Goal: Communication & Community: Ask a question

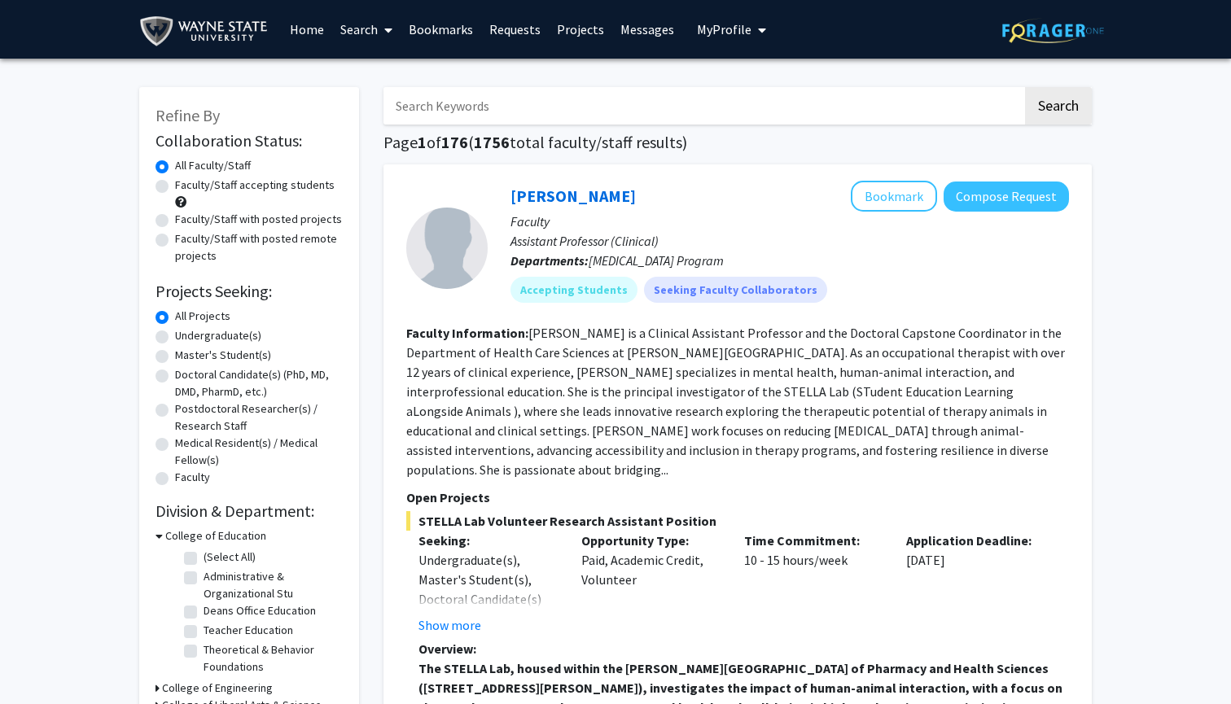
click at [715, 29] on span "My Profile" at bounding box center [724, 29] width 55 height 16
click at [757, 85] on span "[PERSON_NAME]" at bounding box center [798, 76] width 98 height 18
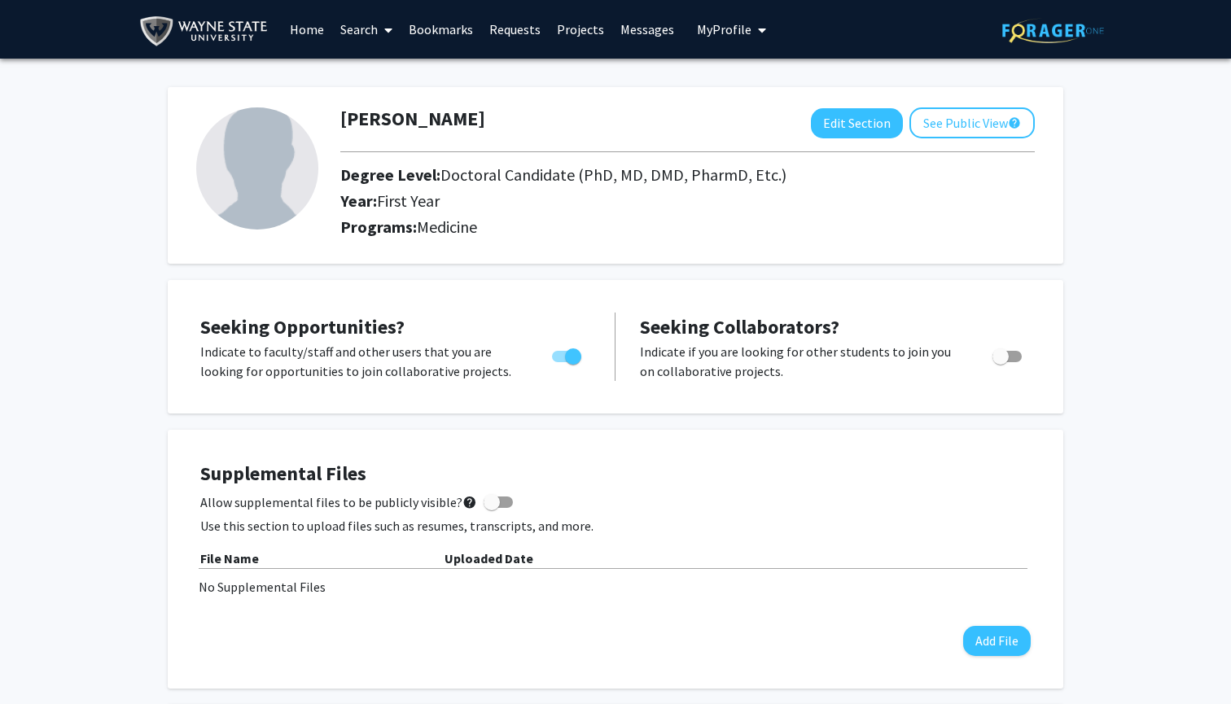
click at [387, 34] on icon at bounding box center [388, 30] width 8 height 13
click at [386, 74] on span "Faculty/Staff" at bounding box center [392, 75] width 120 height 33
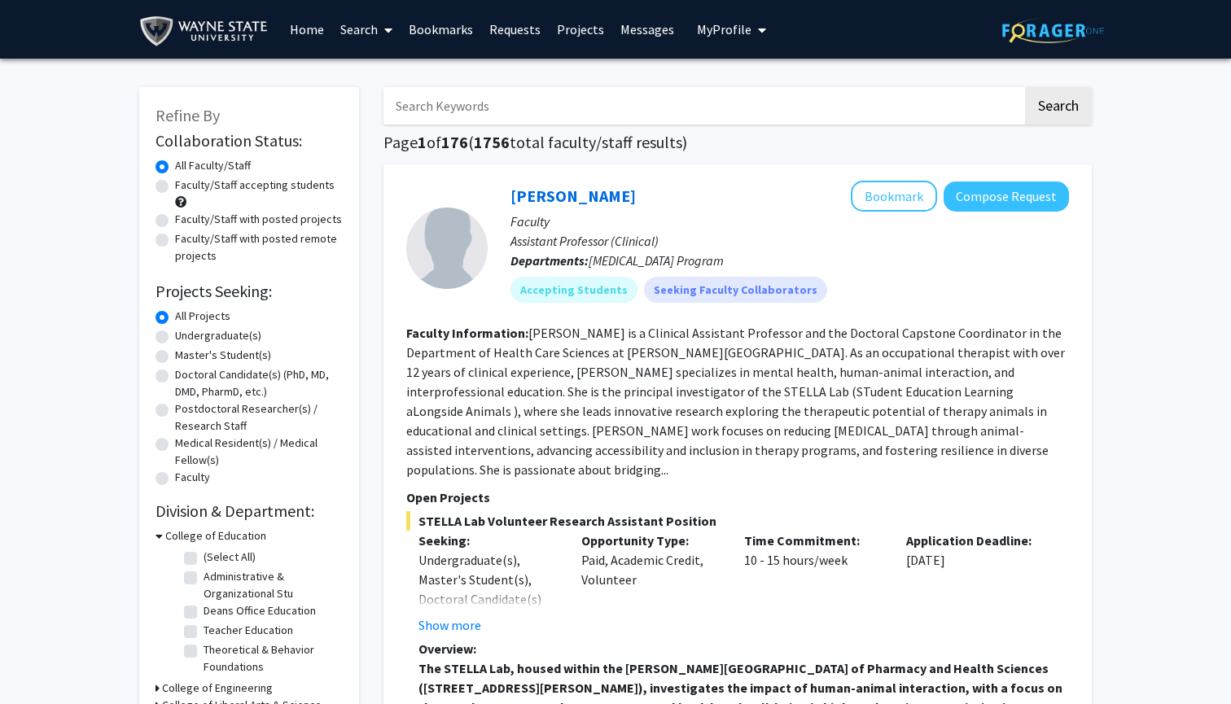
click at [425, 35] on link "Bookmarks" at bounding box center [440, 29] width 81 height 57
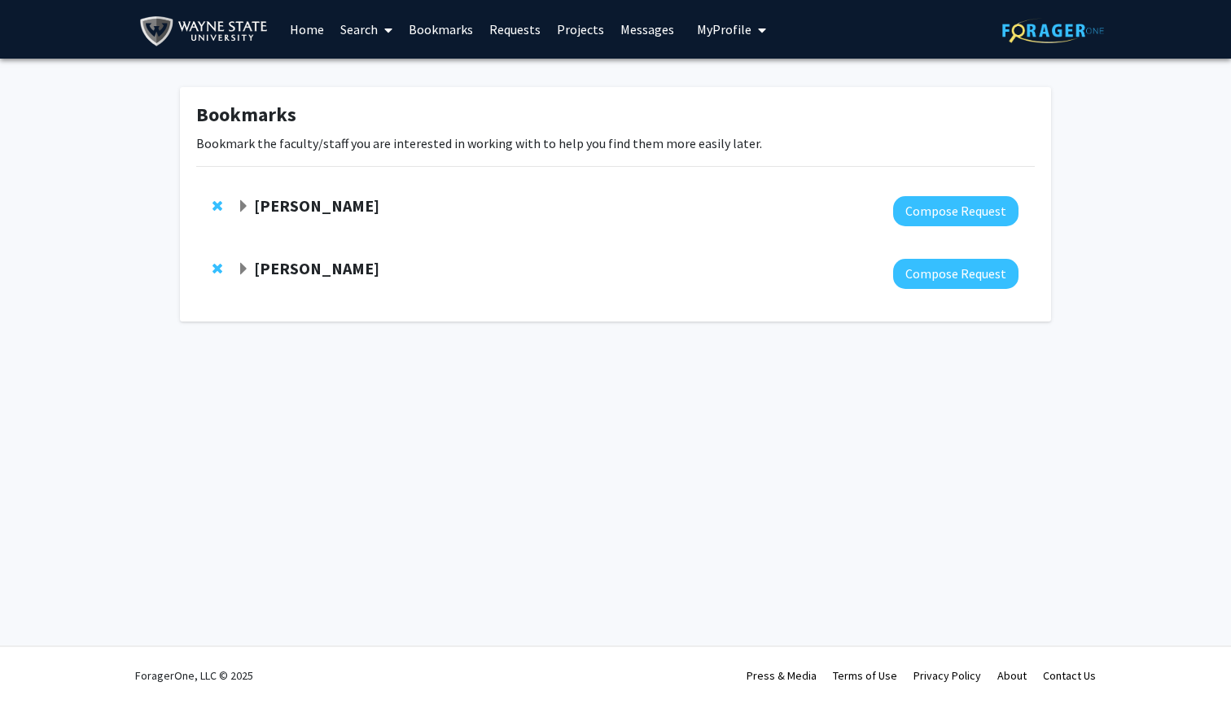
click at [263, 198] on strong "[PERSON_NAME]" at bounding box center [316, 205] width 125 height 20
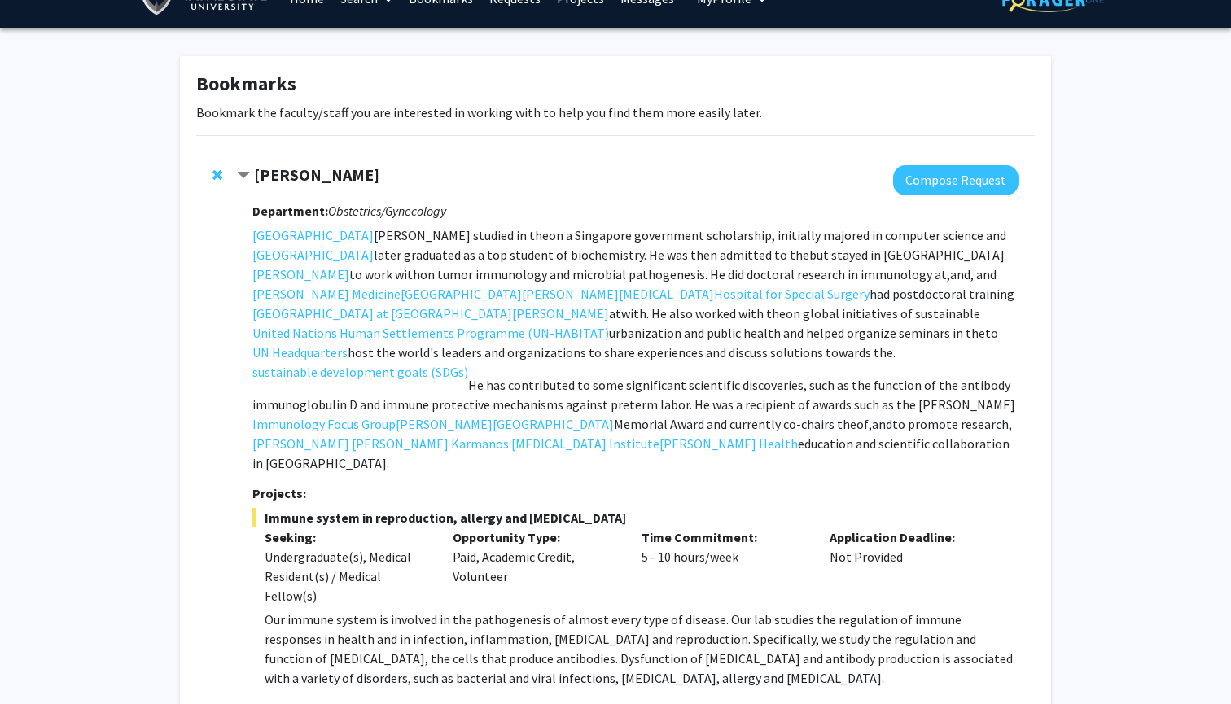
scroll to position [33, 0]
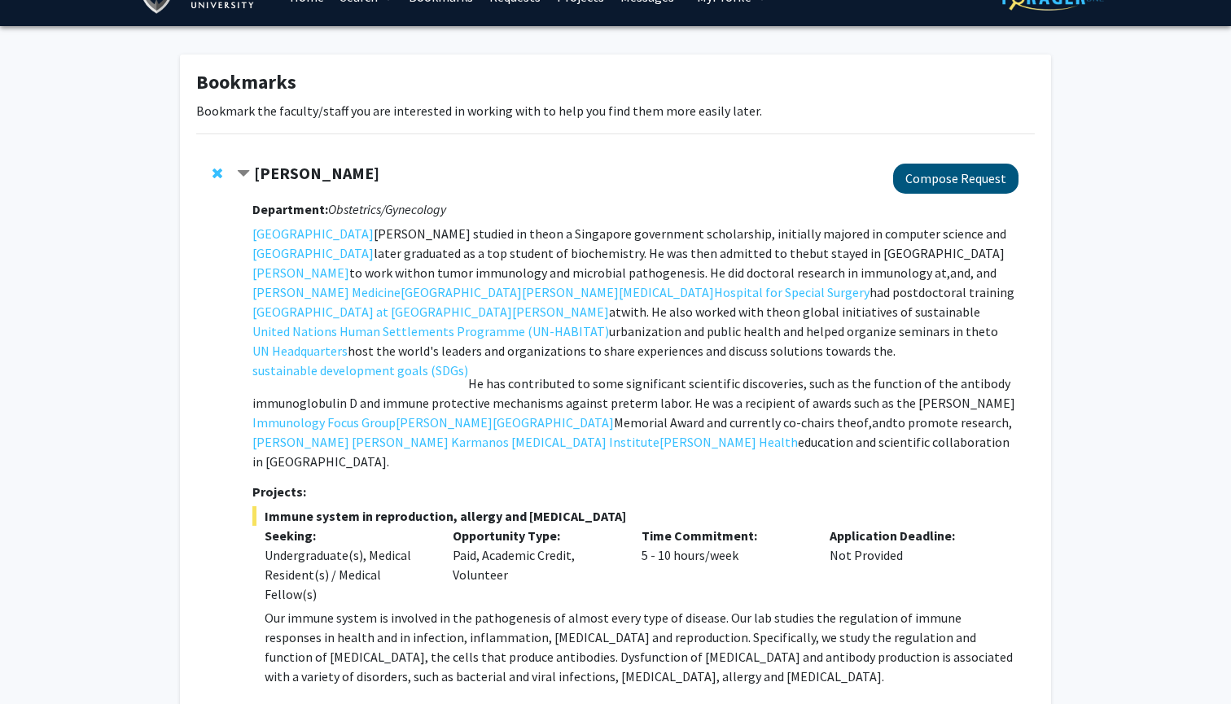
click at [947, 182] on button "Compose Request" at bounding box center [955, 179] width 125 height 30
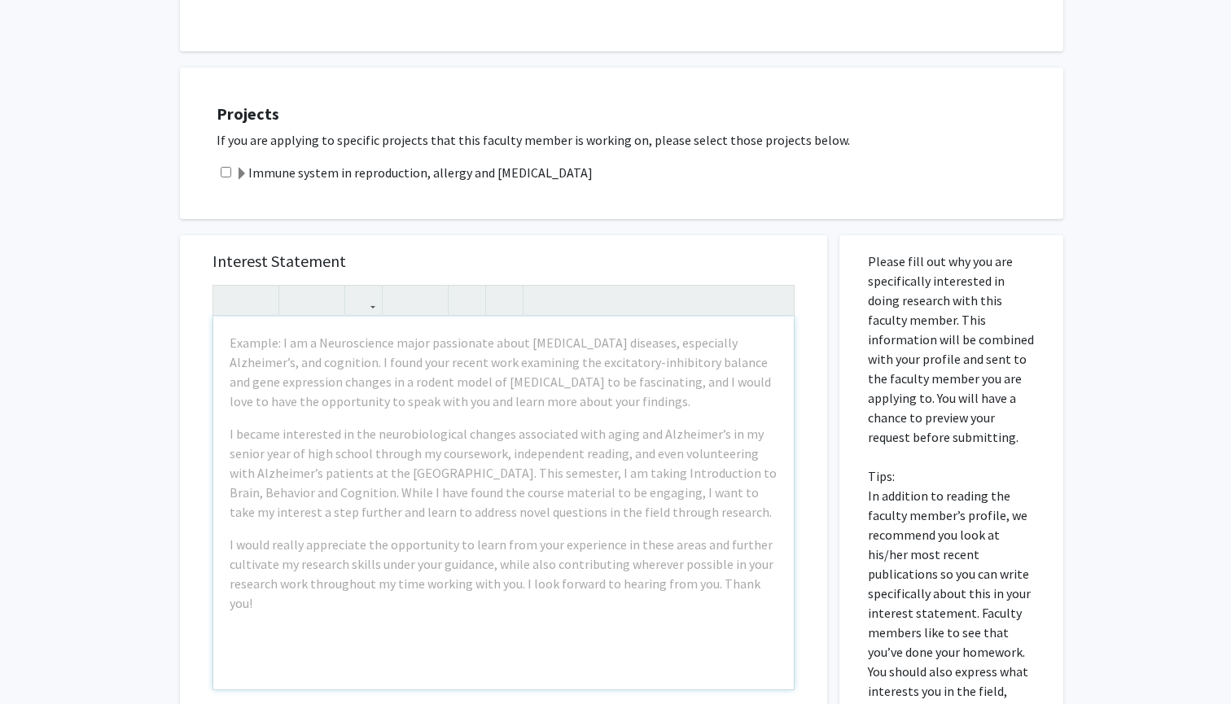
scroll to position [576, 0]
click at [229, 164] on input "checkbox" at bounding box center [226, 169] width 11 height 11
checkbox input "true"
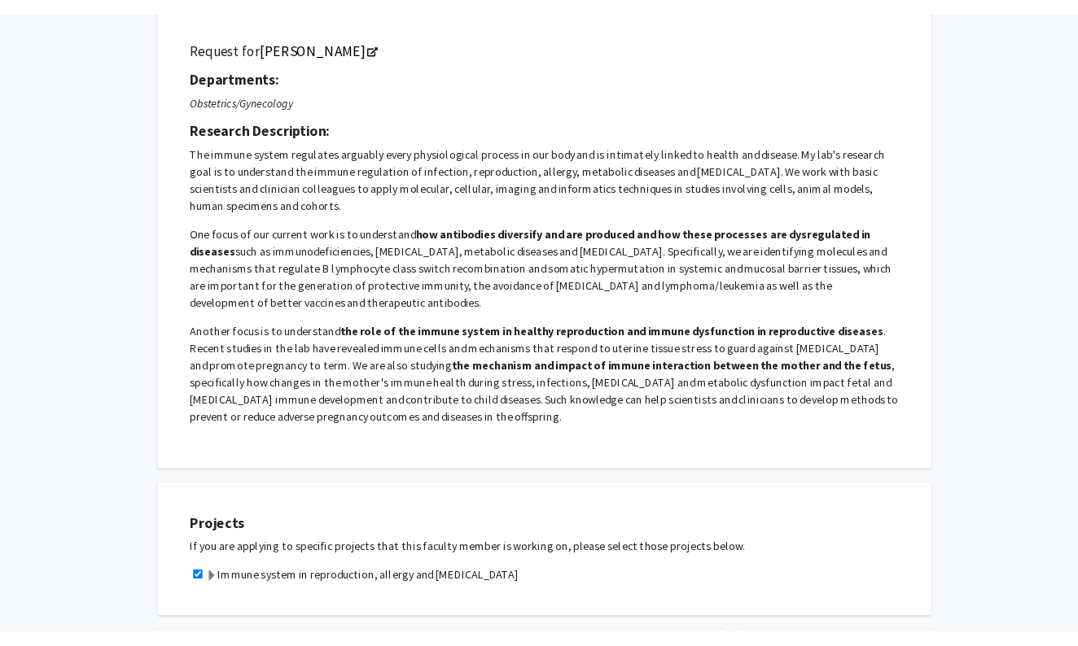
scroll to position [42, 0]
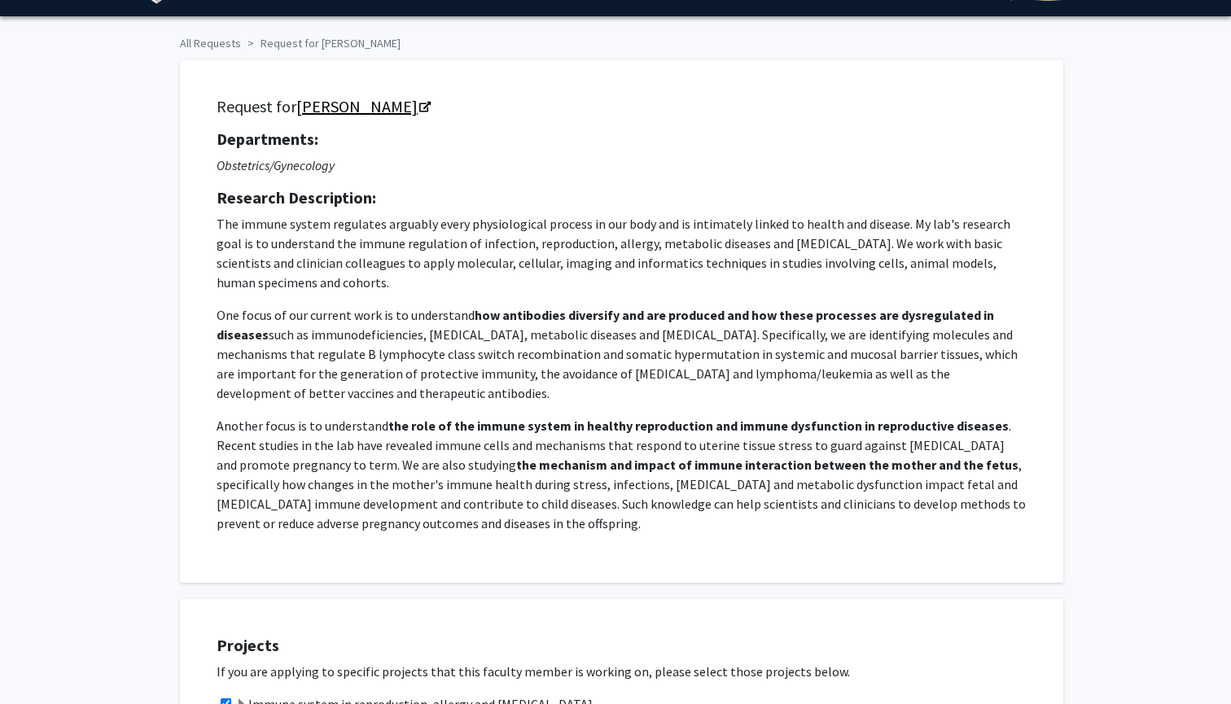
click at [358, 112] on link "[PERSON_NAME]" at bounding box center [362, 106] width 133 height 20
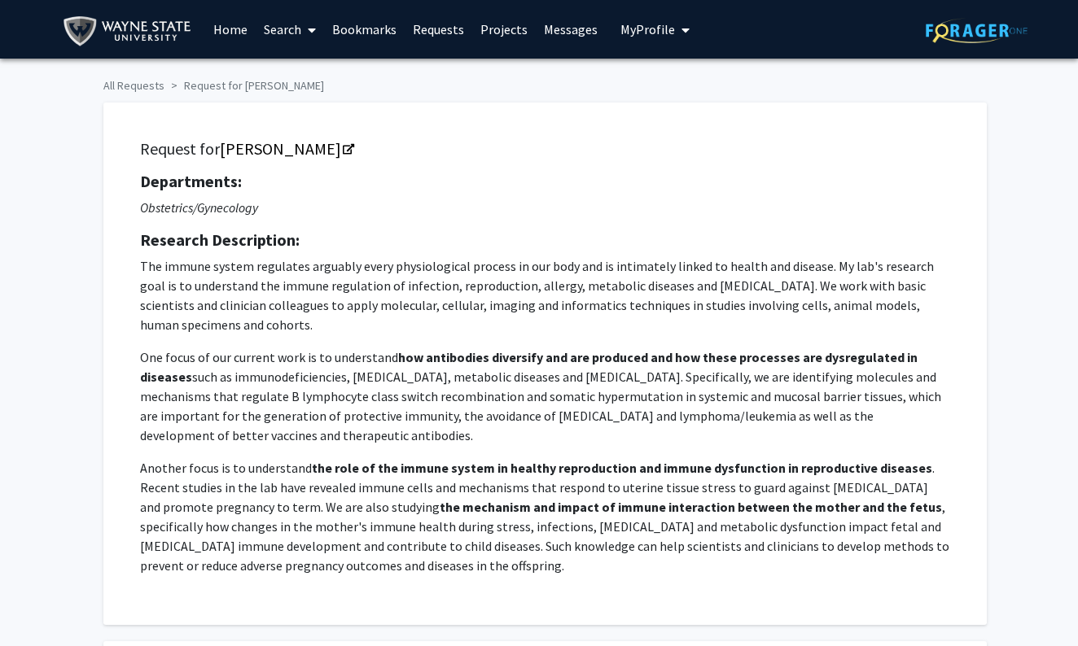
scroll to position [0, 0]
click at [363, 24] on link "Bookmarks" at bounding box center [364, 29] width 81 height 57
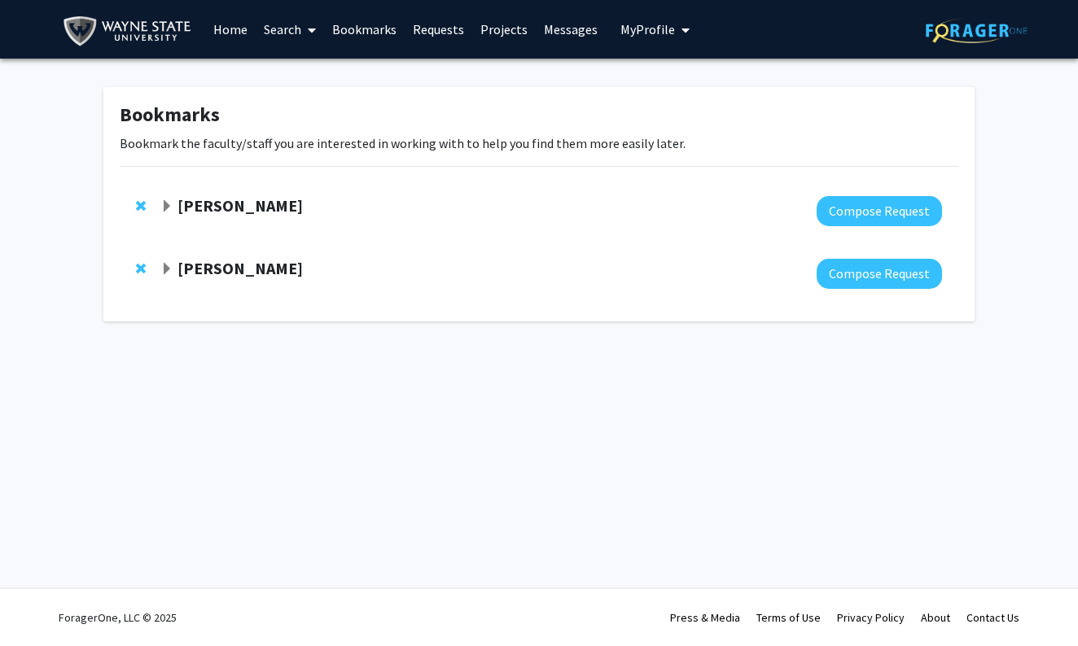
click at [186, 267] on strong "[PERSON_NAME]" at bounding box center [239, 268] width 125 height 20
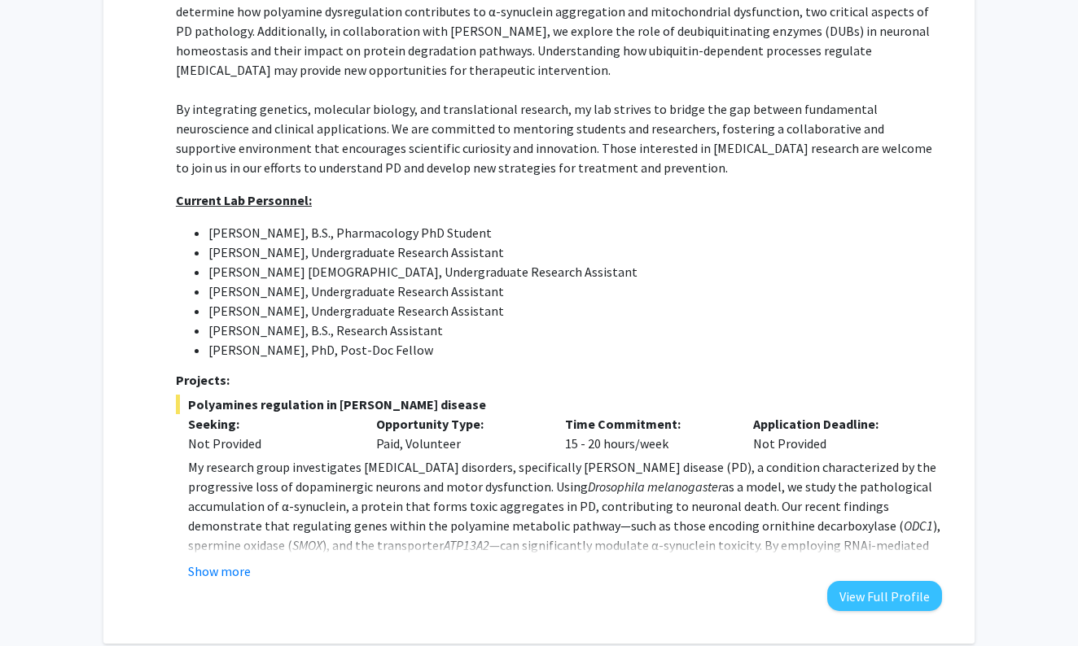
scroll to position [620, 0]
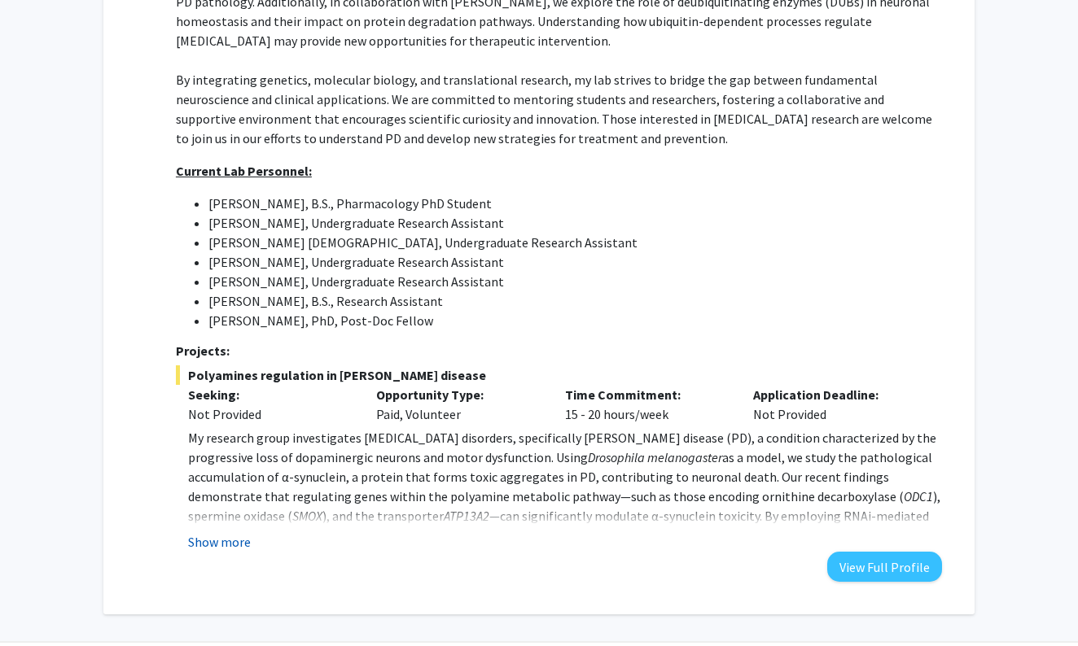
click at [203, 532] on button "Show more" at bounding box center [219, 542] width 63 height 20
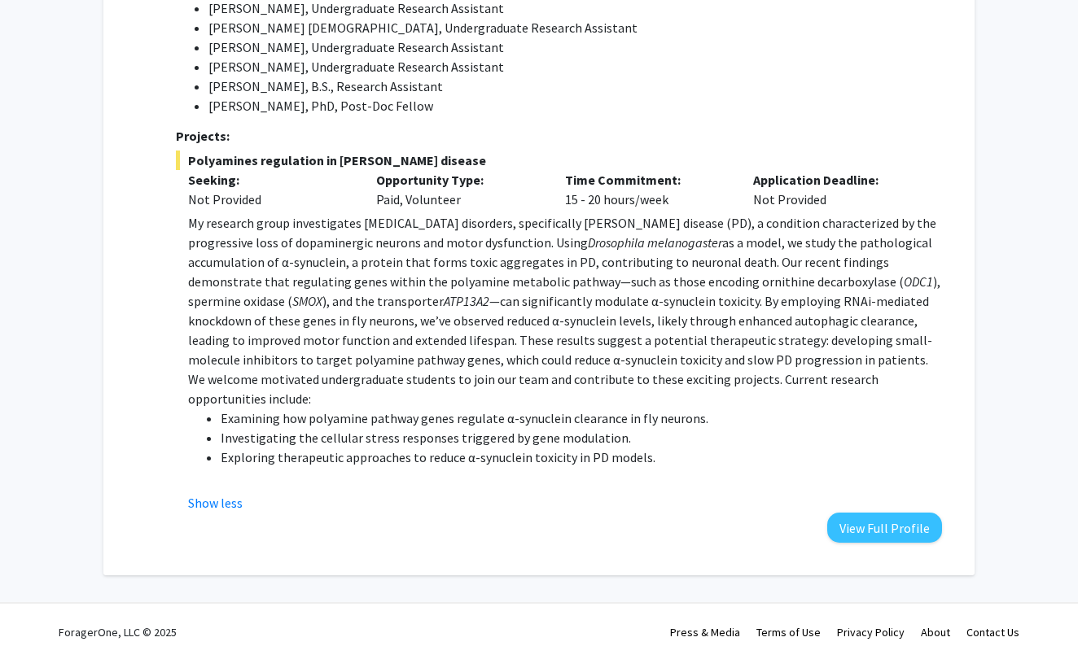
scroll to position [832, 0]
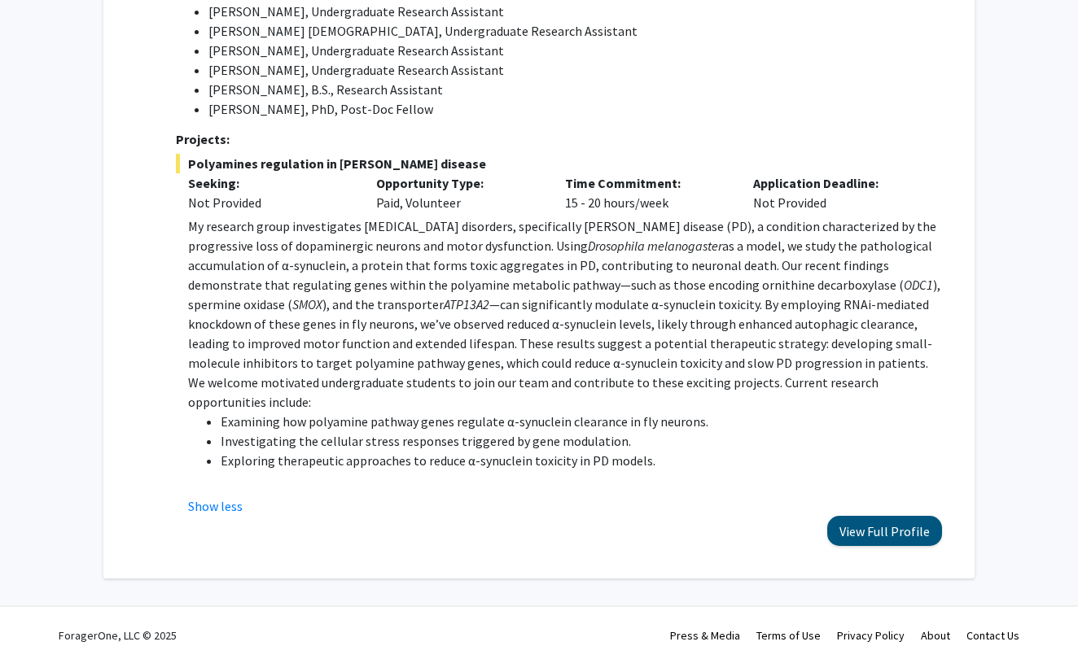
click at [857, 516] on button "View Full Profile" at bounding box center [884, 531] width 115 height 30
click at [899, 516] on button "View Full Profile" at bounding box center [884, 531] width 115 height 30
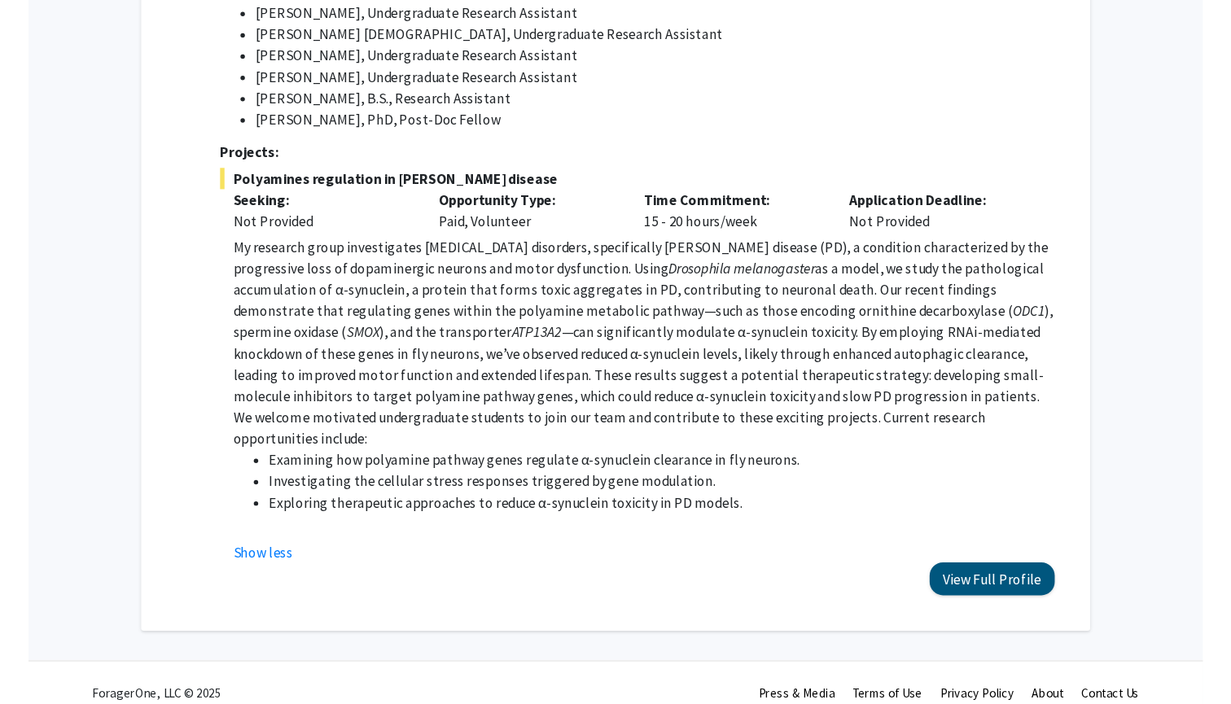
scroll to position [774, 0]
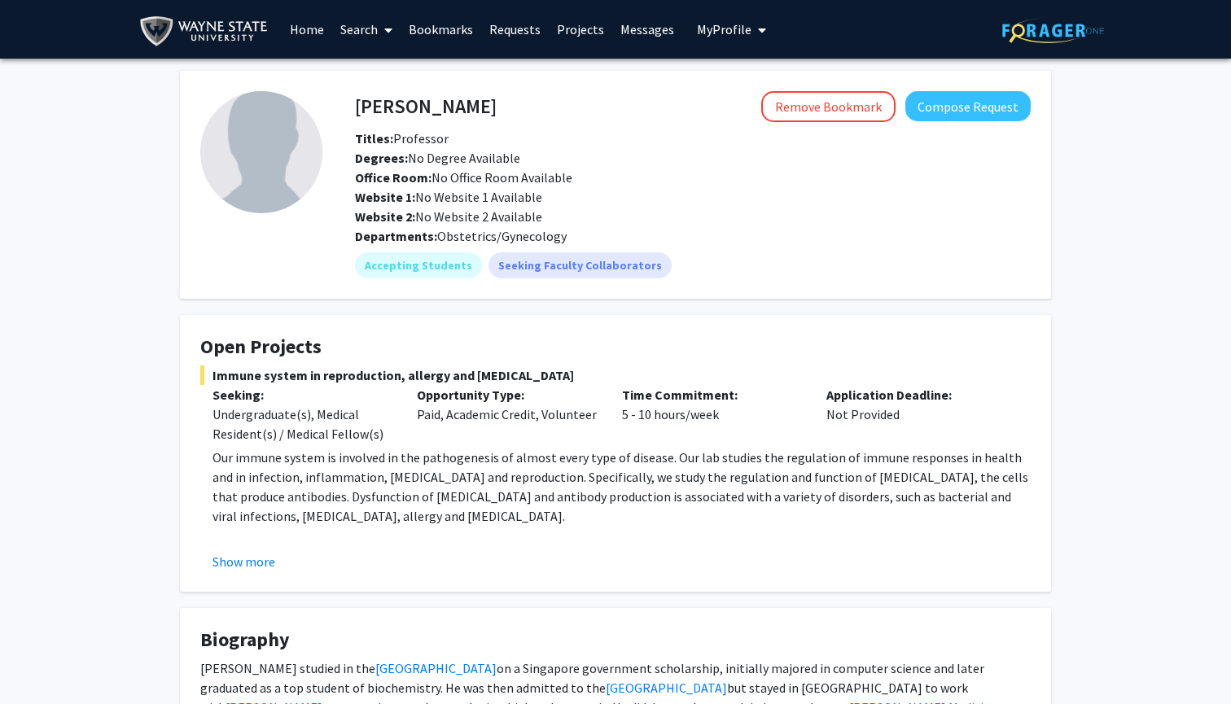
scroll to position [12, 0]
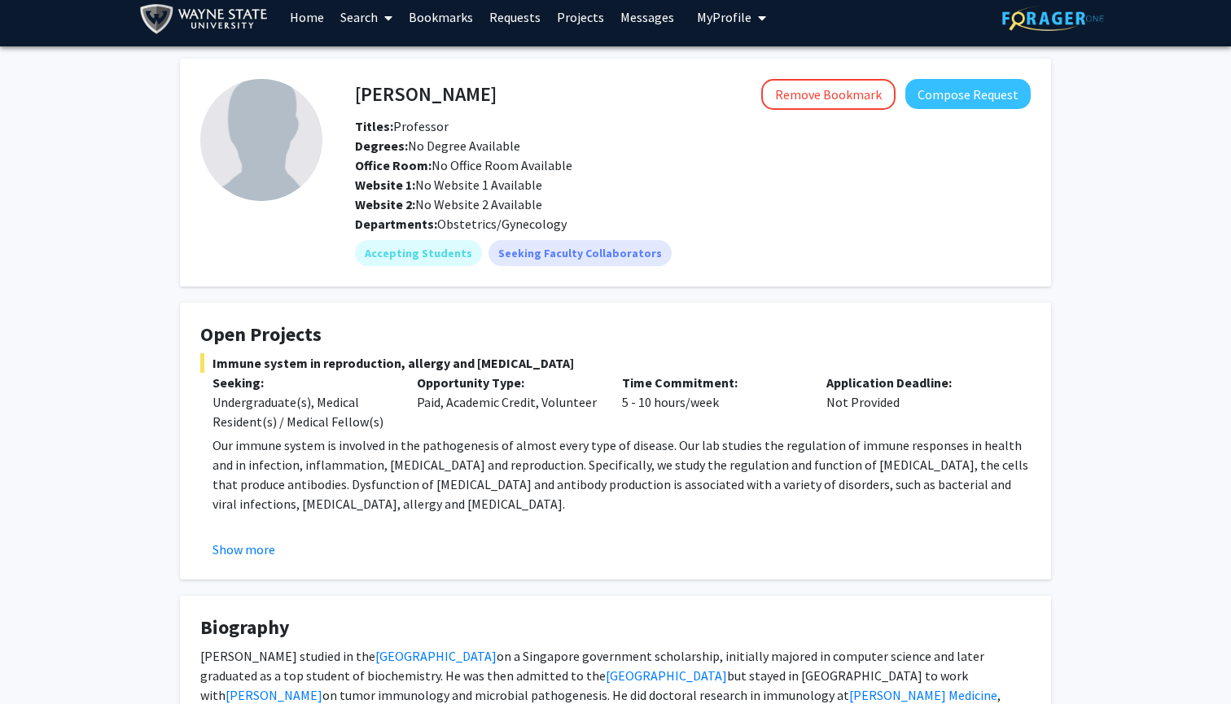
click at [259, 561] on fg-card "Open Projects Immune system in reproduction, allergy and immunodeficiency Seeki…" at bounding box center [615, 441] width 871 height 277
click at [261, 546] on button "Show more" at bounding box center [243, 550] width 63 height 20
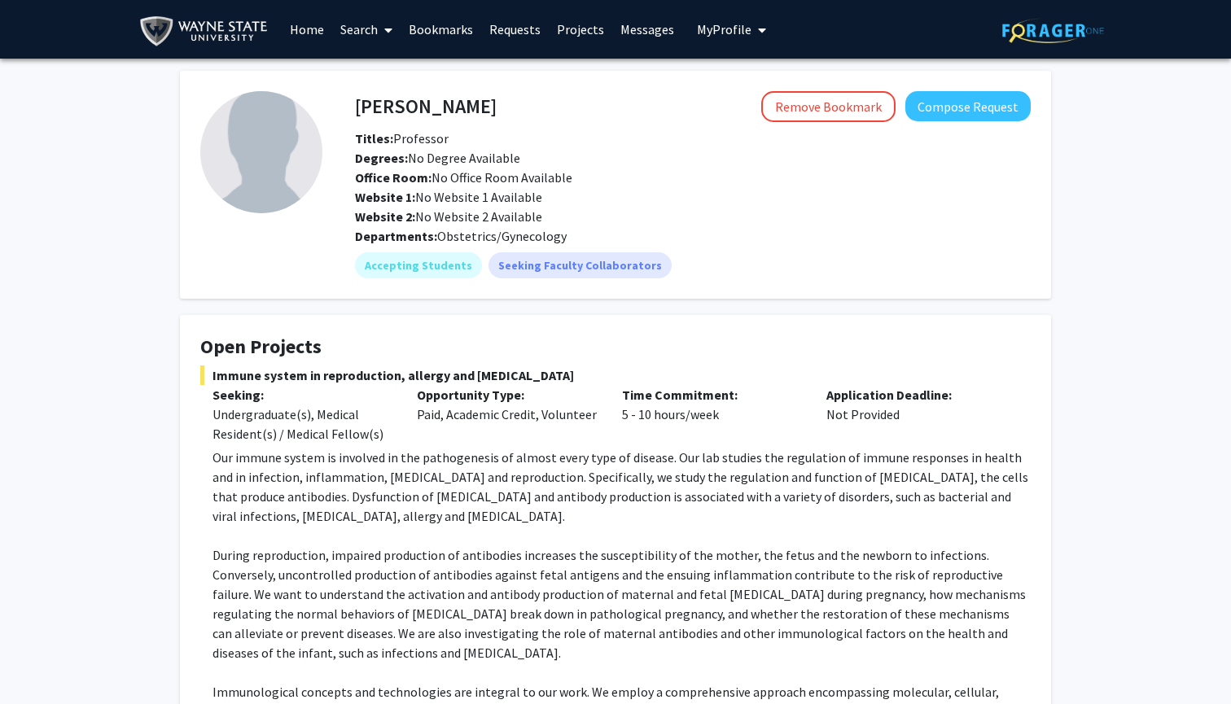
scroll to position [0, 0]
click at [508, 1] on div "Skip navigation Home Search Bookmarks Requests Projects Messages My Profile Mah…" at bounding box center [455, 29] width 632 height 59
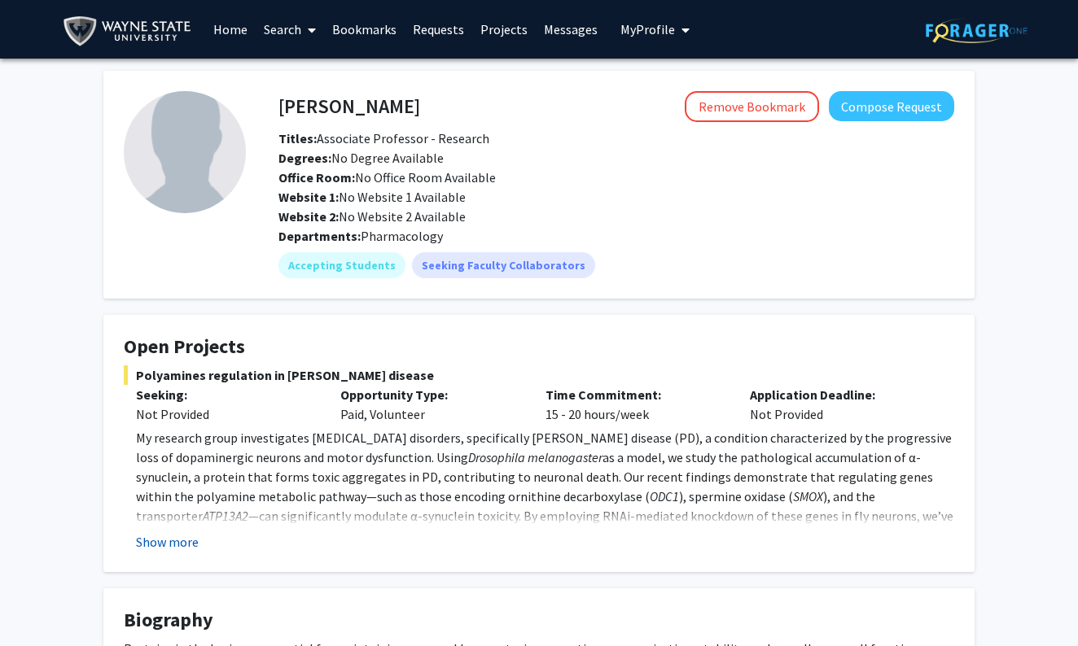
click at [181, 540] on button "Show more" at bounding box center [167, 542] width 63 height 20
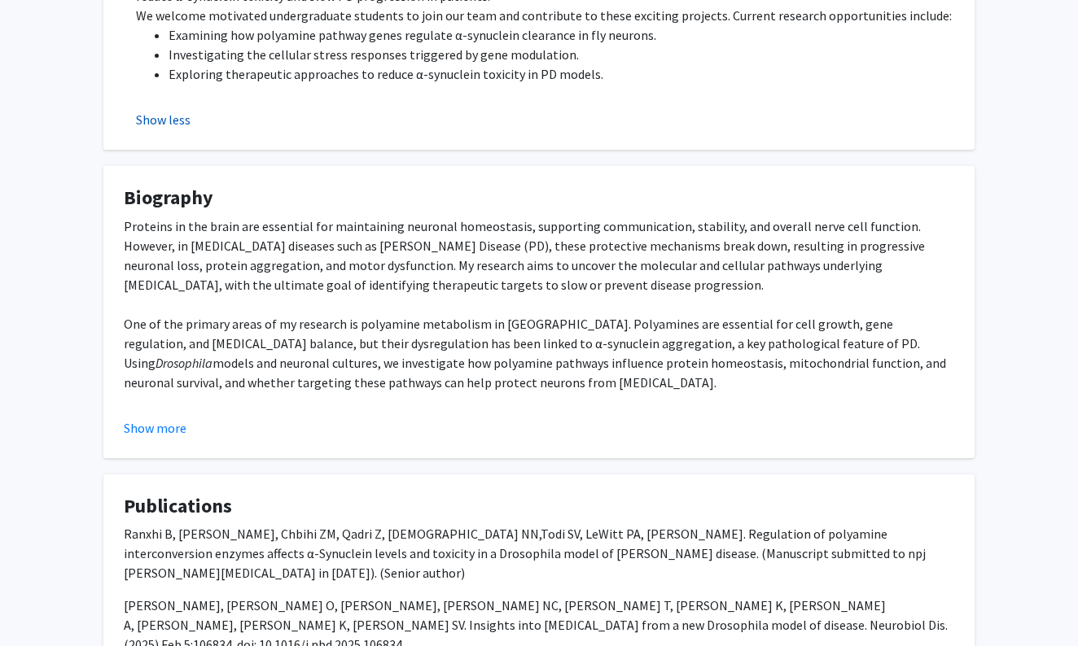
scroll to position [578, 0]
click at [160, 422] on button "Show more" at bounding box center [155, 429] width 63 height 20
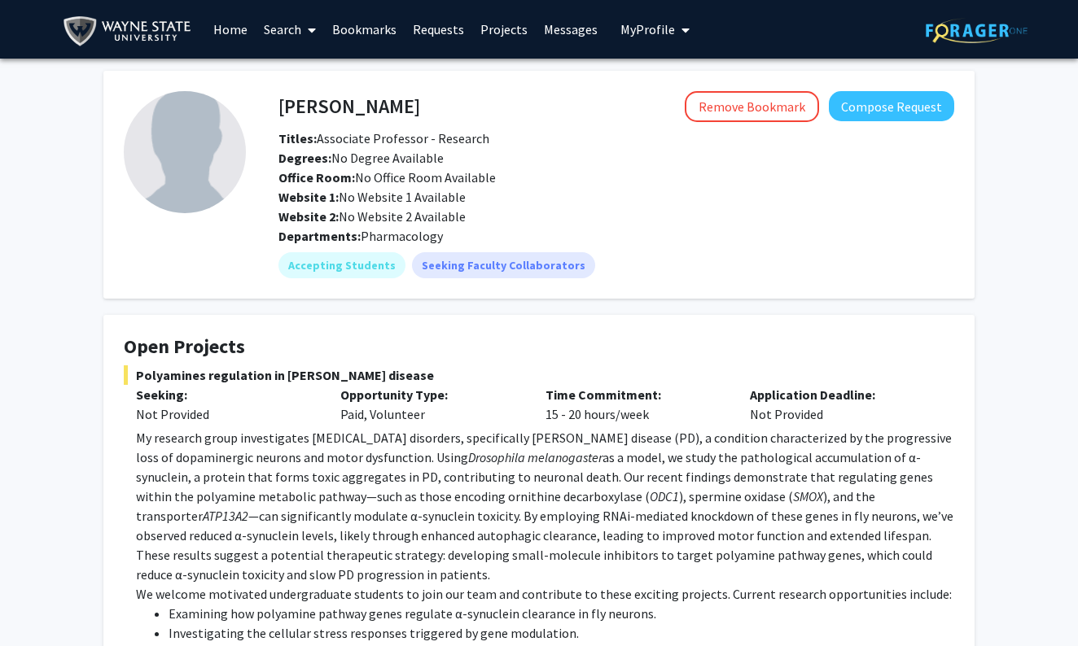
scroll to position [0, 0]
click at [882, 112] on button "Compose Request" at bounding box center [891, 106] width 125 height 30
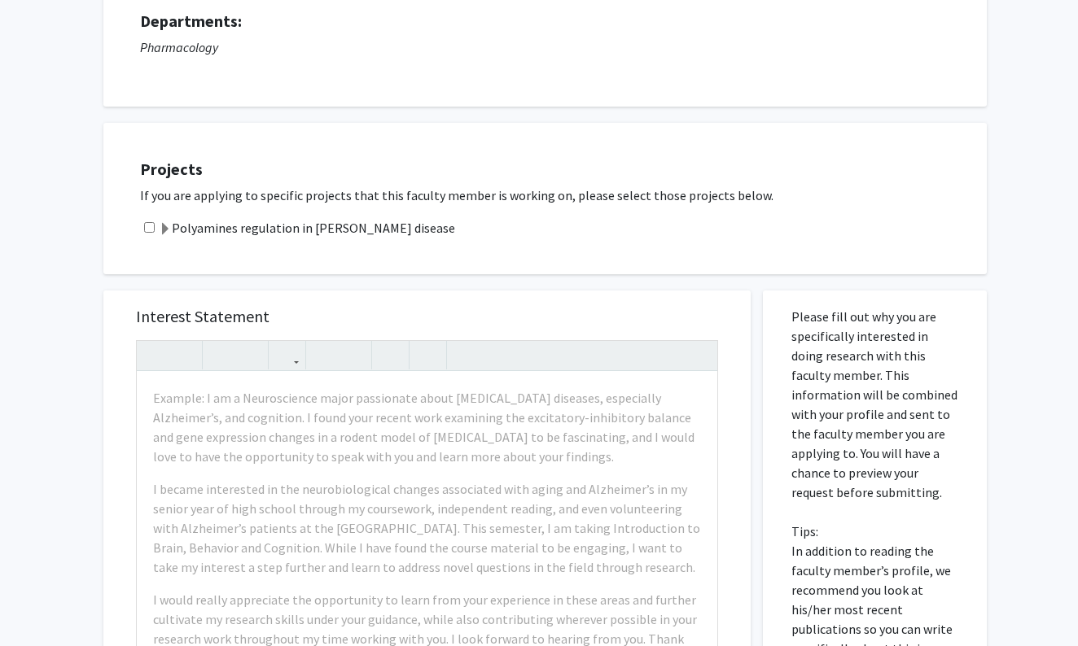
scroll to position [165, 0]
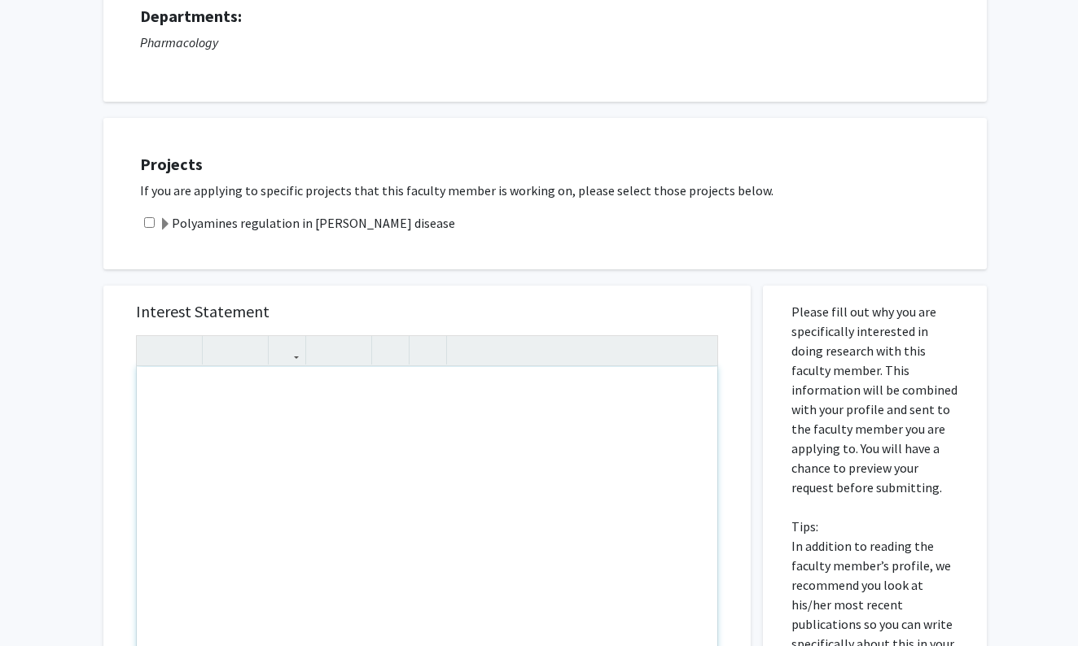
click at [312, 435] on div "Note to users with screen readers: Please press Alt+0 or Option+0 to deactivate…" at bounding box center [427, 553] width 580 height 373
paste div "Note to users with screen readers: Please press Alt+0 or Option+0 to deactivate…"
type textarea "<p>Hello Dr. Chen, </p> <p>My name is Mahathi Krothapalli, and I am a first-yea…"
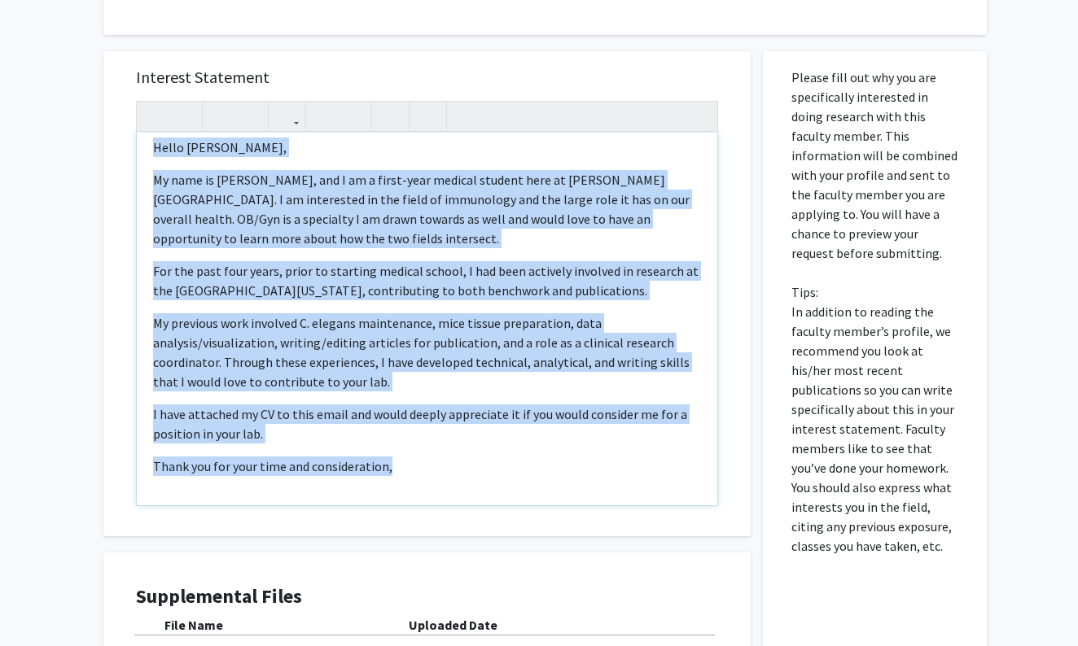
scroll to position [0, 0]
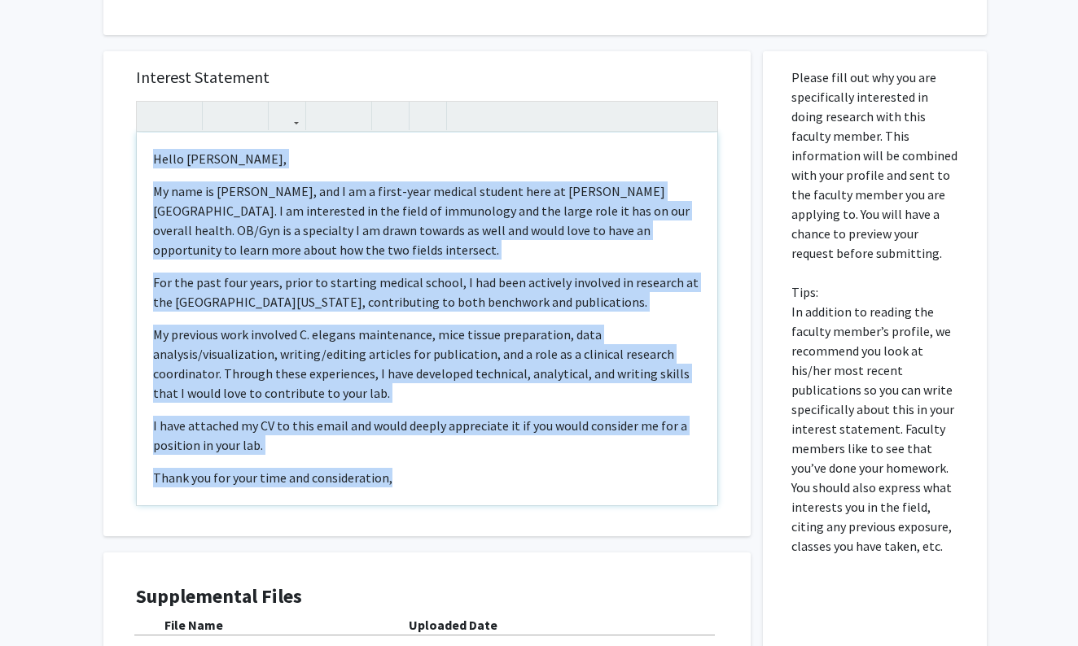
drag, startPoint x: 397, startPoint y: 476, endPoint x: 123, endPoint y: 102, distance: 464.2
click at [123, 102] on div "Interest Statement Hello Dr. Chen,  My name is Mahathi Krothapalli, and I am …" at bounding box center [427, 293] width 615 height 485
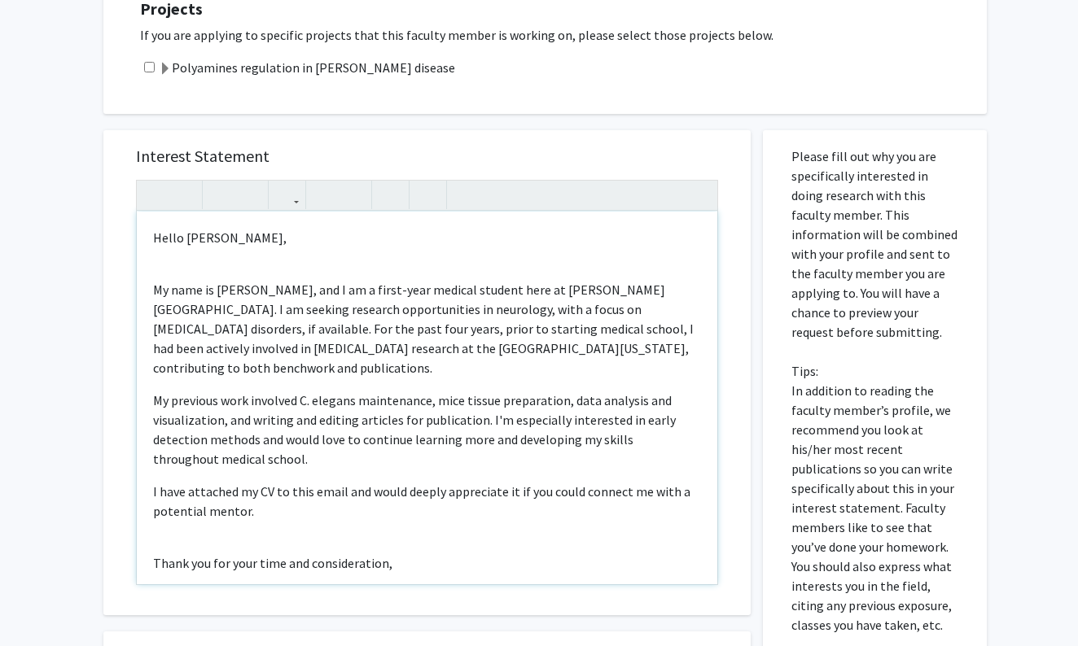
click at [246, 245] on p "Hello [PERSON_NAME]," at bounding box center [427, 238] width 548 height 20
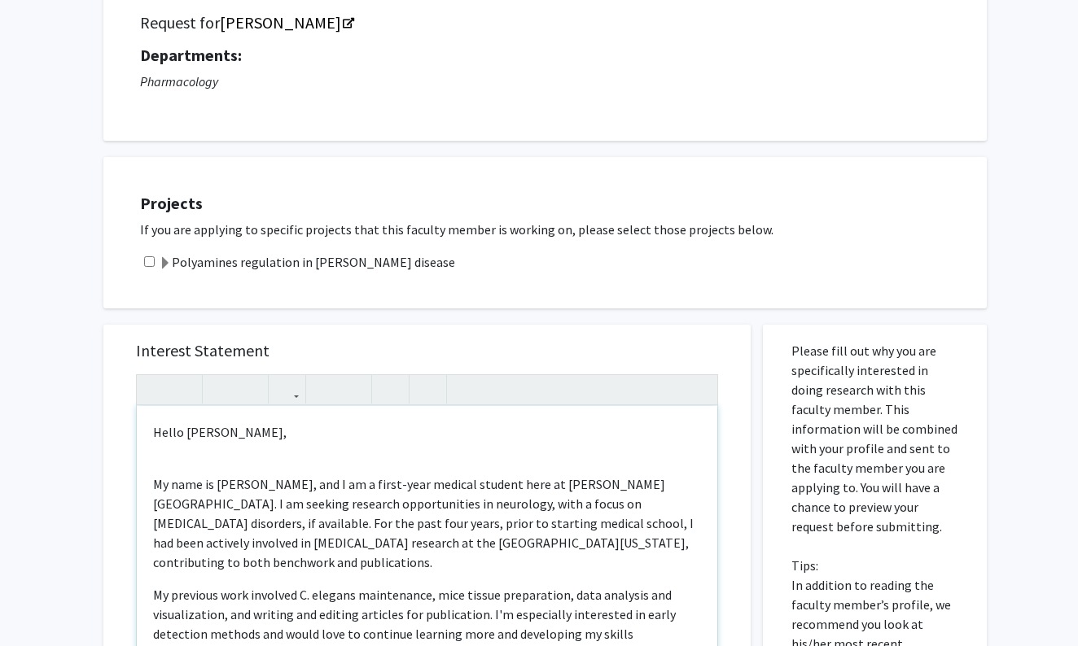
scroll to position [139, 0]
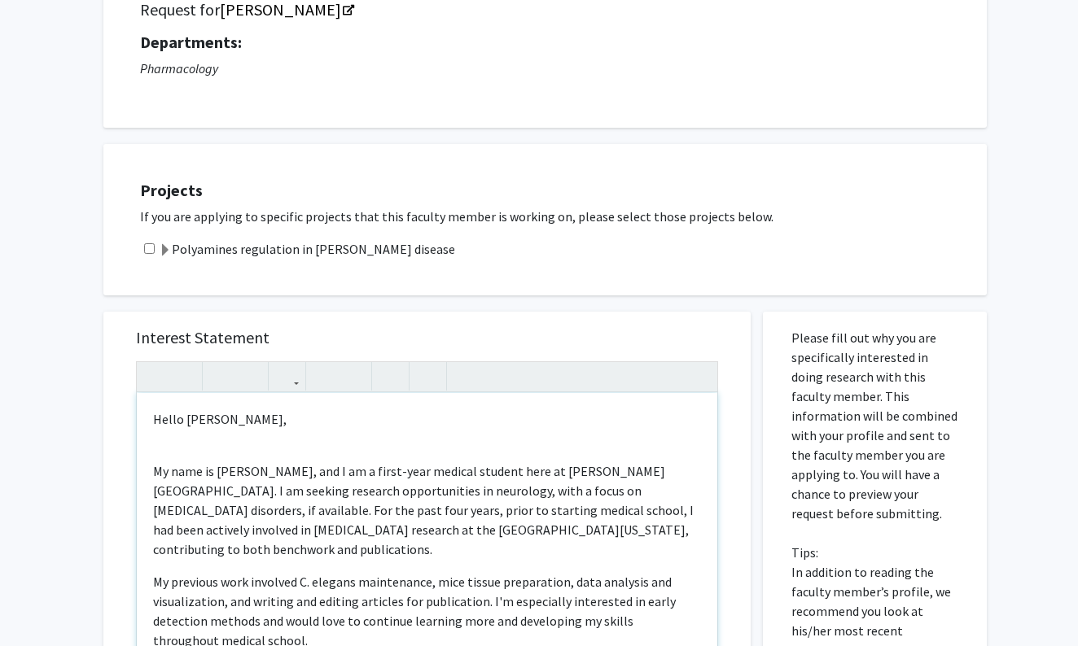
click at [234, 422] on p "Hello [PERSON_NAME]," at bounding box center [427, 419] width 548 height 20
click at [326, 497] on p "My name is [PERSON_NAME], and I am a first-year medical student here at [PERSON…" at bounding box center [427, 511] width 548 height 98
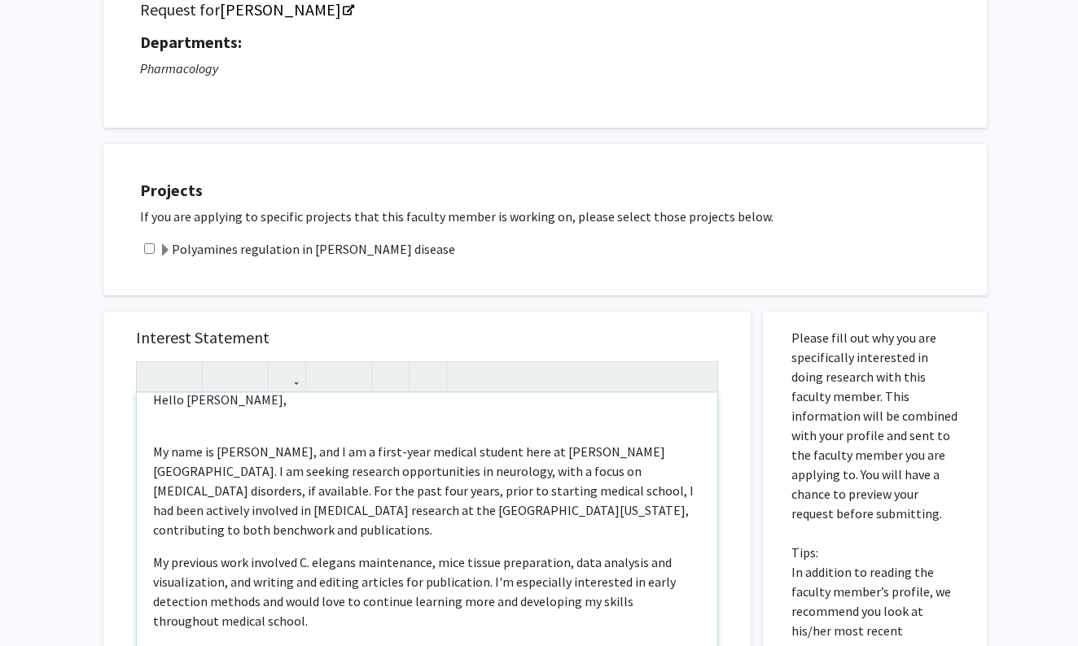
scroll to position [30, 0]
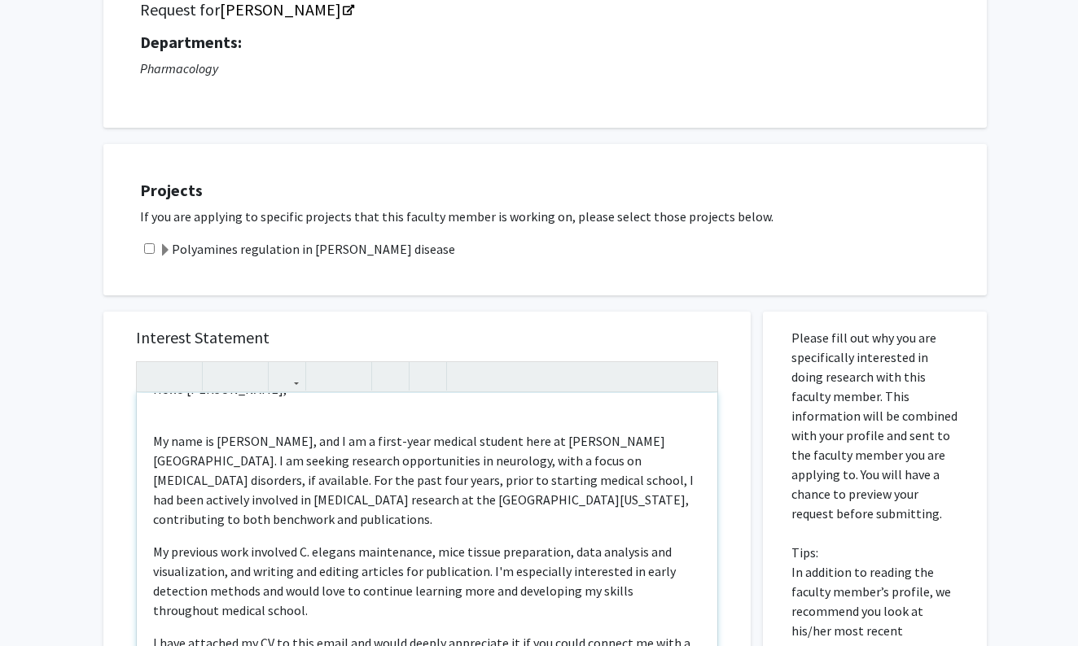
click at [287, 512] on p "My name is [PERSON_NAME], and I am a first-year medical student here at [PERSON…" at bounding box center [427, 480] width 548 height 98
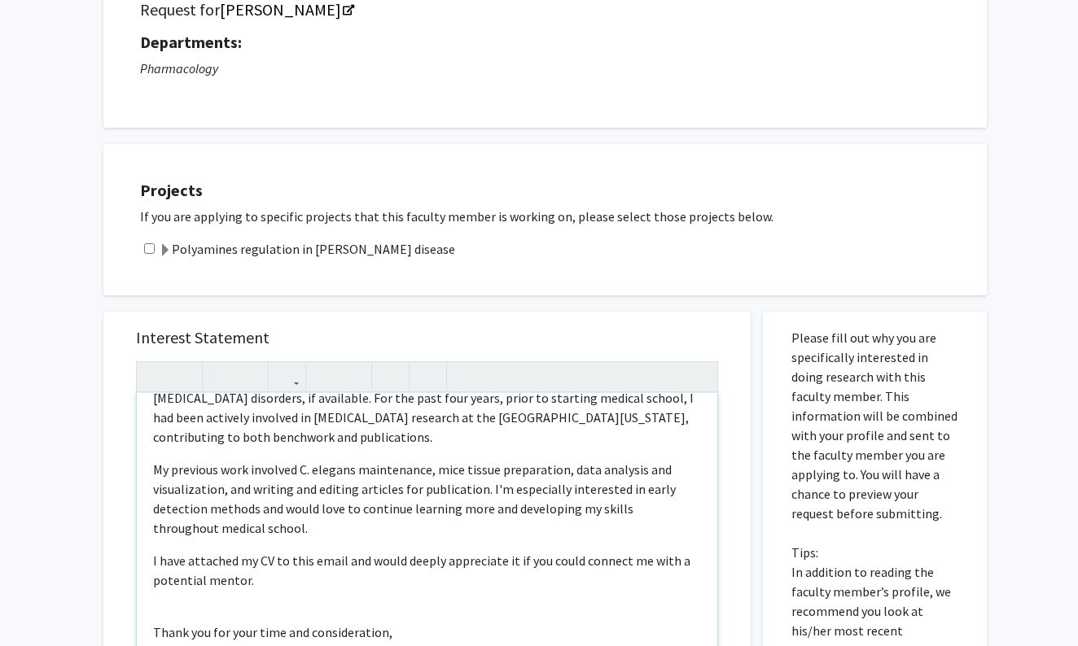
scroll to position [125, 0]
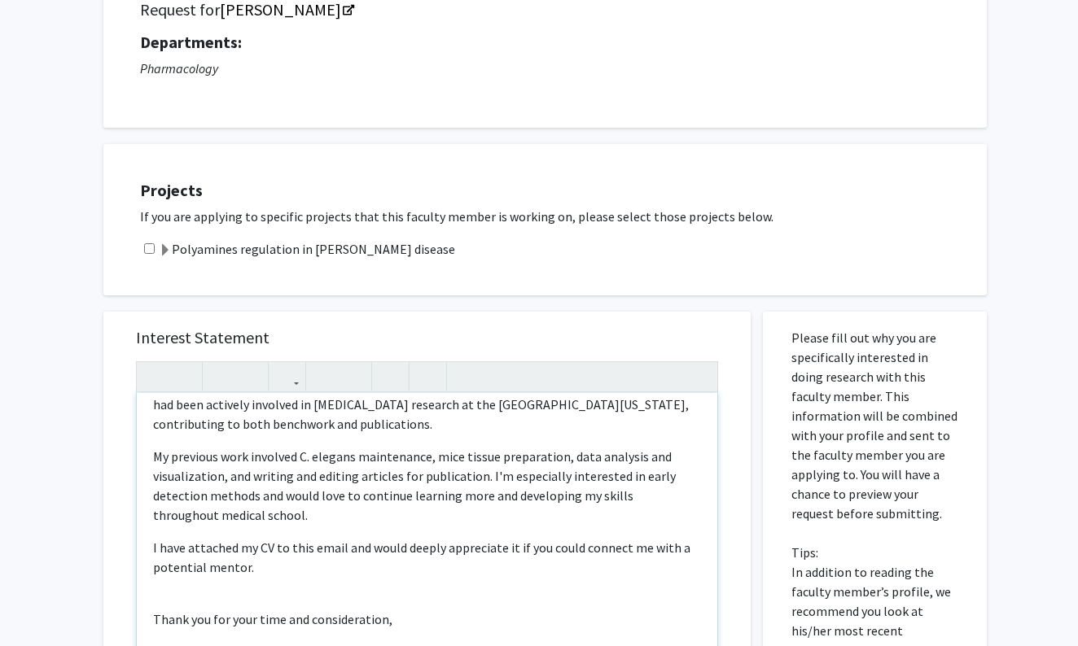
click at [248, 500] on p "My previous work involved C. elegans maintenance, mice tissue preparation, data…" at bounding box center [427, 486] width 548 height 78
click at [256, 502] on p "My previous work involved C. elegans maintenance, mice tissue preparation, data…" at bounding box center [427, 486] width 548 height 78
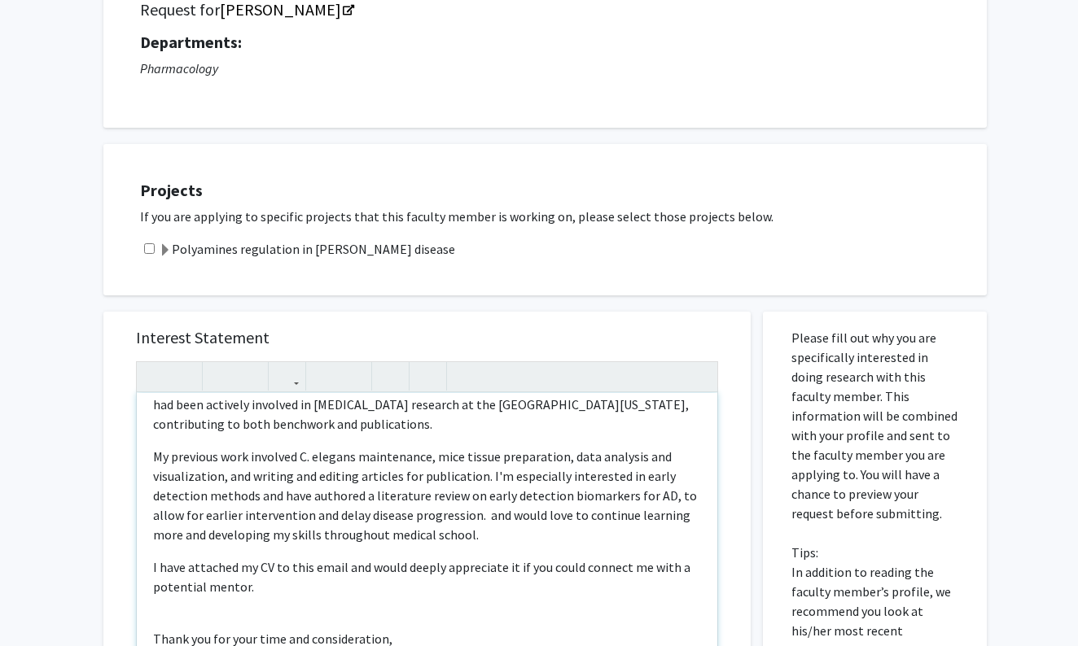
click at [517, 482] on p "My previous work involved C. elegans maintenance, mice tissue preparation, data…" at bounding box center [427, 496] width 548 height 98
click at [555, 519] on p "My previous work involved C. elegans maintenance, mice tissue preparation, data…" at bounding box center [427, 496] width 548 height 98
drag, startPoint x: 630, startPoint y: 519, endPoint x: 480, endPoint y: 519, distance: 149.8
click at [480, 519] on p "My previous work involved C. elegans maintenance, mice tissue preparation, data…" at bounding box center [427, 496] width 548 height 98
click at [418, 551] on div "Hello Dr. Tsou, My name is Mahathi Krothapalli, and I am a first-year medical s…" at bounding box center [427, 579] width 580 height 373
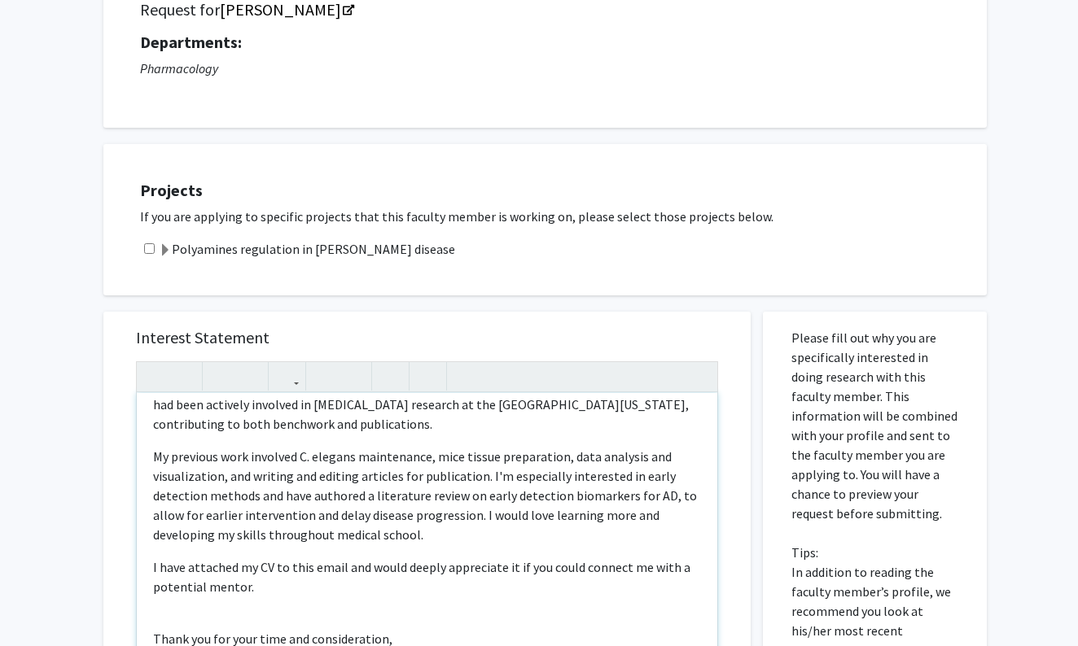
drag, startPoint x: 418, startPoint y: 539, endPoint x: 265, endPoint y: 540, distance: 153.9
click at [265, 540] on p "My previous work involved C. elegans maintenance, mice tissue preparation, data…" at bounding box center [427, 496] width 548 height 98
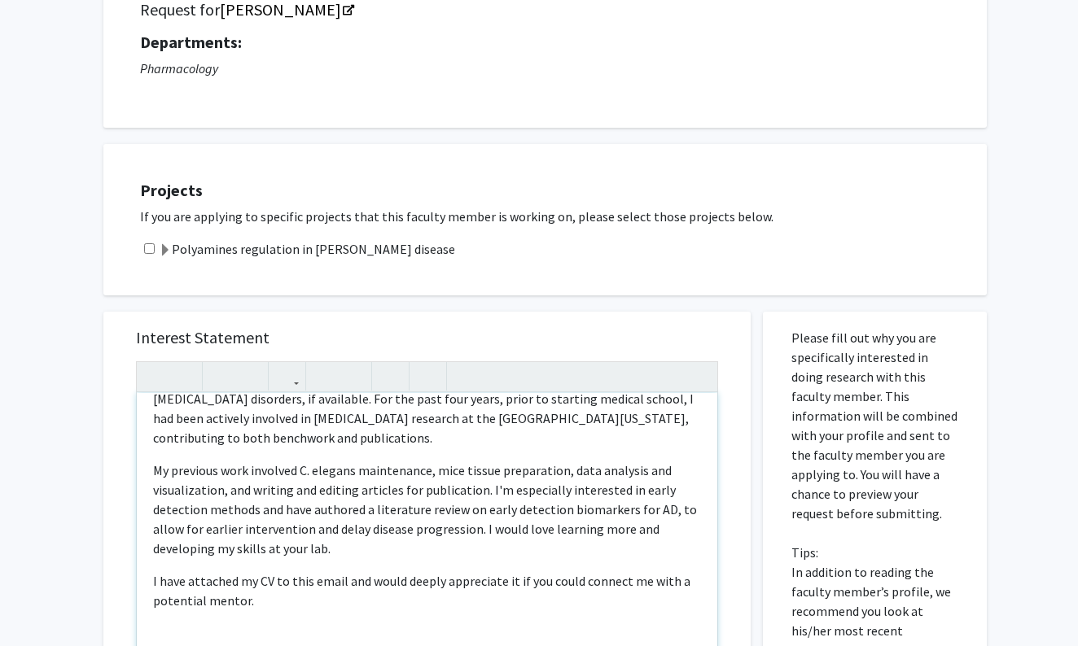
scroll to position [125, 0]
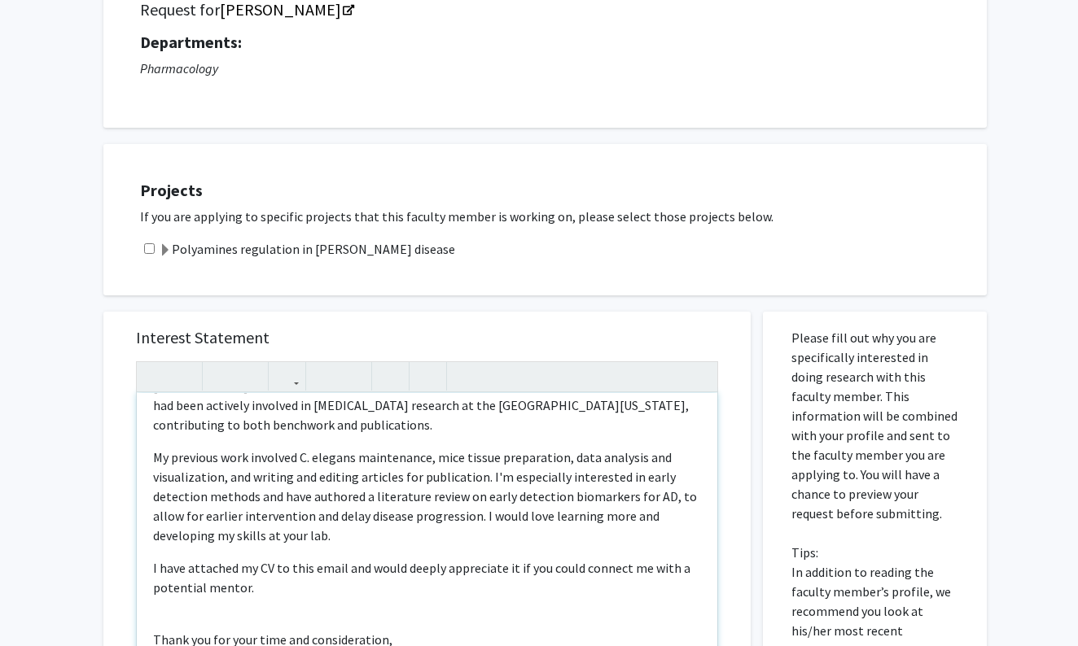
click at [349, 538] on p "My previous work involved C. elegans maintenance, mice tissue preparation, data…" at bounding box center [427, 497] width 548 height 98
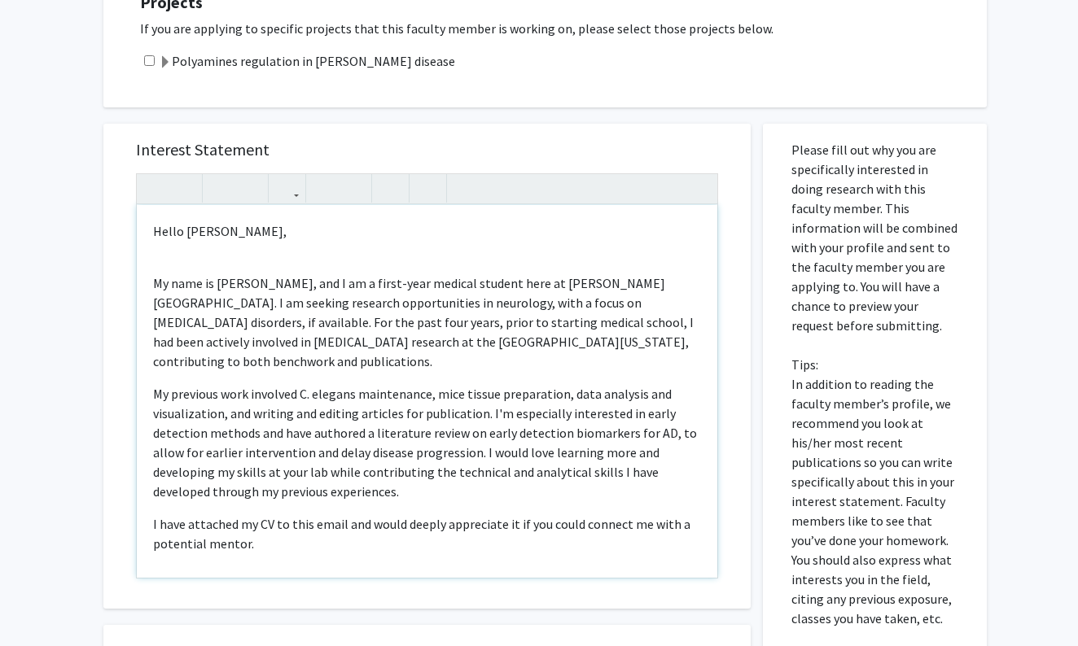
scroll to position [429, 0]
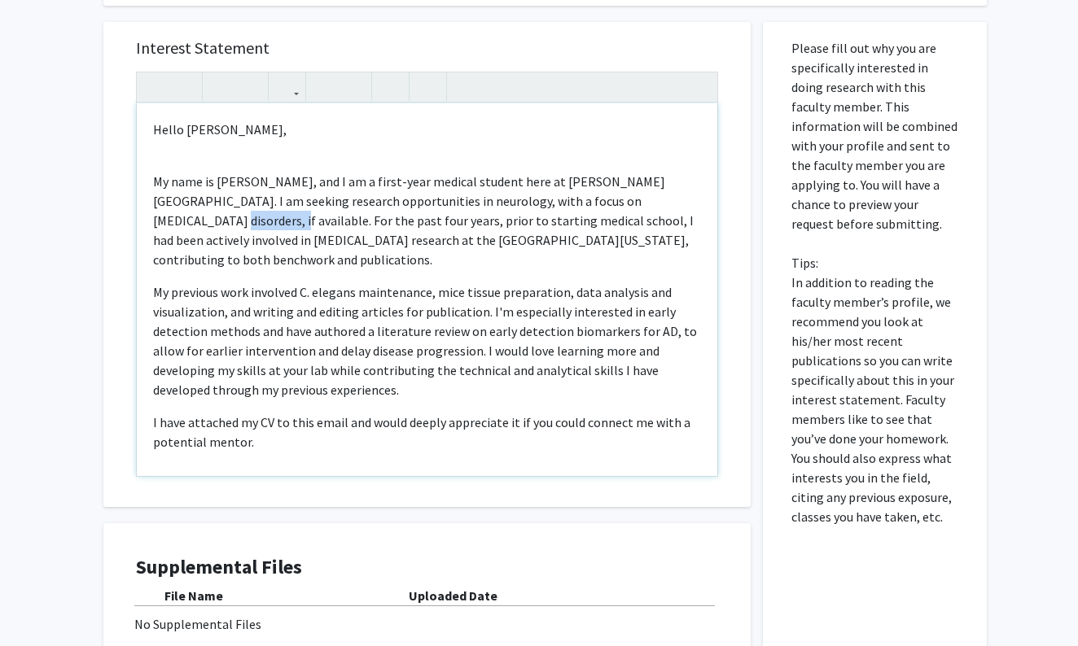
drag, startPoint x: 199, startPoint y: 224, endPoint x: 641, endPoint y: 205, distance: 442.4
click at [641, 205] on p "My name is [PERSON_NAME], and I am a first-year medical student here at [PERSON…" at bounding box center [427, 221] width 548 height 98
click at [644, 209] on p "My name is [PERSON_NAME], and I am a first-year medical student here at [PERSON…" at bounding box center [427, 221] width 548 height 98
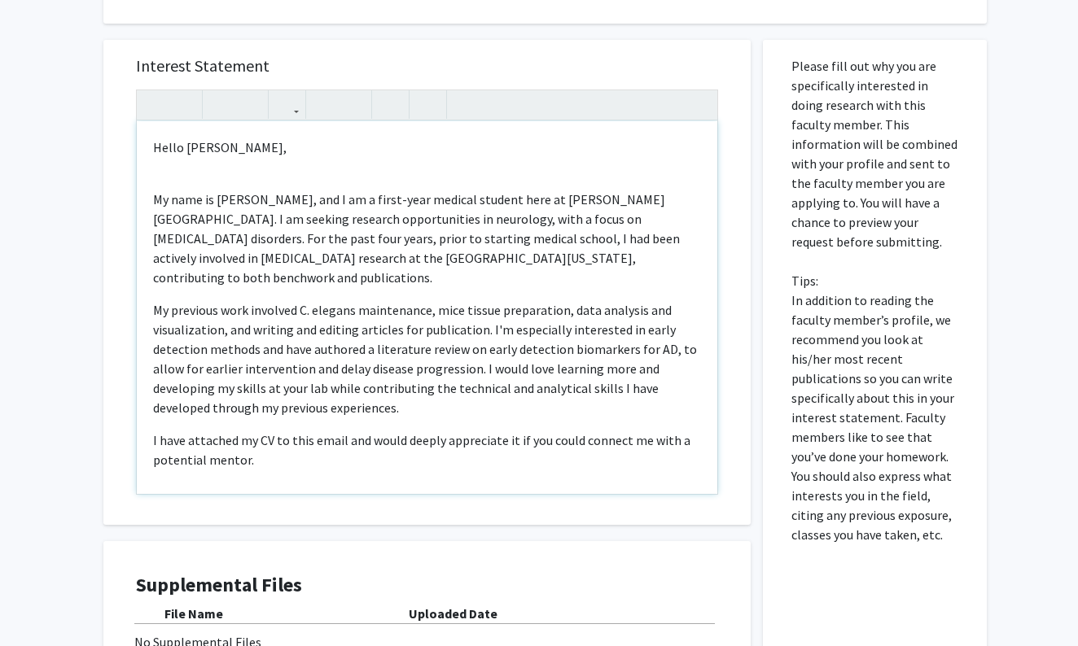
scroll to position [422, 0]
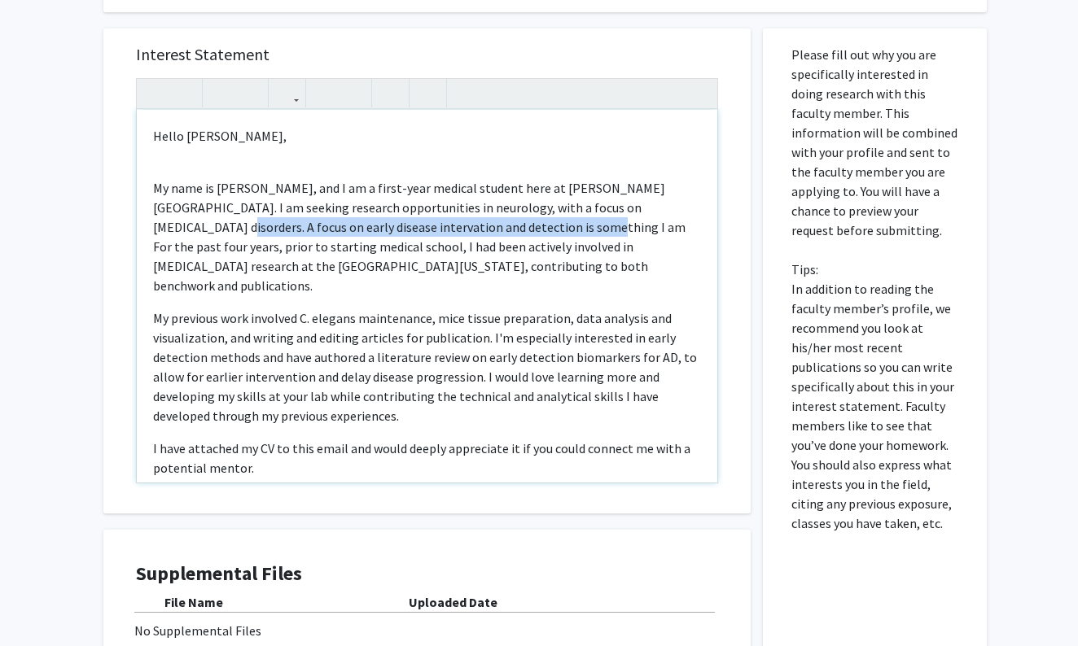
drag, startPoint x: 462, startPoint y: 231, endPoint x: 644, endPoint y: 209, distance: 182.8
click at [644, 209] on p "My name is Mahathi Krothapalli, and I am a first-year medical student here at W…" at bounding box center [427, 236] width 548 height 117
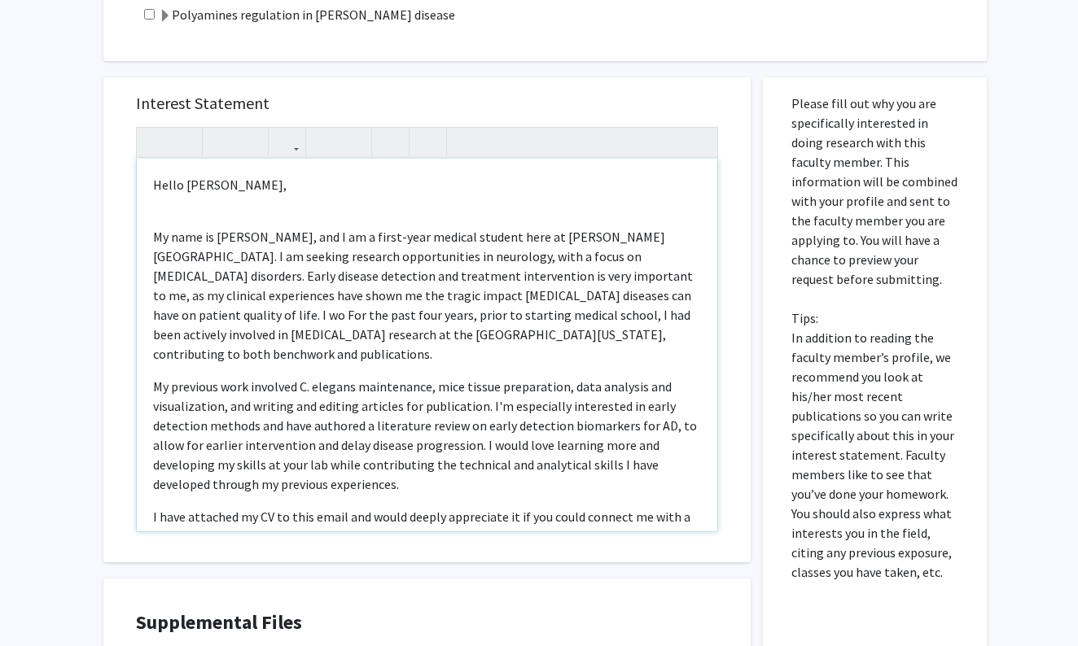
scroll to position [374, 0]
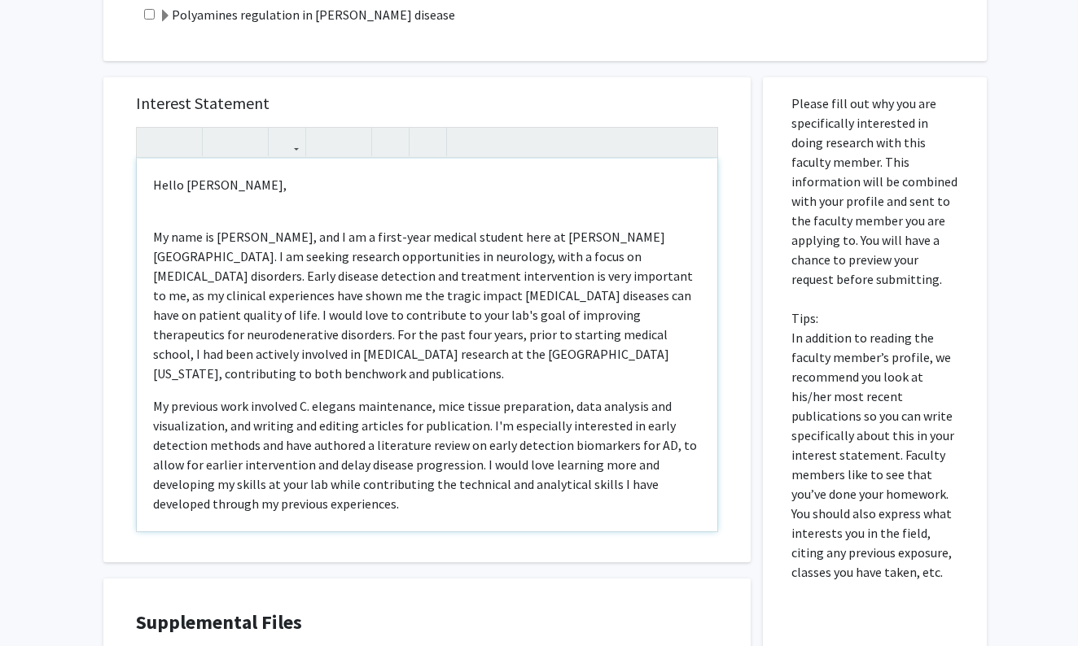
click at [160, 221] on div "Hello Dr. Tsou, My name is Mahathi Krothapalli, and I am a first-year medical s…" at bounding box center [427, 345] width 580 height 373
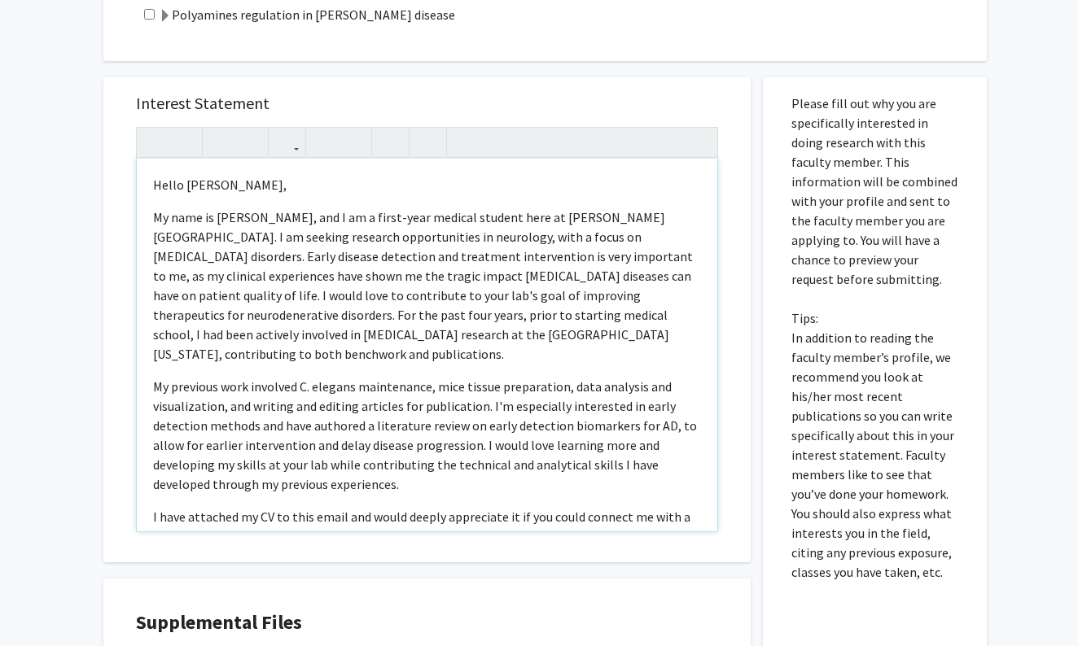
click at [702, 300] on div "Hello Dr. Tsou, My name is Mahathi Krothapalli, and I am a first-year medical s…" at bounding box center [427, 345] width 580 height 373
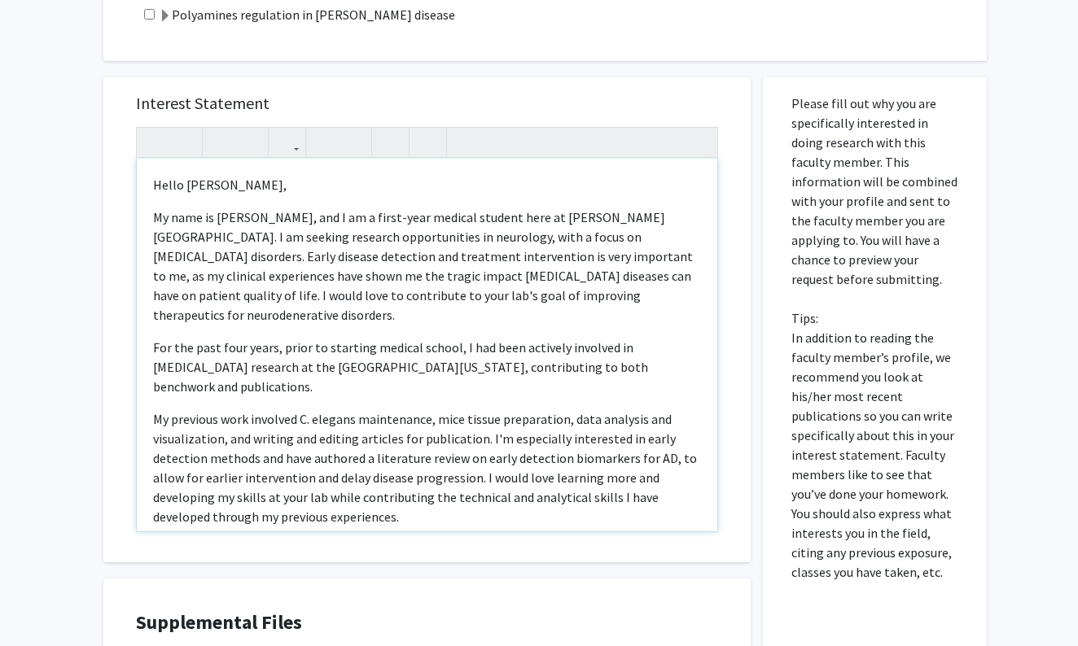
click at [154, 409] on p "My previous work involved C. elegans maintenance, mice tissue preparation, data…" at bounding box center [427, 467] width 548 height 117
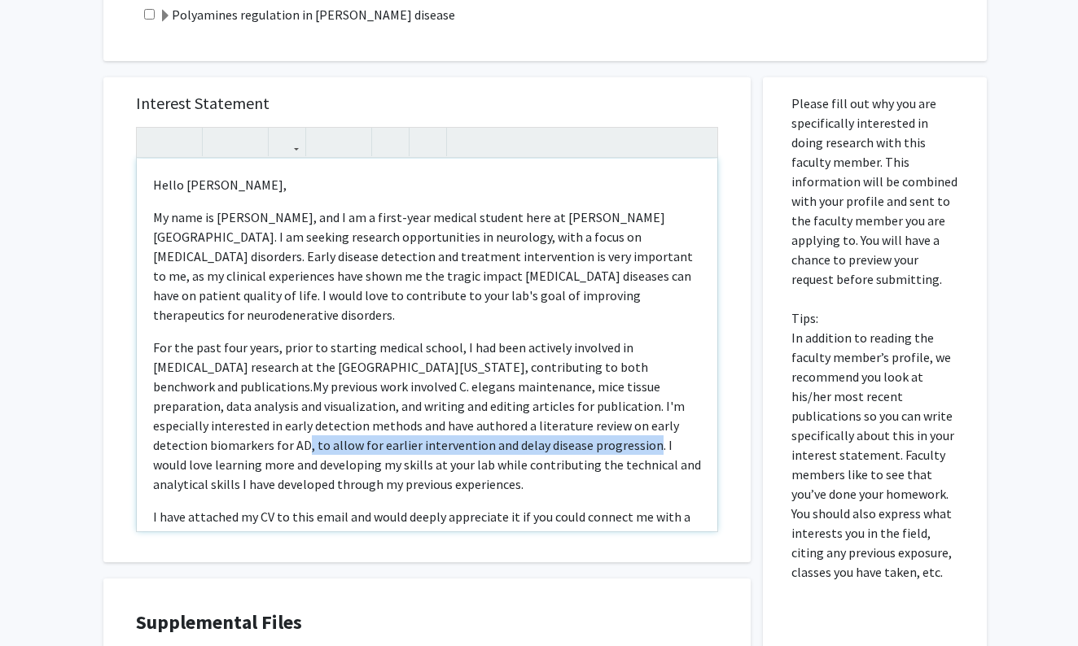
drag, startPoint x: 473, startPoint y: 426, endPoint x: 663, endPoint y: 409, distance: 191.2
click at [663, 409] on span "My previous work involved C. elegans maintenance, mice tissue preparation, data…" at bounding box center [427, 436] width 548 height 114
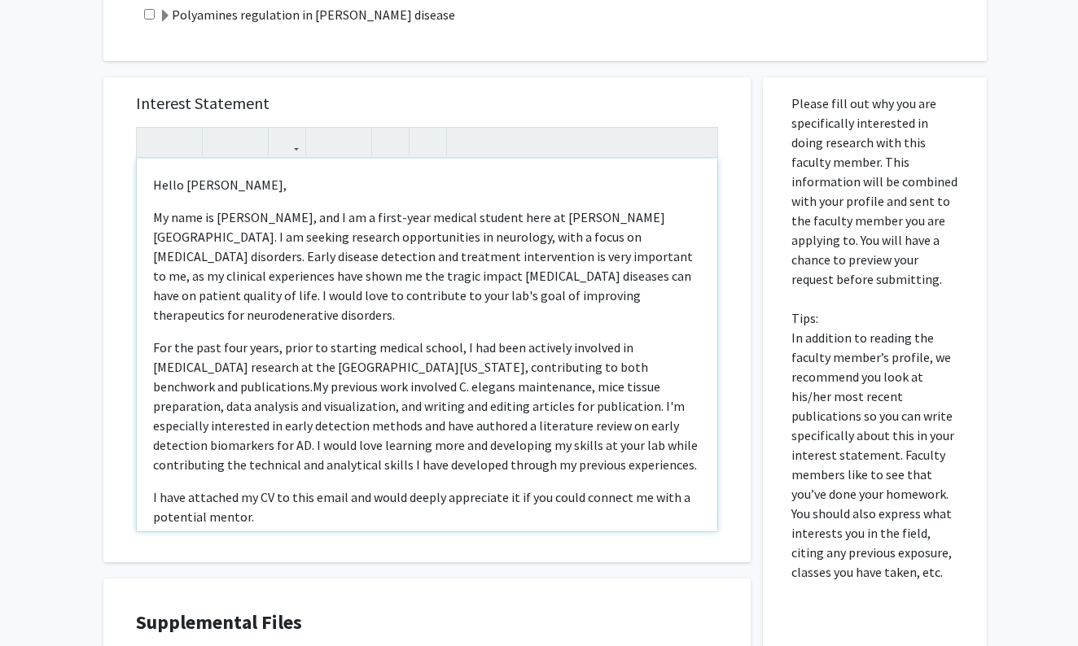
click at [478, 410] on span "My previous work involved C. elegans maintenance, mice tissue preparation, data…" at bounding box center [425, 426] width 545 height 94
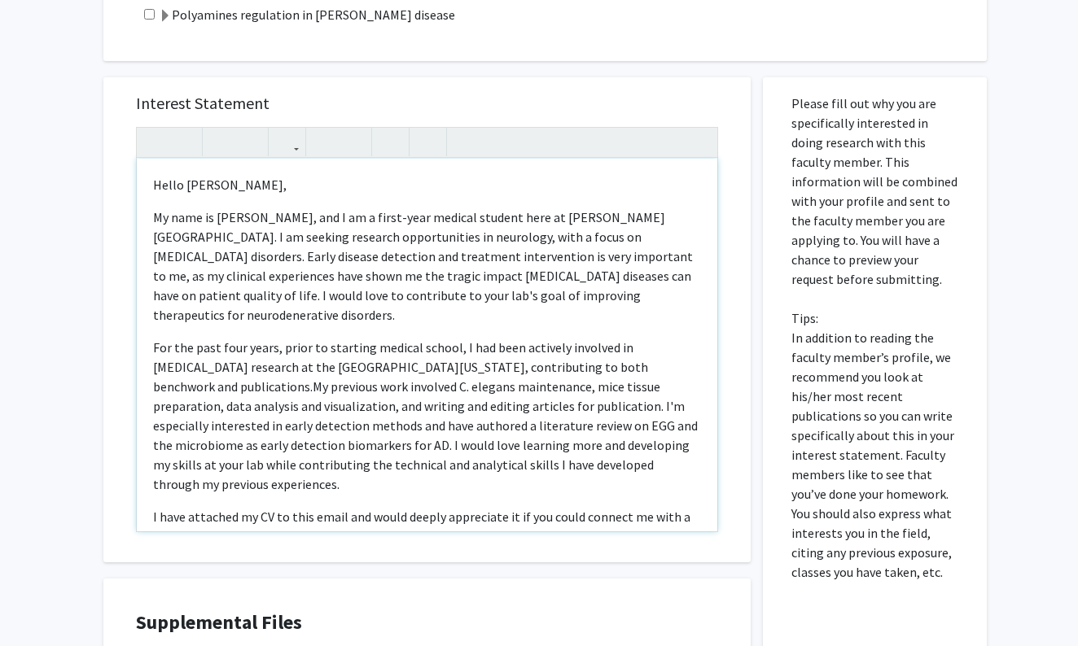
click at [204, 429] on span "My previous work involved C. elegans maintenance, mice tissue preparation, data…" at bounding box center [425, 436] width 545 height 114
click at [271, 470] on p "For the past four years, prior to starting medical school, I had been actively …" at bounding box center [427, 416] width 548 height 156
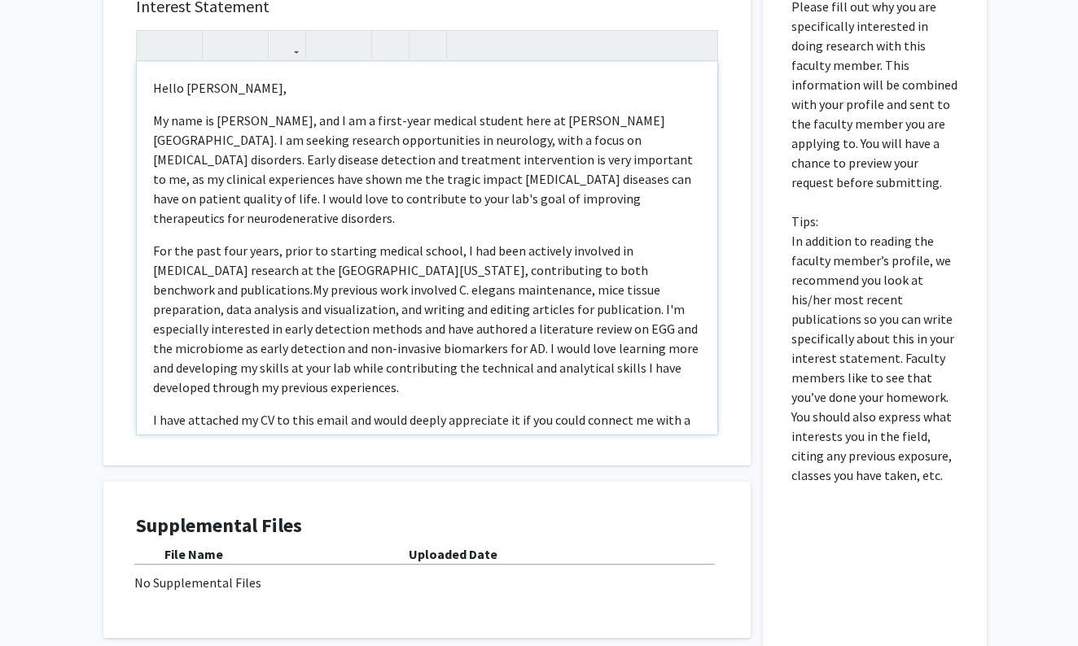
scroll to position [0, 0]
click at [233, 335] on span "My previous work involved C. elegans maintenance, mice tissue preparation, data…" at bounding box center [425, 339] width 545 height 114
drag, startPoint x: 279, startPoint y: 335, endPoint x: 204, endPoint y: 338, distance: 75.0
click at [204, 338] on span "My previous work involved C. elegans maintenance, mice tissue preparation, data…" at bounding box center [425, 339] width 545 height 114
click at [634, 314] on span "My previous work involved C. elegans maintenance, mice tissue preparation, data…" at bounding box center [425, 339] width 545 height 114
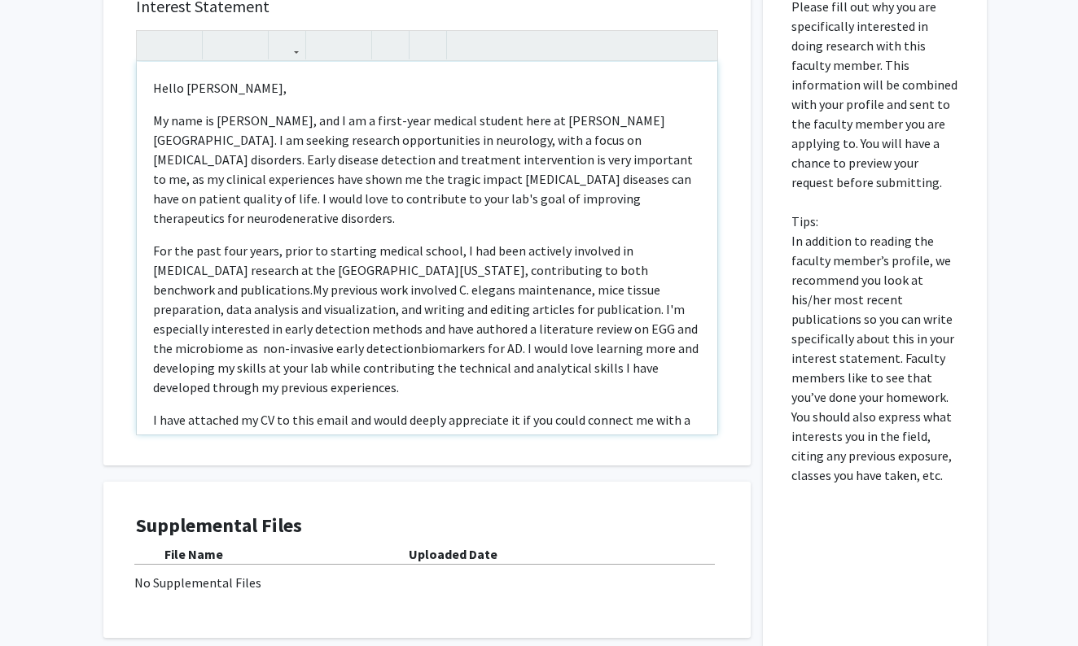
click at [281, 328] on span "My previous work involved C. elegans maintenance, mice tissue preparation, data…" at bounding box center [425, 339] width 545 height 114
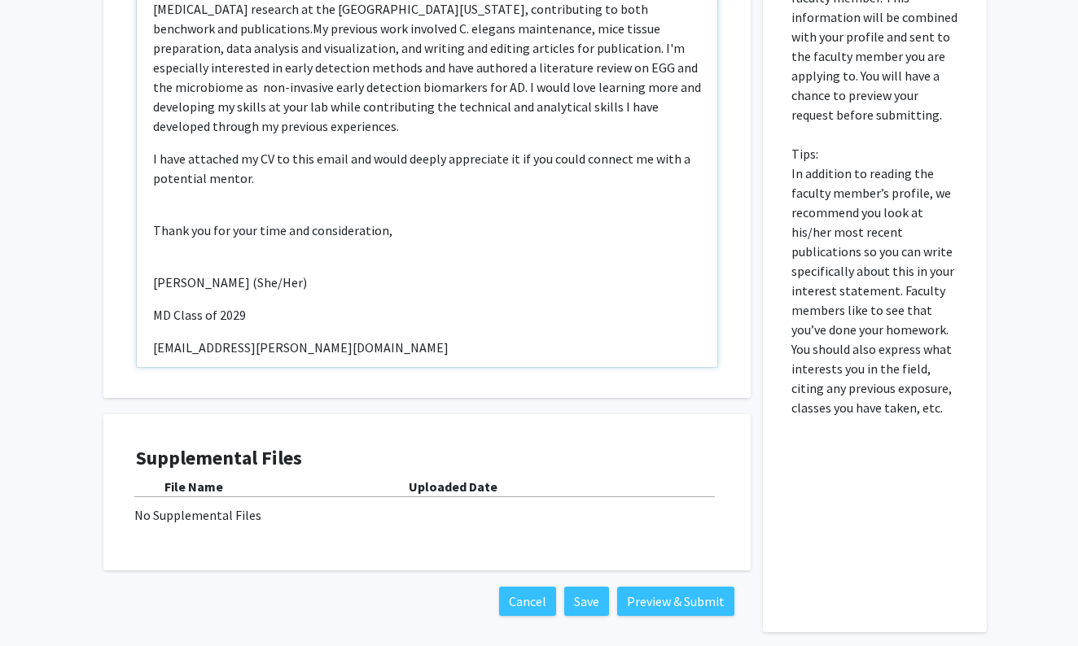
scroll to position [539, 0]
click at [344, 148] on p "I have attached my CV to this email and would deeply appreciate it if you could…" at bounding box center [427, 167] width 548 height 39
type textarea "<p>Hello Dr. Tsou,</p><p>My name is Mahathi Krothapalli, and I am a first-year …"
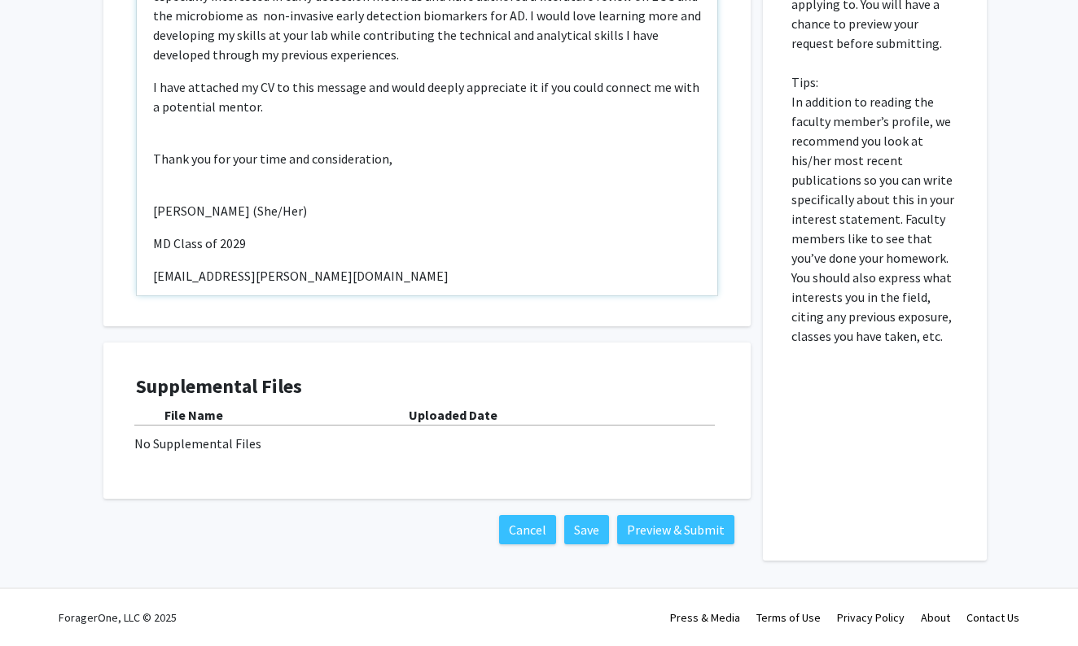
scroll to position [611, 0]
click at [224, 454] on div "Supplemental Files File Name Uploaded Date No Supplemental Files" at bounding box center [427, 420] width 582 height 91
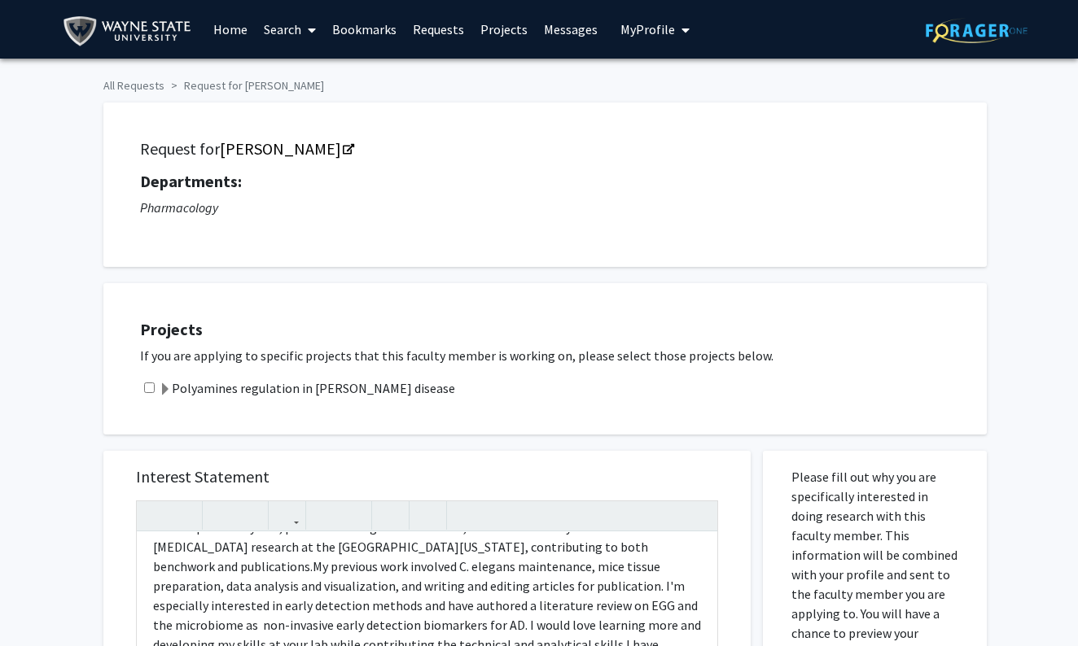
scroll to position [0, 0]
click at [155, 389] on div "Polyamines regulation in [PERSON_NAME] disease" at bounding box center [555, 389] width 830 height 20
click at [149, 389] on input "checkbox" at bounding box center [149, 388] width 11 height 11
checkbox input "true"
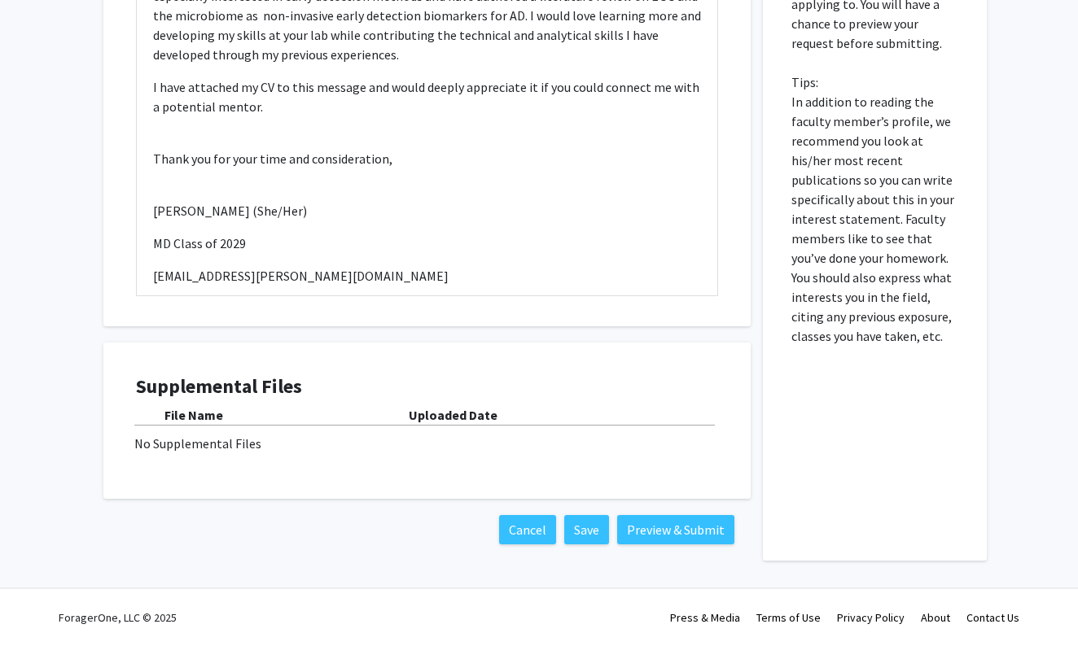
scroll to position [611, 0]
click at [234, 449] on div "No Supplemental Files" at bounding box center [426, 444] width 585 height 20
click at [437, 414] on b "Uploaded Date" at bounding box center [453, 415] width 89 height 16
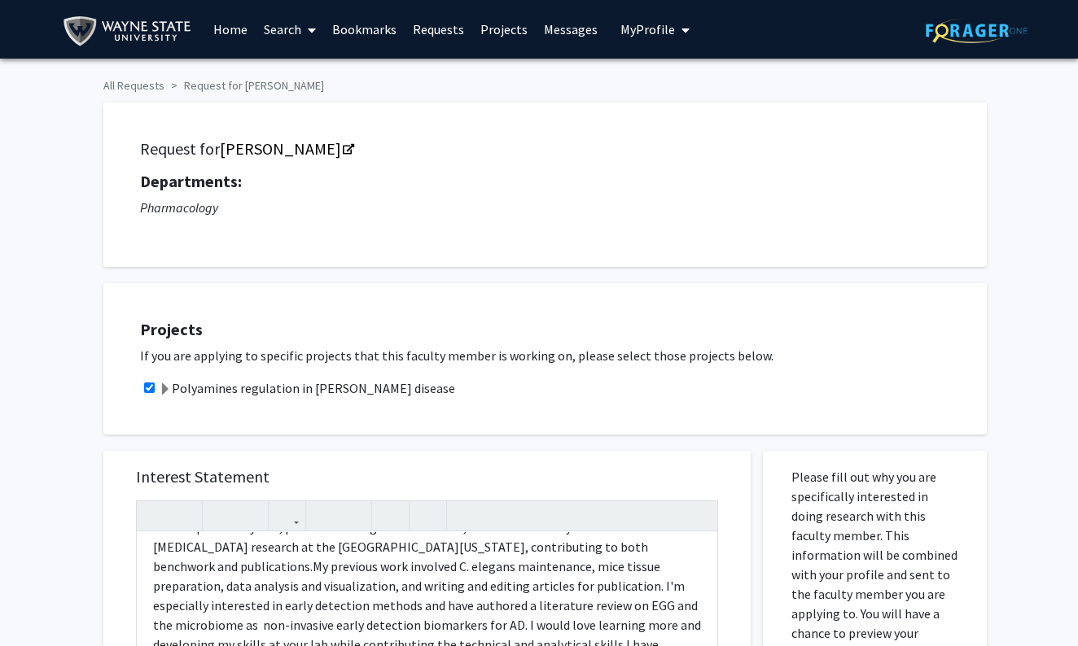
scroll to position [0, 0]
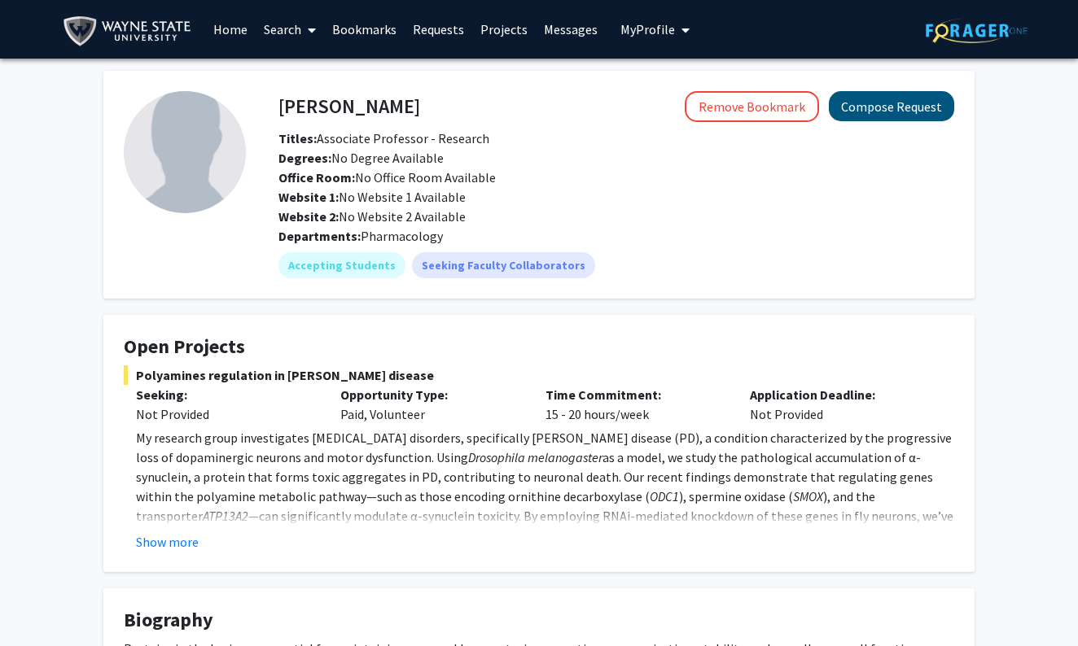
click at [864, 110] on button "Compose Request" at bounding box center [891, 106] width 125 height 30
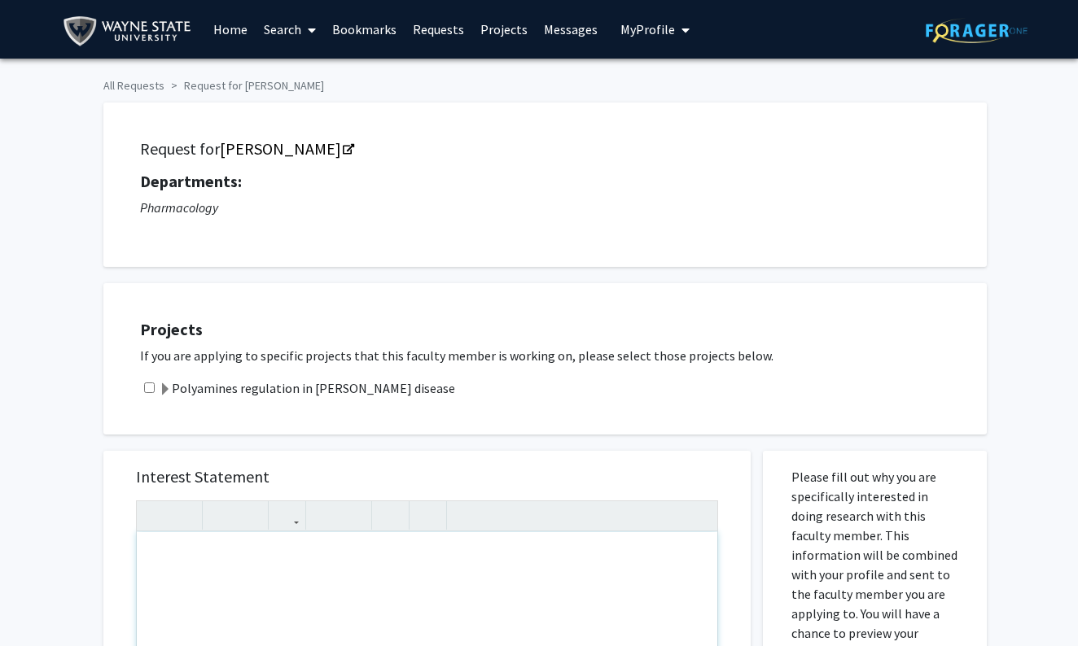
paste div "Note to users with screen readers: Please press Alt+0 or Option+0 to deactivate…"
type textarea "<p>&nbsp;non-invasive&nbsp;</p>"
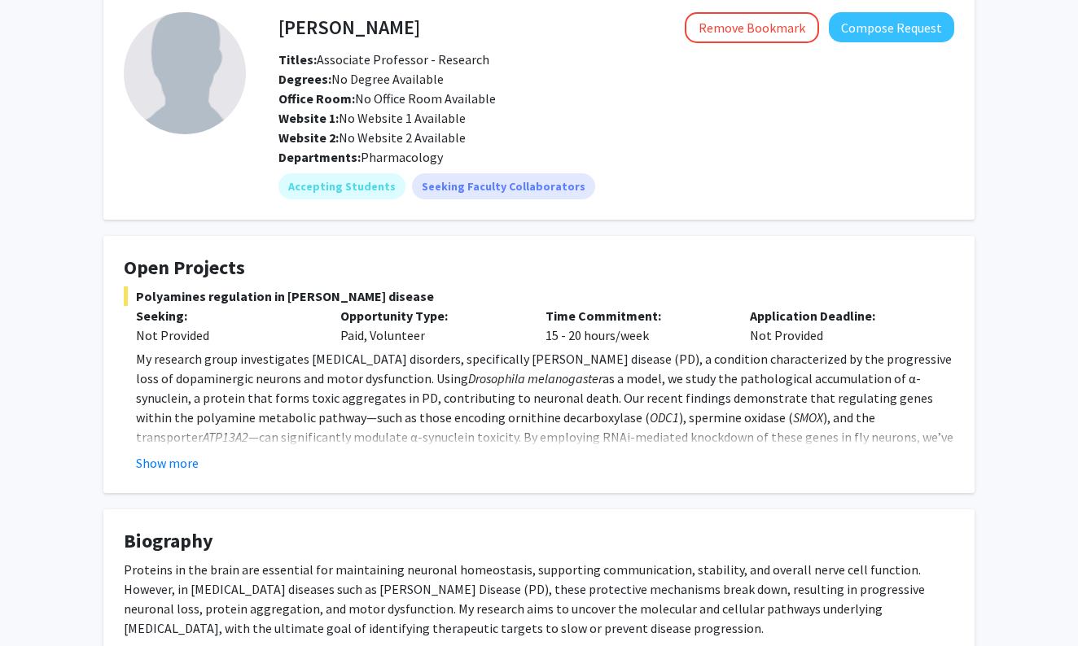
scroll to position [81, 0]
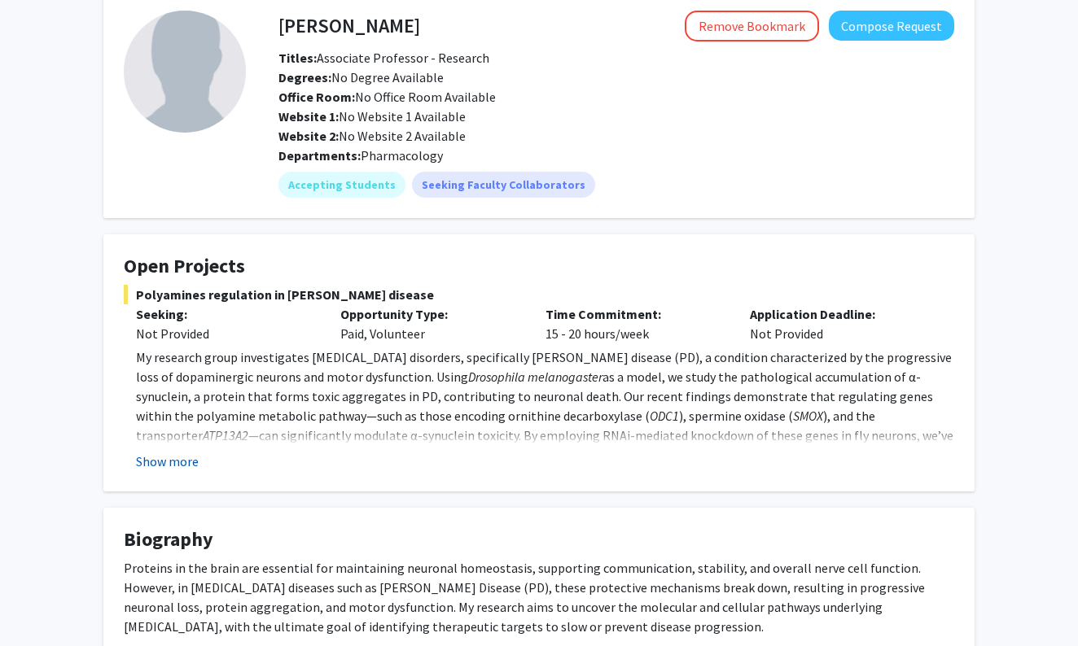
click at [161, 465] on button "Show more" at bounding box center [167, 462] width 63 height 20
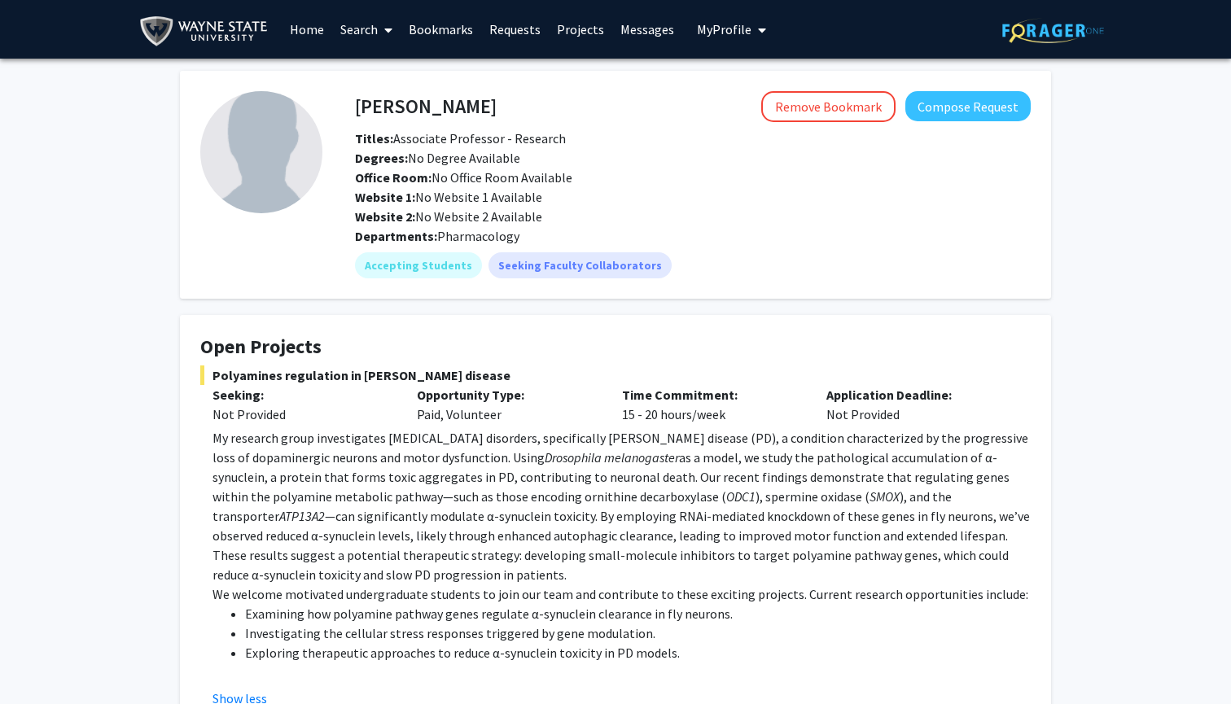
scroll to position [0, 0]
click at [961, 116] on button "Compose Request" at bounding box center [967, 106] width 125 height 30
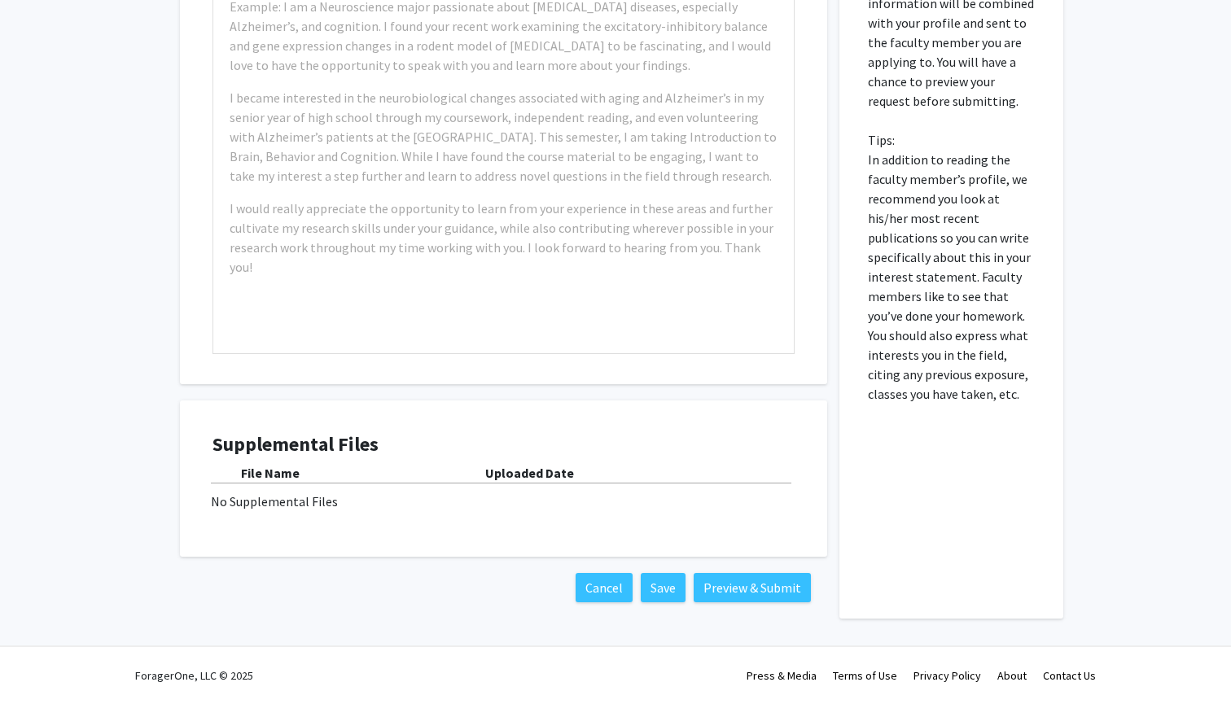
scroll to position [554, 0]
click at [299, 488] on div "File Name Uploaded Date No Supplemental Files" at bounding box center [503, 487] width 582 height 48
click at [300, 452] on h4 "Supplemental Files" at bounding box center [503, 445] width 582 height 24
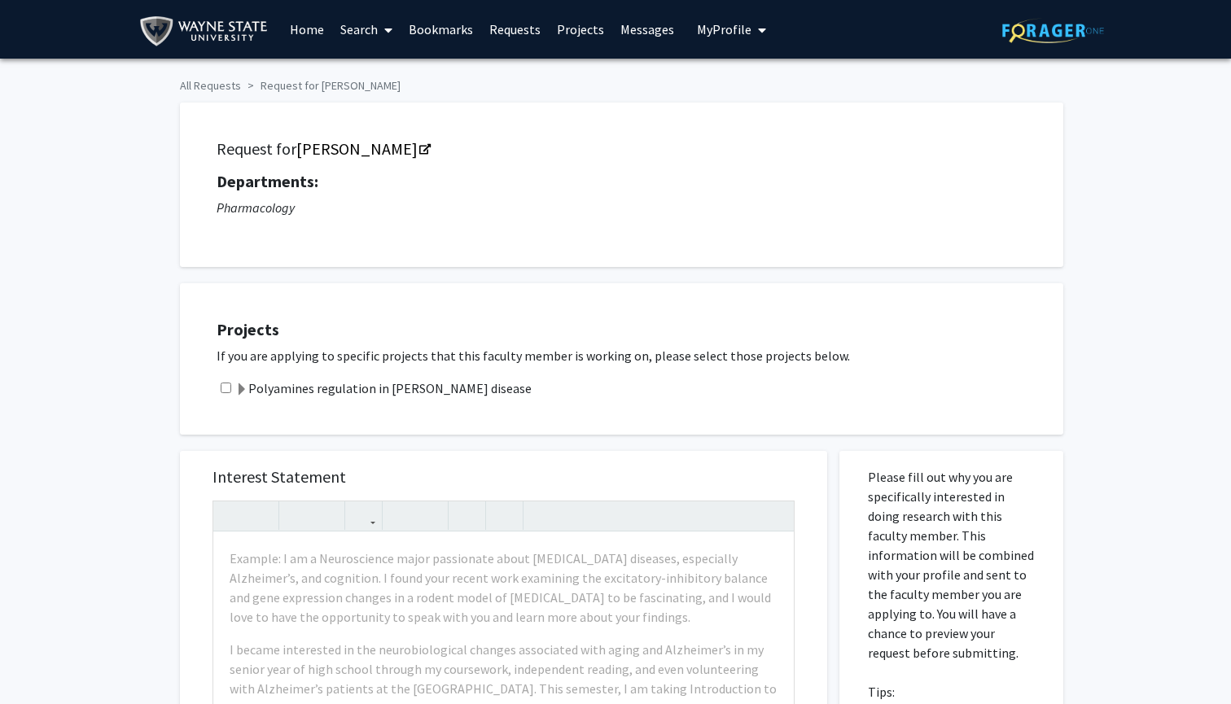
scroll to position [0, 0]
click at [302, 33] on link "Home" at bounding box center [307, 29] width 50 height 57
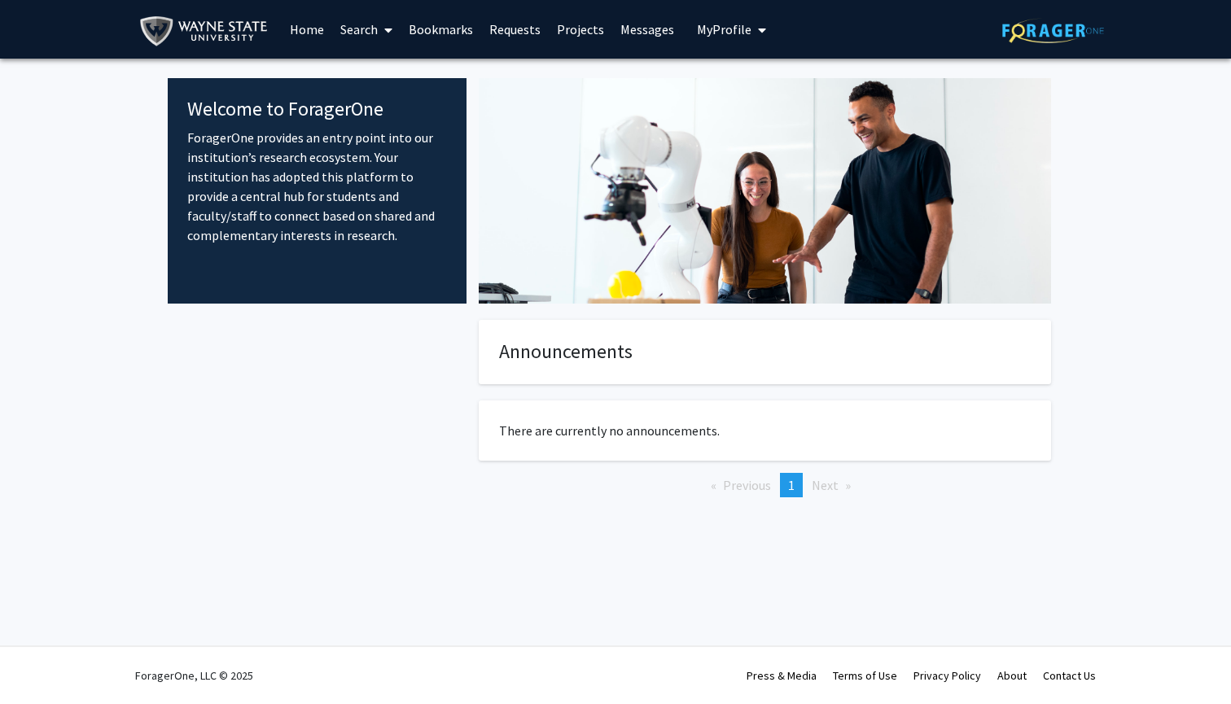
click at [360, 32] on link "Search" at bounding box center [366, 29] width 68 height 57
click at [741, 27] on span "My Profile" at bounding box center [724, 29] width 55 height 16
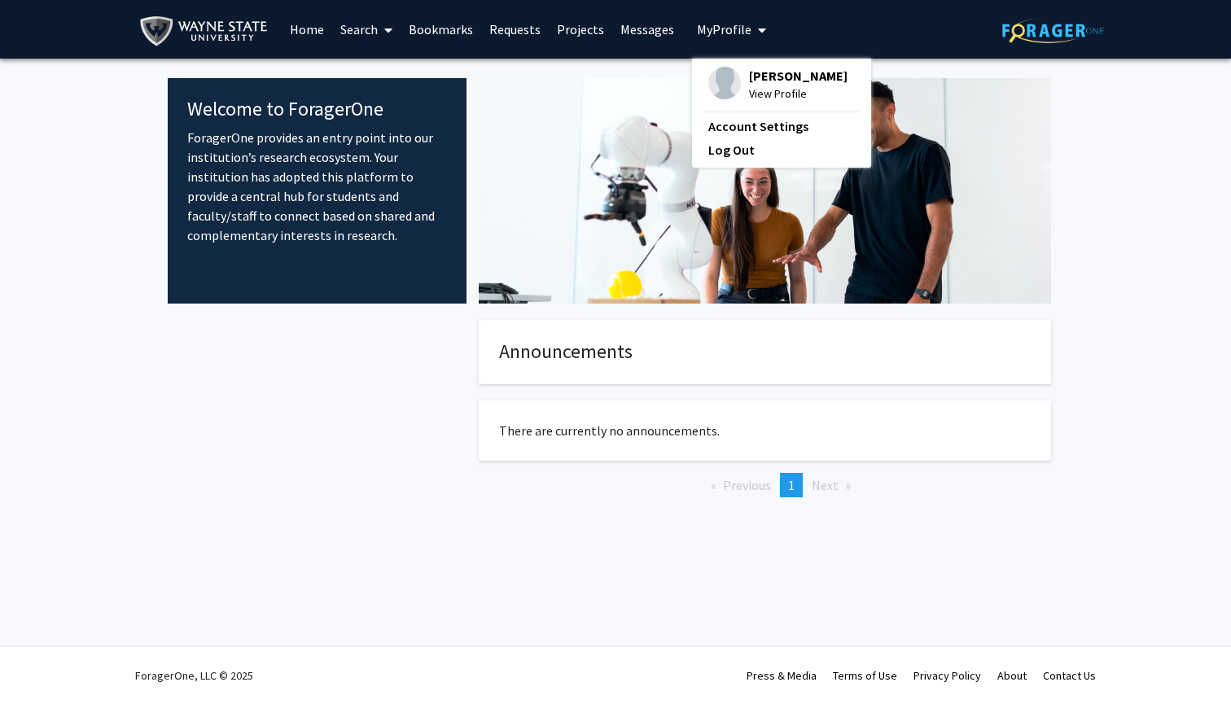
click at [749, 85] on span "[PERSON_NAME]" at bounding box center [798, 76] width 98 height 18
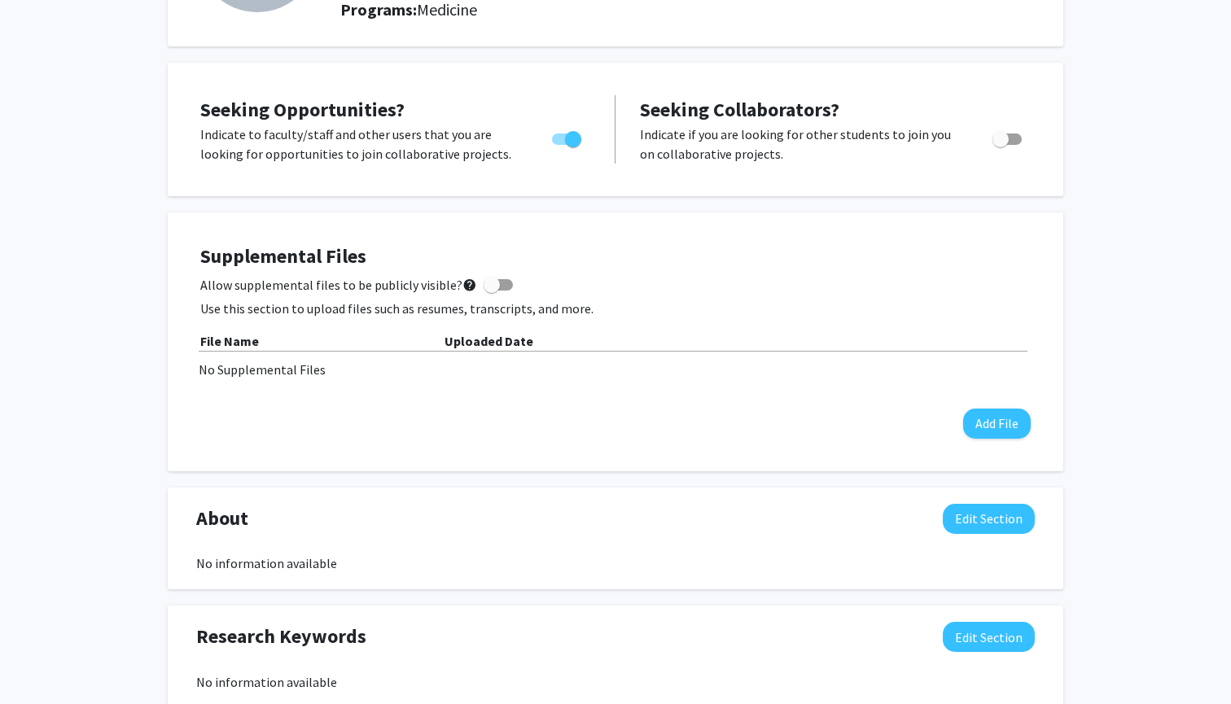
scroll to position [230, 0]
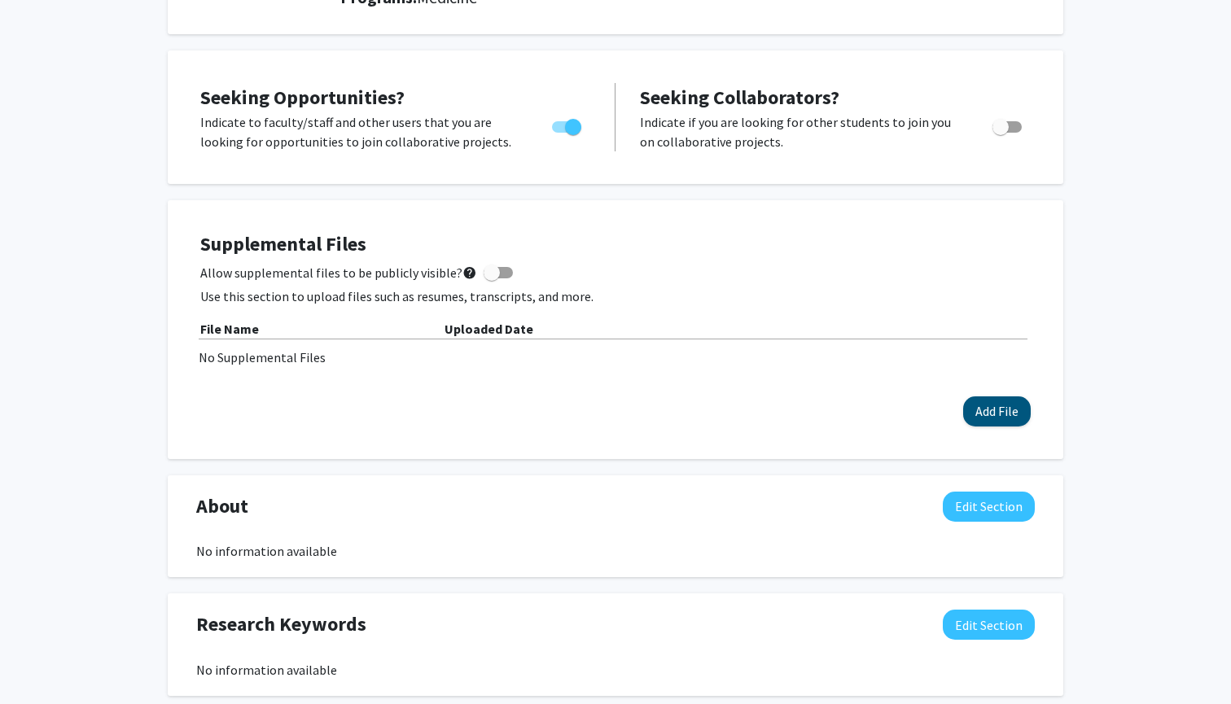
click at [983, 413] on button "Add File" at bounding box center [997, 411] width 68 height 30
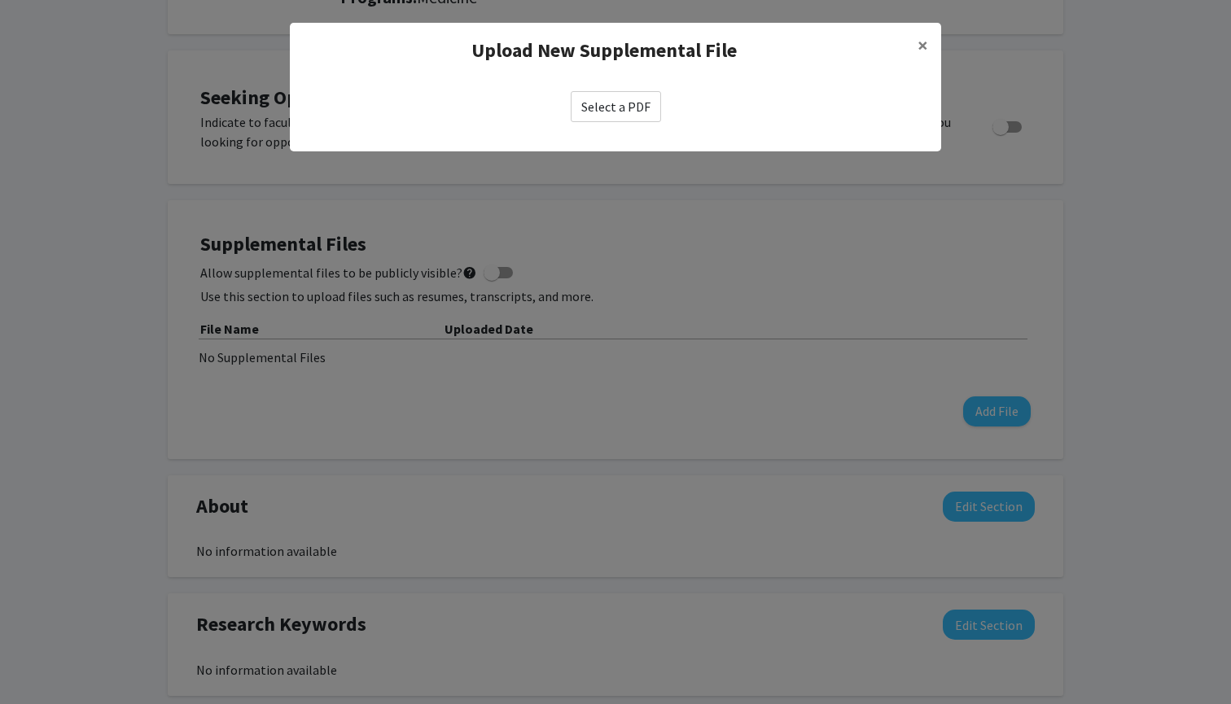
click at [615, 118] on label "Select a PDF" at bounding box center [616, 106] width 90 height 31
click at [0, 0] on input "Select a PDF" at bounding box center [0, 0] width 0 height 0
select select "custom"
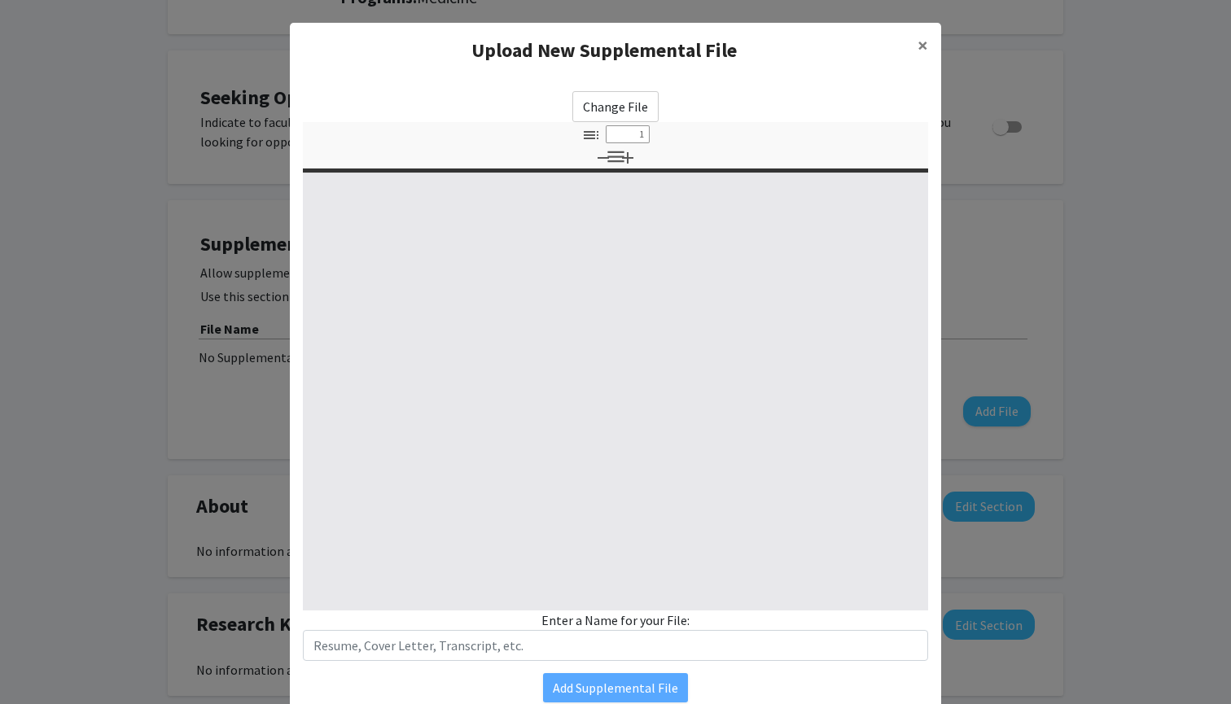
type input "0"
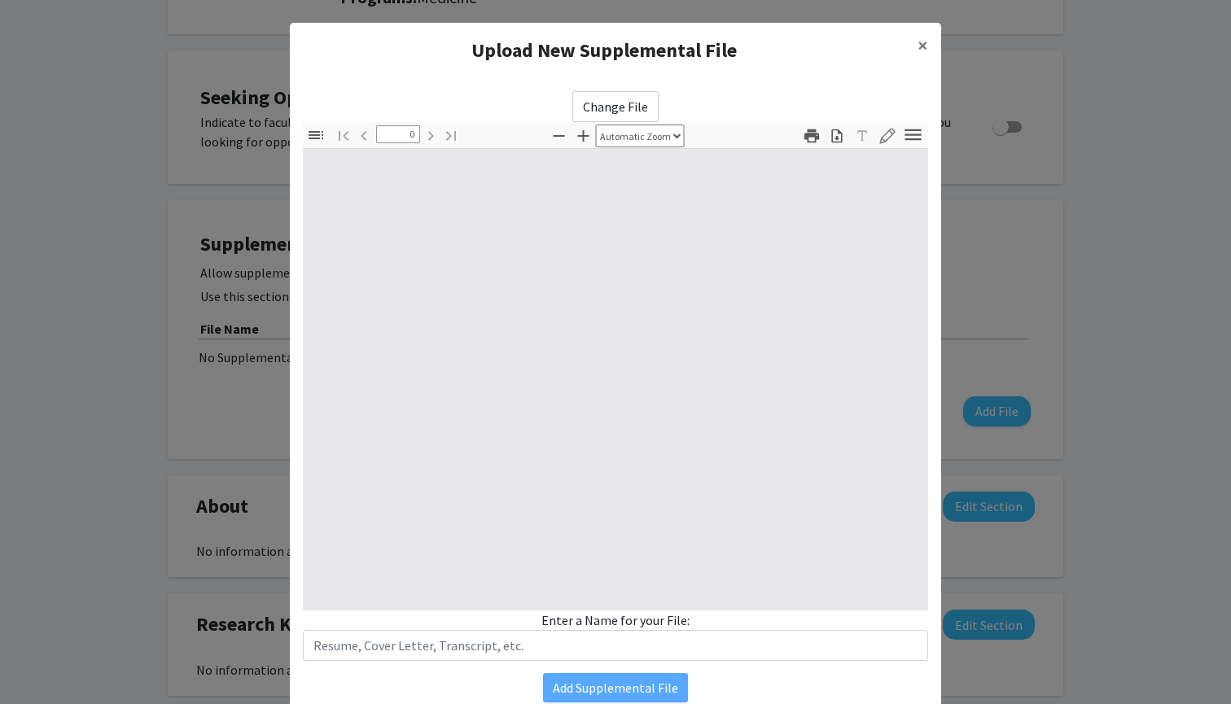
select select "custom"
type input "1"
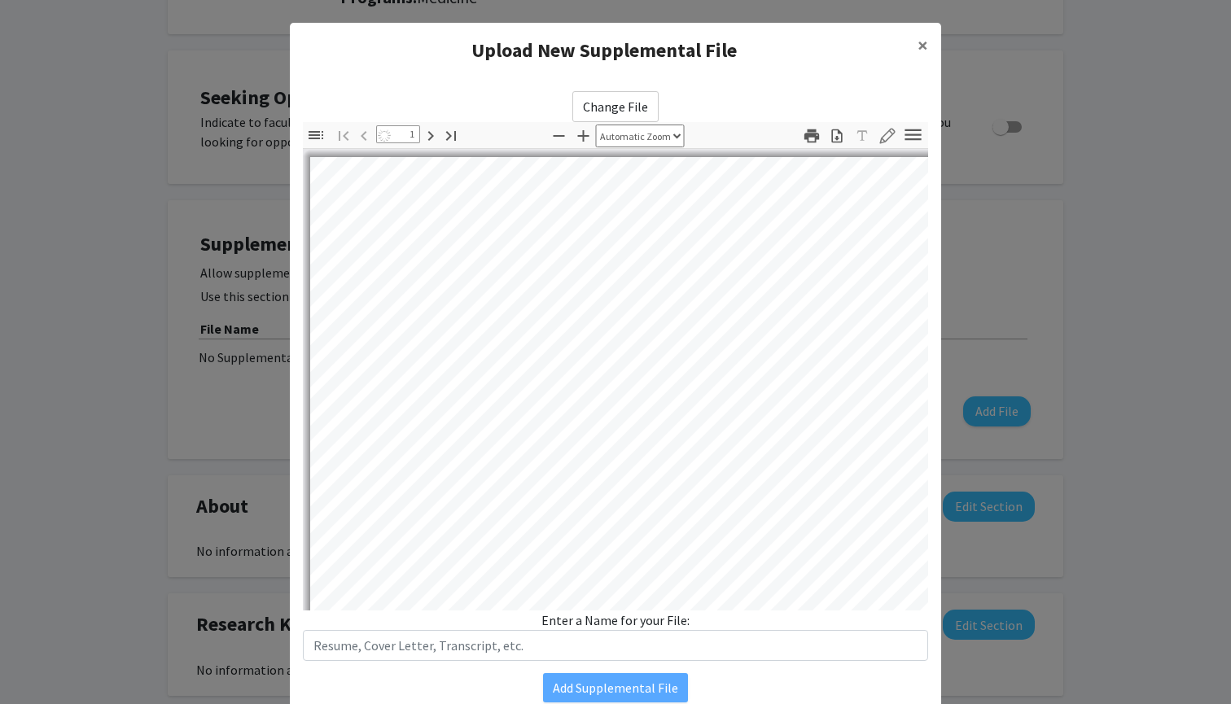
select select "auto"
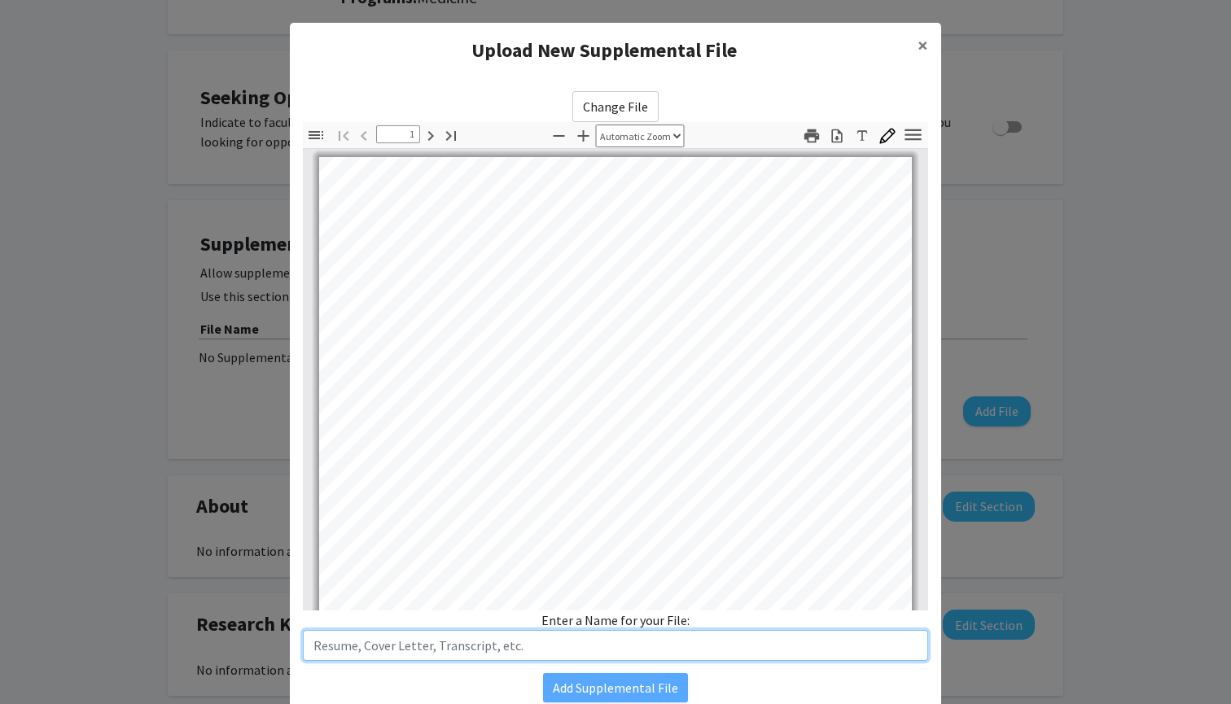
click at [374, 645] on input "text" at bounding box center [615, 645] width 625 height 31
type input "CV"
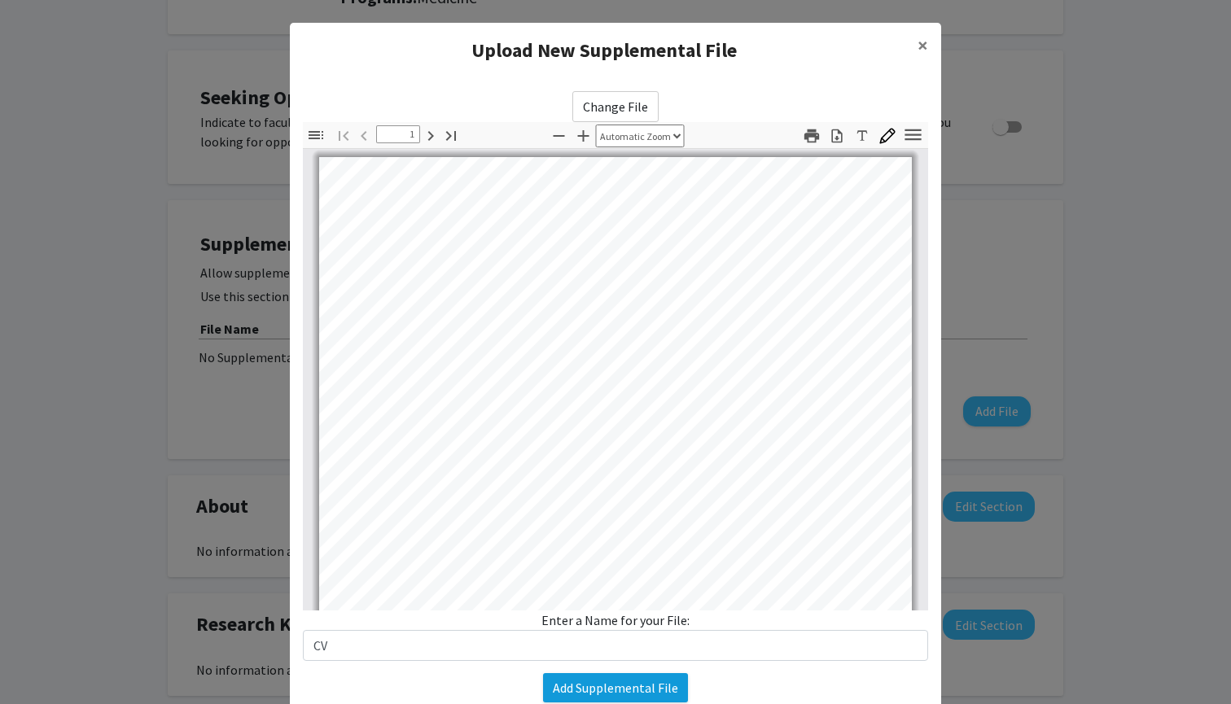
click at [630, 645] on button "Add Supplemental File" at bounding box center [615, 687] width 145 height 29
click at [627, 645] on button "Add Supplemental File" at bounding box center [615, 687] width 145 height 29
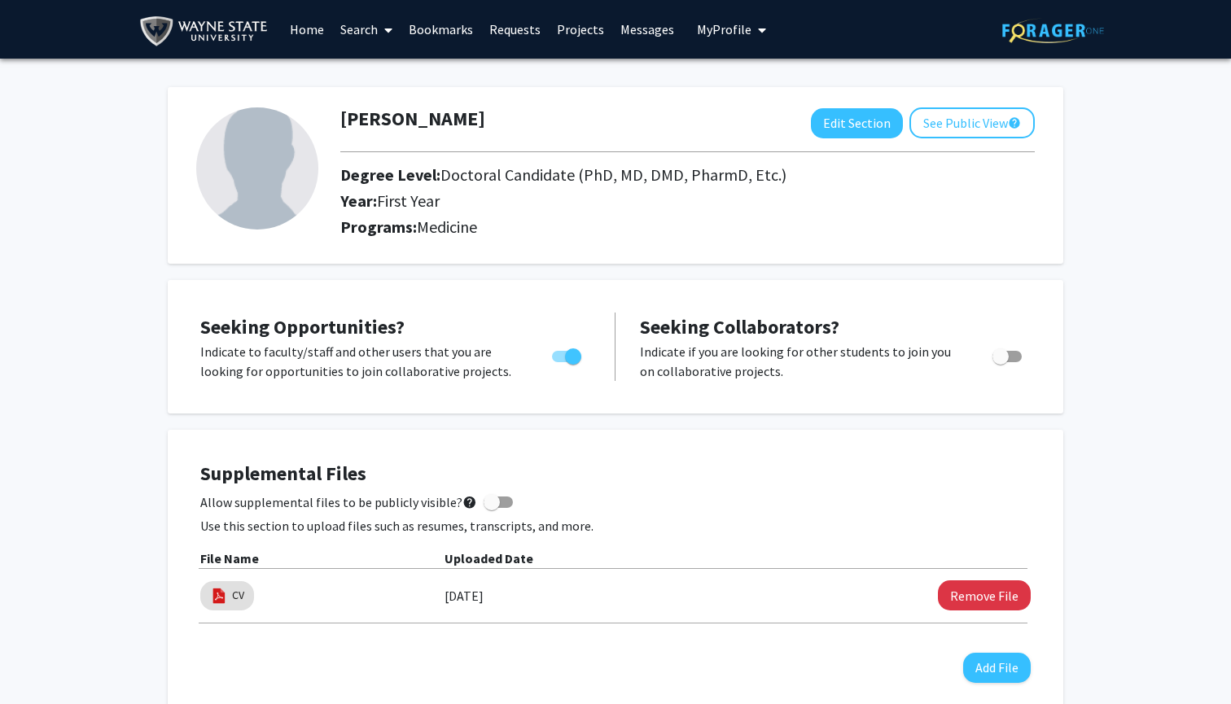
scroll to position [0, 0]
click at [433, 32] on link "Bookmarks" at bounding box center [440, 29] width 81 height 57
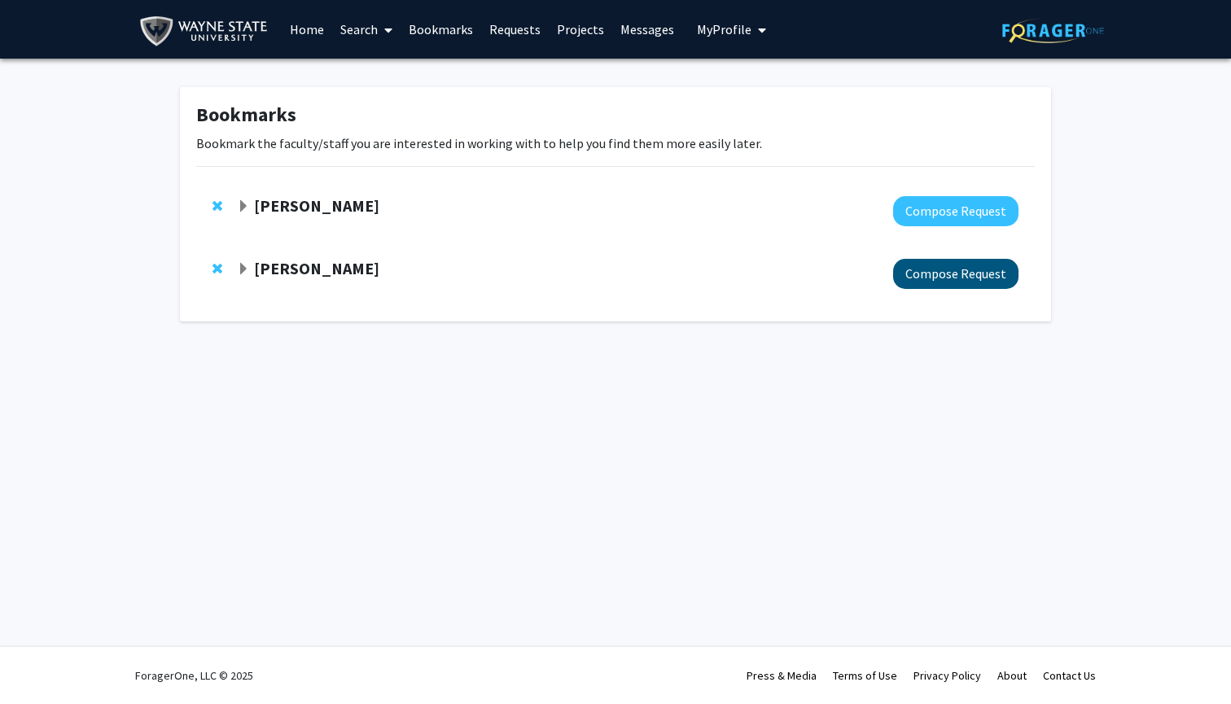
click at [949, 277] on button "Compose Request" at bounding box center [955, 274] width 125 height 30
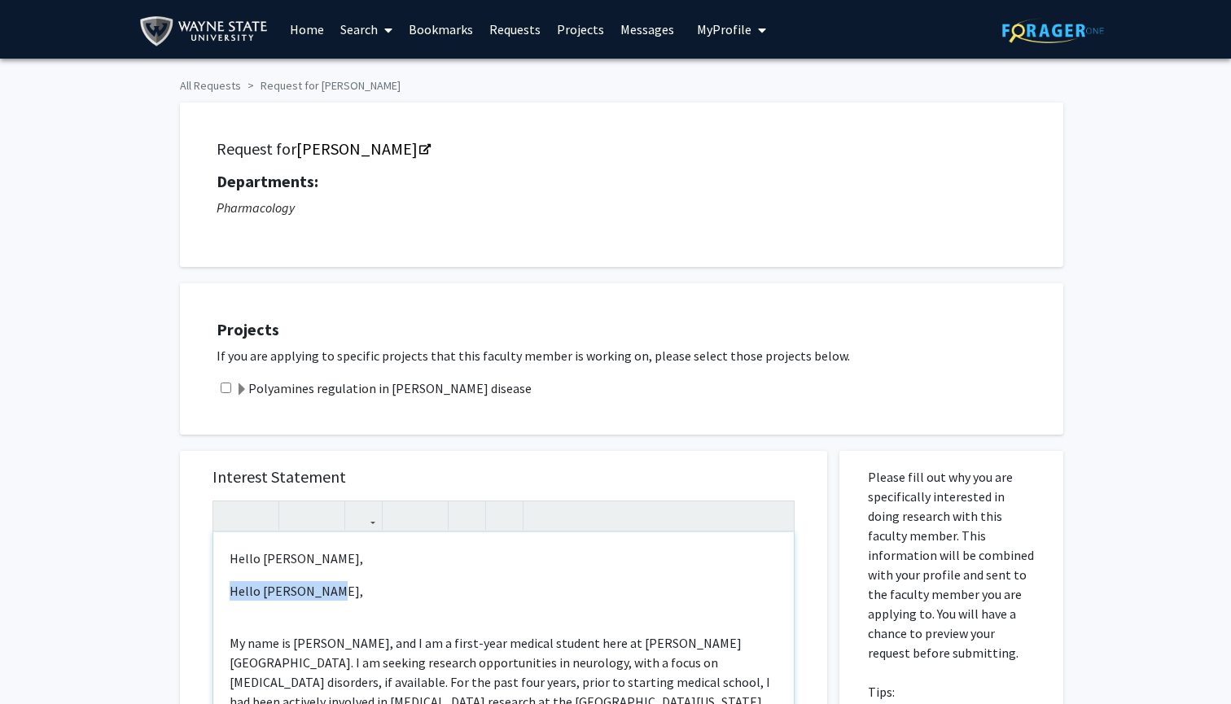
drag, startPoint x: 322, startPoint y: 595, endPoint x: 209, endPoint y: 590, distance: 112.4
click at [209, 590] on div "Interest Statement Hello [PERSON_NAME], Hello [PERSON_NAME], My name is [PERSON…" at bounding box center [503, 693] width 615 height 485
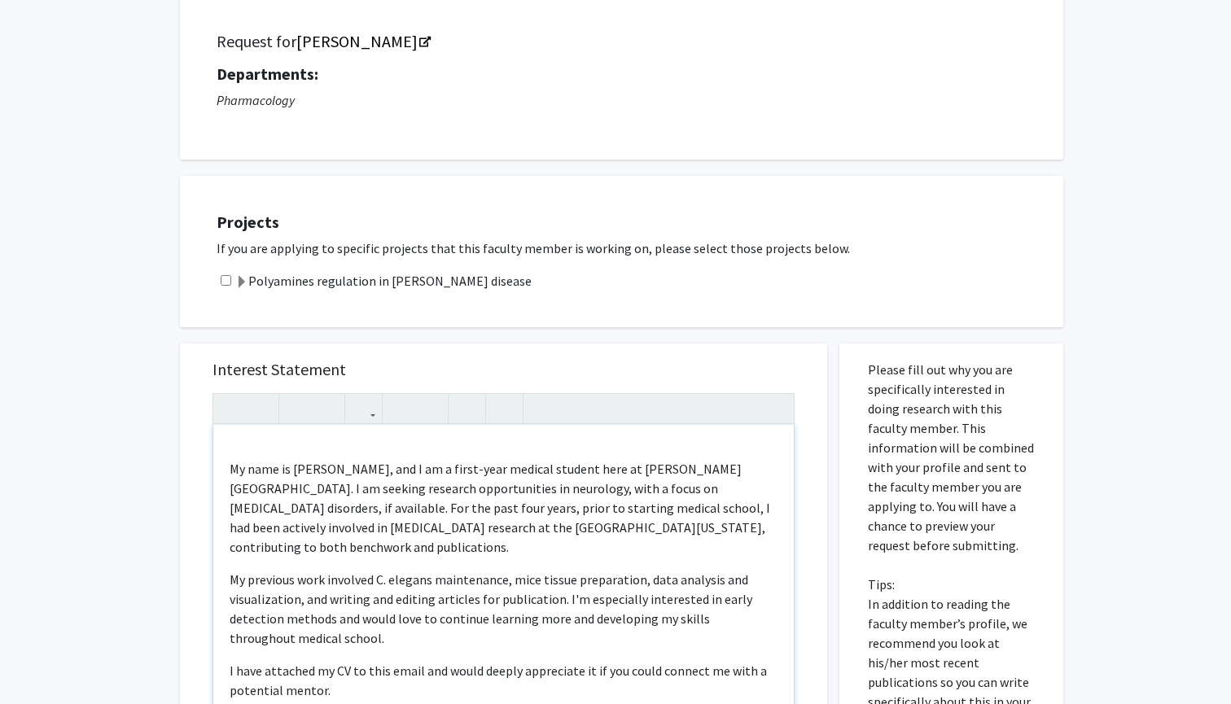
scroll to position [170, 0]
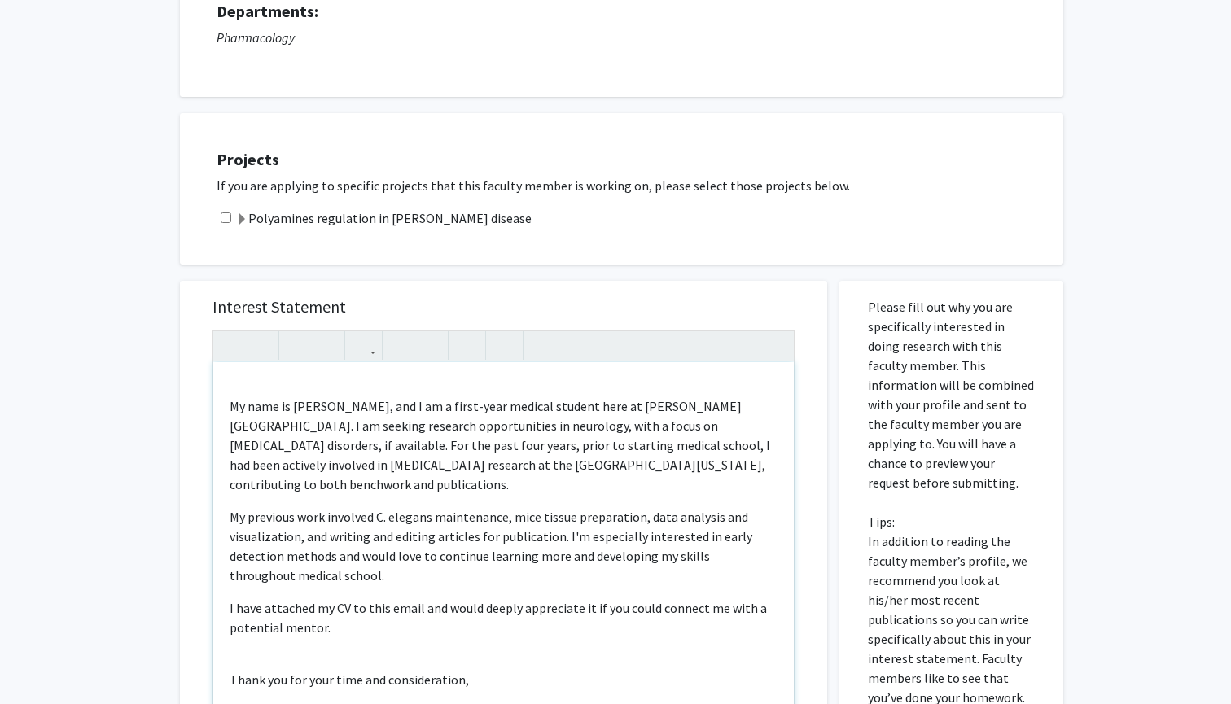
click at [472, 444] on p "My name is [PERSON_NAME], and I am a first-year medical student here at [PERSON…" at bounding box center [504, 445] width 548 height 98
drag, startPoint x: 280, startPoint y: 448, endPoint x: 718, endPoint y: 434, distance: 438.1
click at [718, 434] on p "My name is [PERSON_NAME], and I am a first-year medical student here at [PERSON…" at bounding box center [504, 445] width 548 height 98
click at [724, 435] on p "My name is [PERSON_NAME], and I am a first-year medical student here at [PERSON…" at bounding box center [504, 445] width 548 height 98
click at [719, 427] on p "My name is [PERSON_NAME], and I am a first-year medical student here at [PERSON…" at bounding box center [504, 445] width 548 height 98
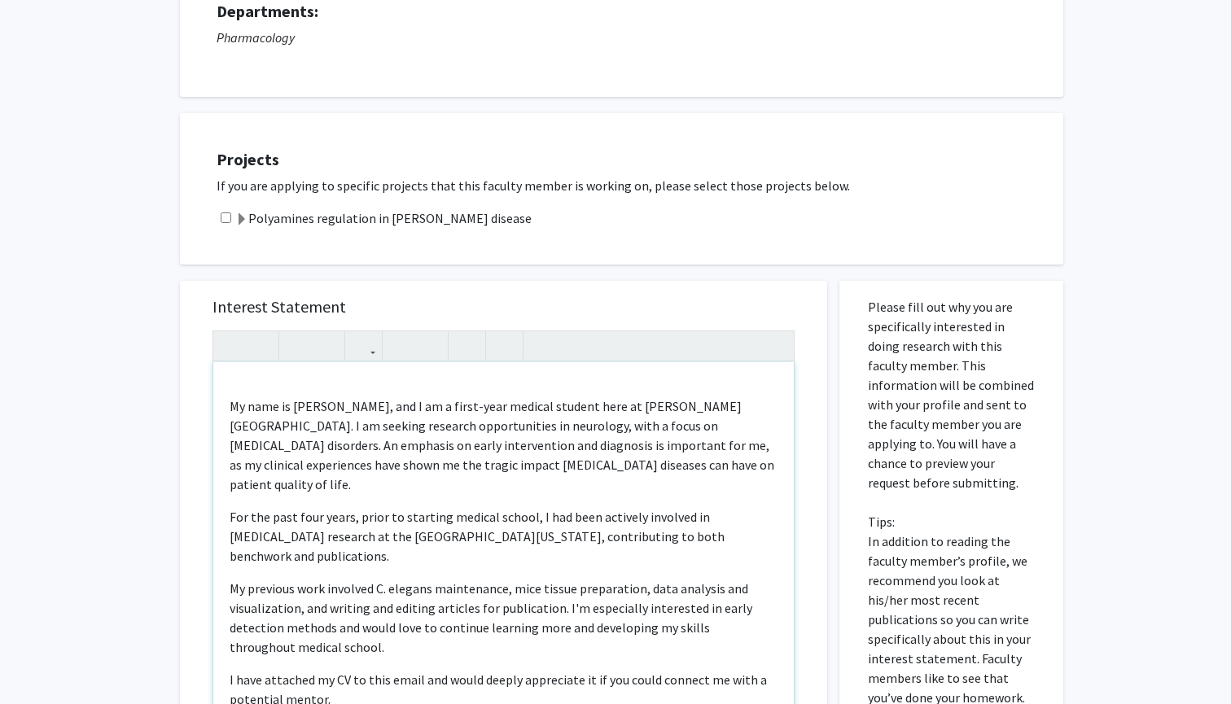
click at [230, 579] on p "My previous work involved C. elegans maintenance, mice tissue preparation, data…" at bounding box center [504, 618] width 548 height 78
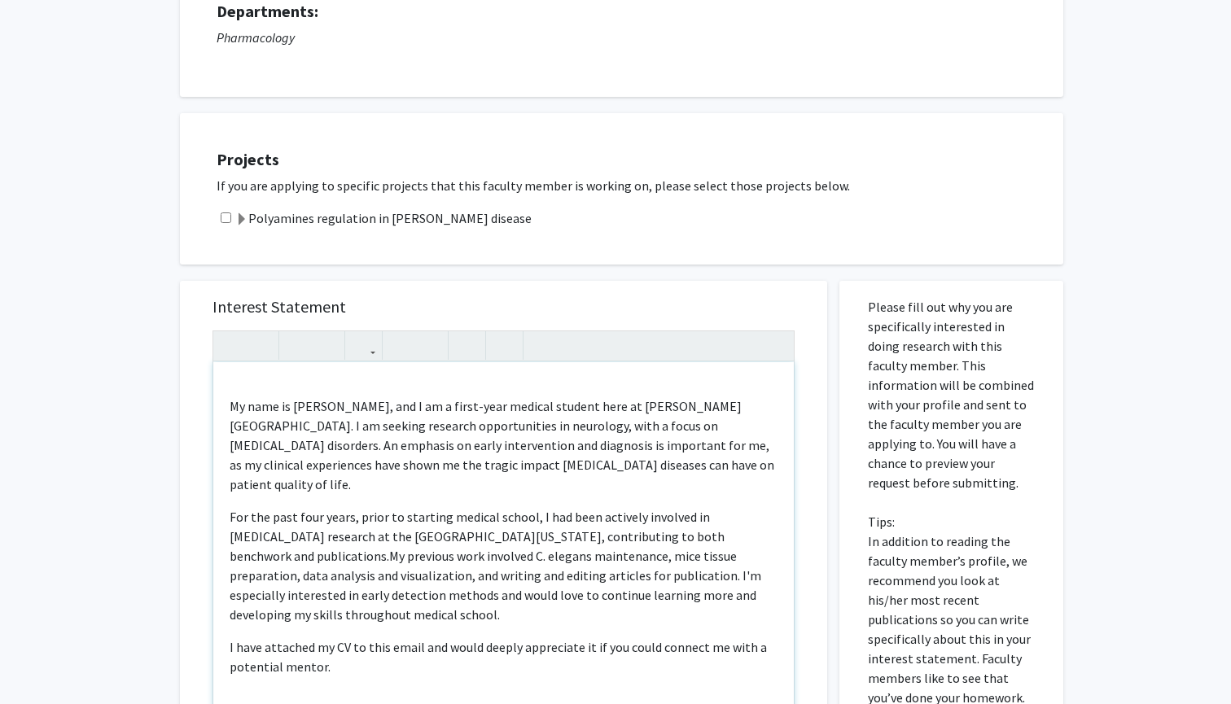
click at [728, 469] on p "My name is [PERSON_NAME], and I am a first-year medical student here at [PERSON…" at bounding box center [504, 445] width 548 height 98
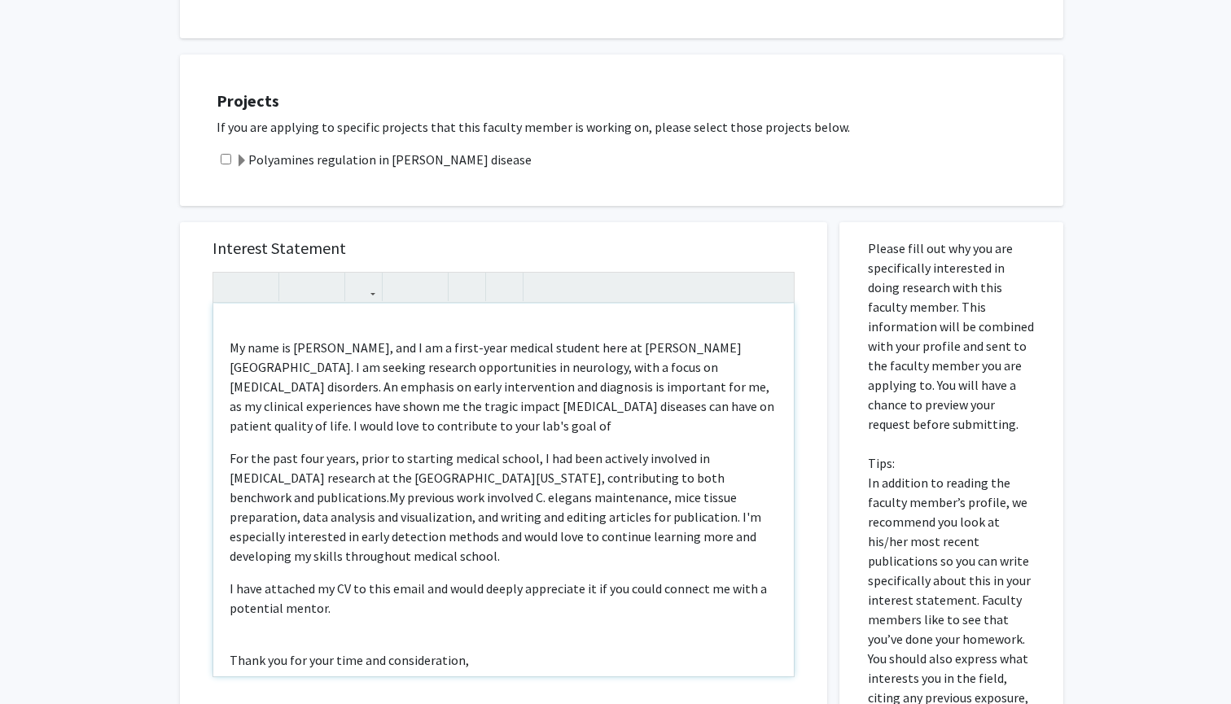
scroll to position [278, 0]
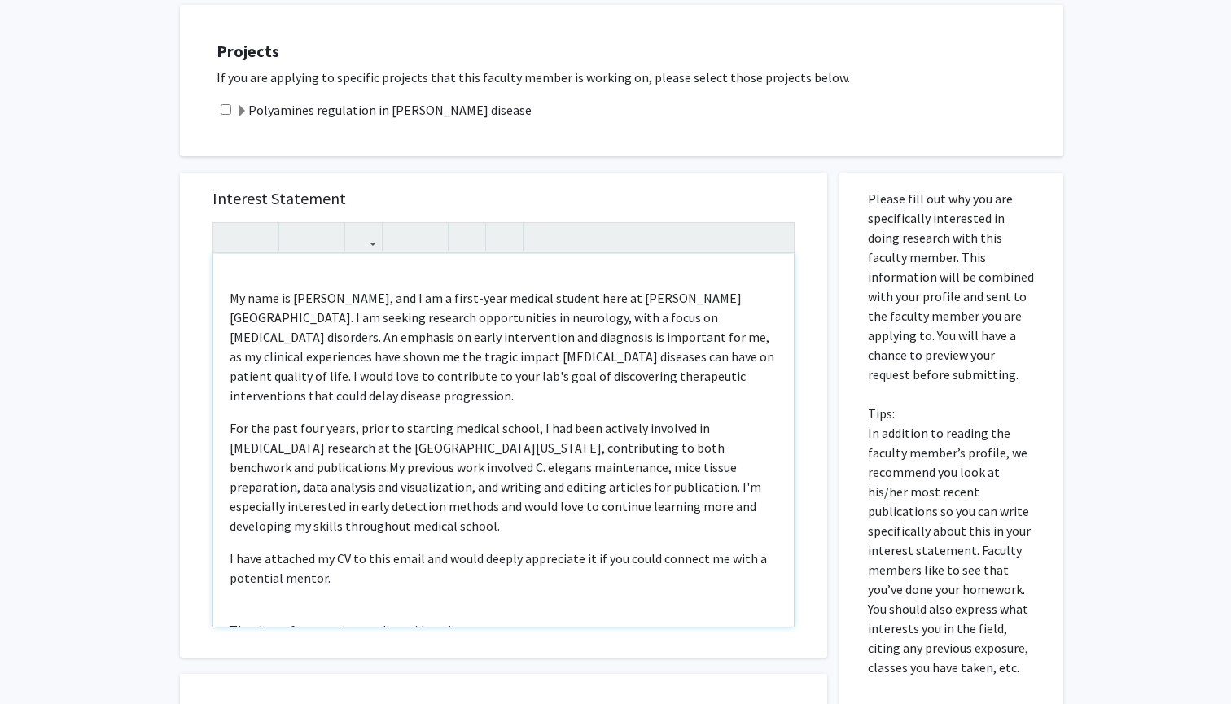
click at [332, 511] on span "My previous work involved C. elegans maintenance, mice tissue preparation, data…" at bounding box center [496, 496] width 532 height 75
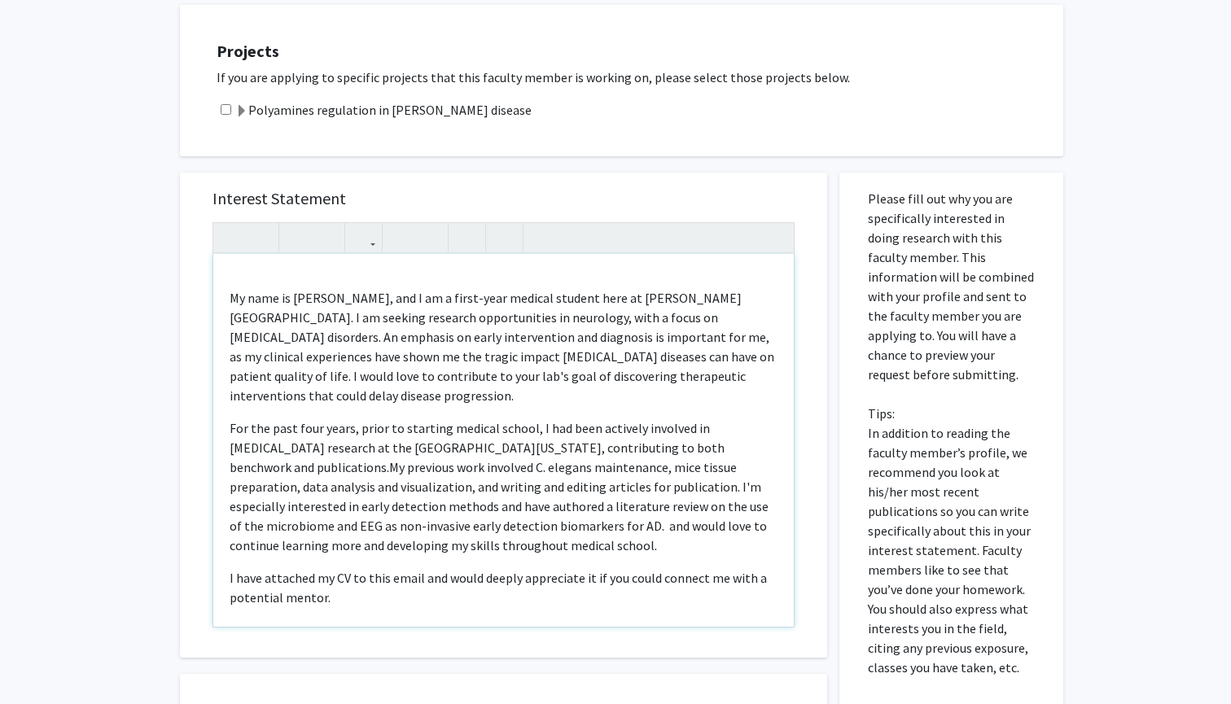
drag, startPoint x: 509, startPoint y: 549, endPoint x: 492, endPoint y: 533, distance: 23.1
click at [492, 533] on p "For the past four years, prior to starting medical school, I had been actively …" at bounding box center [504, 486] width 548 height 137
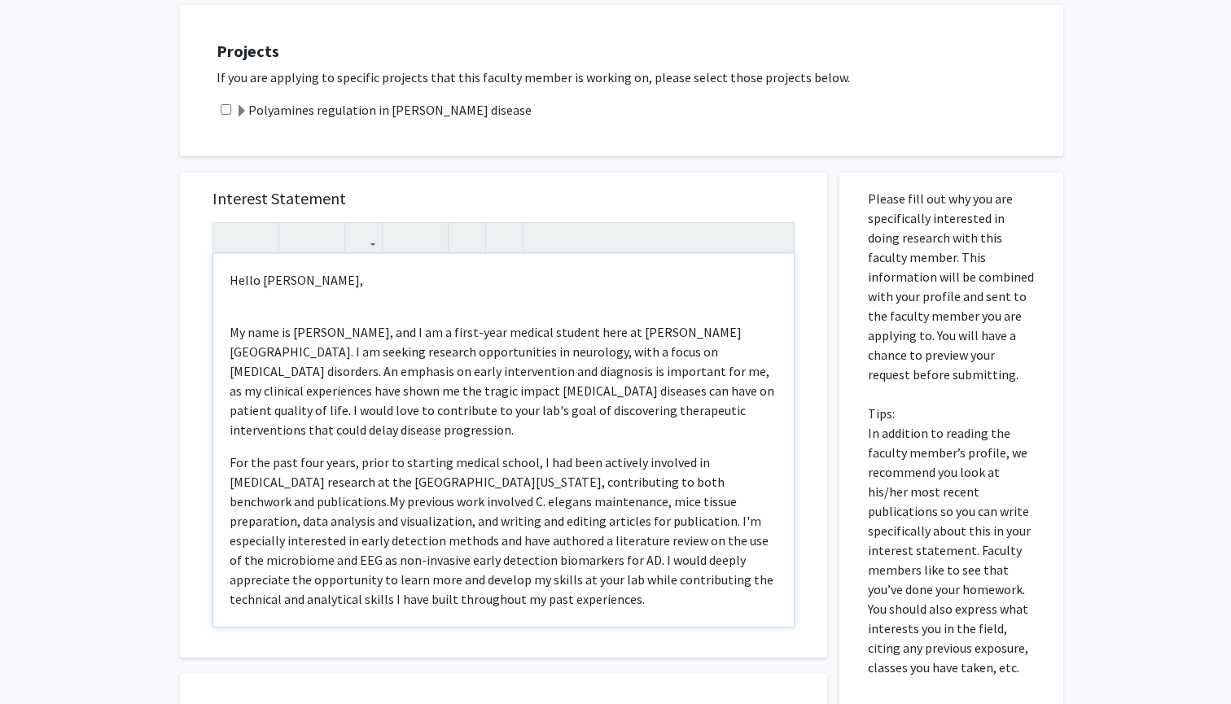
scroll to position [0, 0]
click at [249, 310] on div "Hello [PERSON_NAME], My name is [PERSON_NAME], and I am a first-year medical st…" at bounding box center [503, 440] width 580 height 373
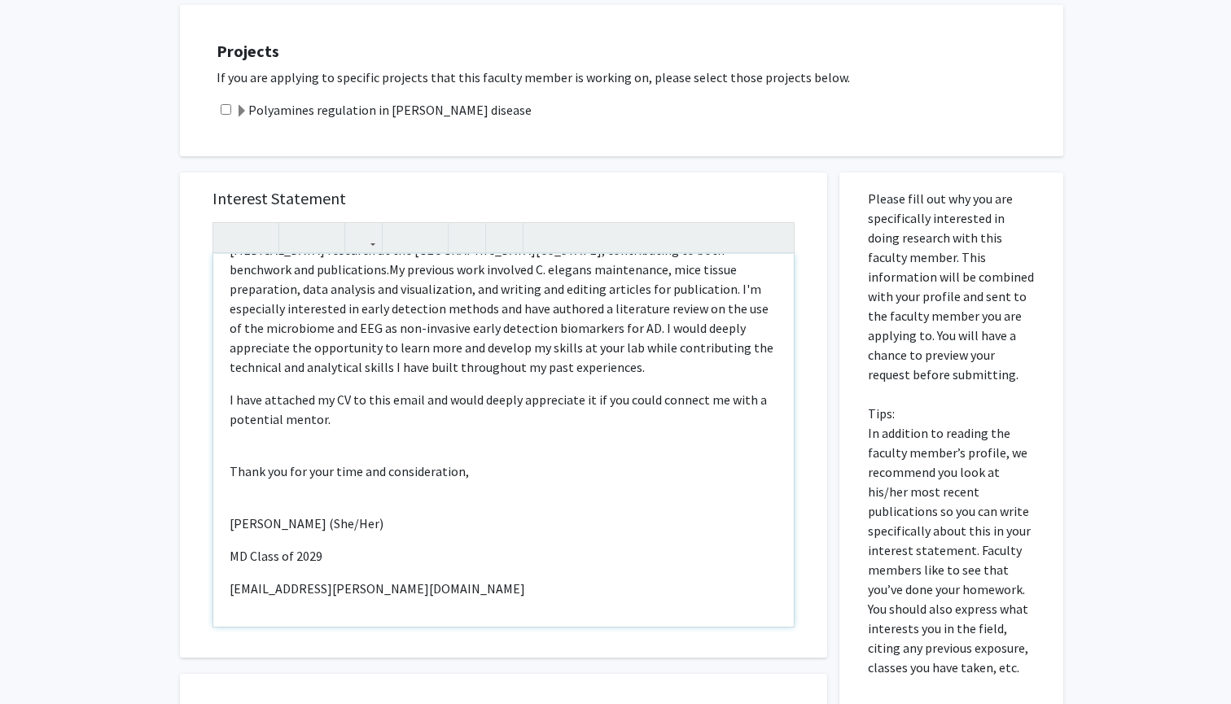
scroll to position [213, 0]
click at [418, 404] on p "I have attached my CV to this email and would deeply appreciate it if you could…" at bounding box center [504, 408] width 548 height 39
drag, startPoint x: 397, startPoint y: 417, endPoint x: 497, endPoint y: 405, distance: 100.8
click at [497, 405] on p "I have attached my CV to this message and would deeply appreciate it if you cou…" at bounding box center [504, 408] width 548 height 39
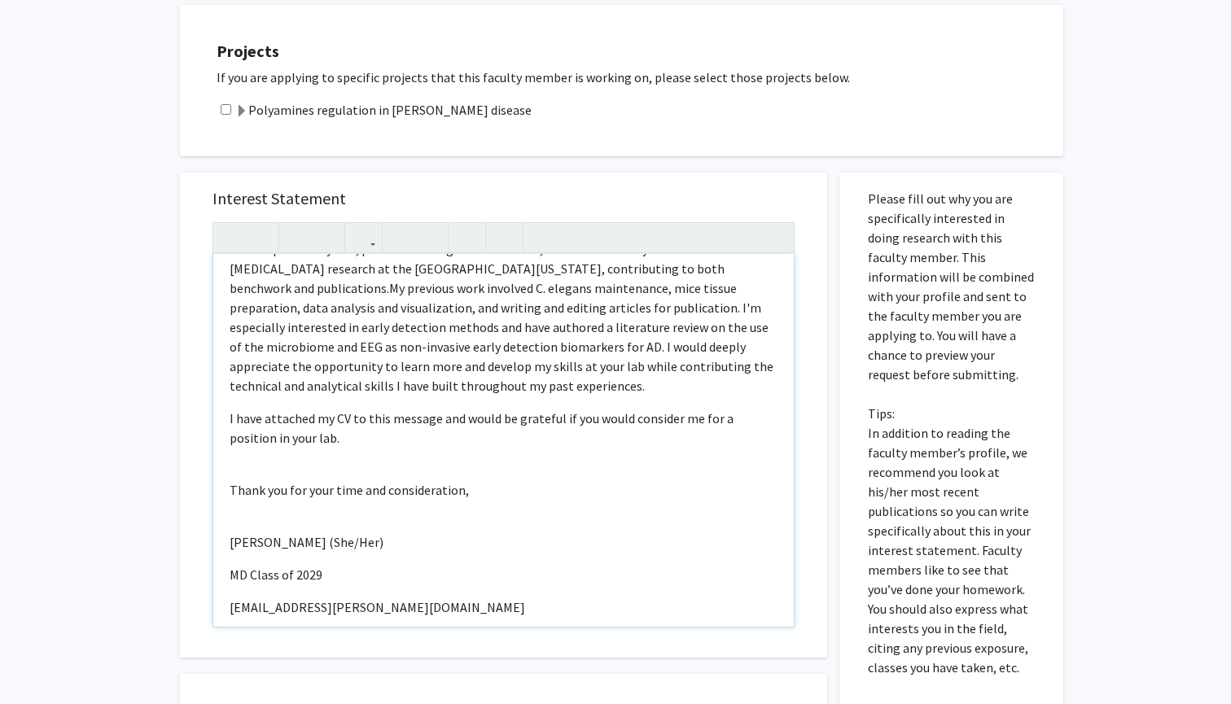
click at [253, 519] on div "Hello [PERSON_NAME], My name is [PERSON_NAME], and I am a first-year medical st…" at bounding box center [503, 440] width 580 height 373
type textarea "<p>Hello [PERSON_NAME],</p><p>My name is [PERSON_NAME], and I am a first-year m…"
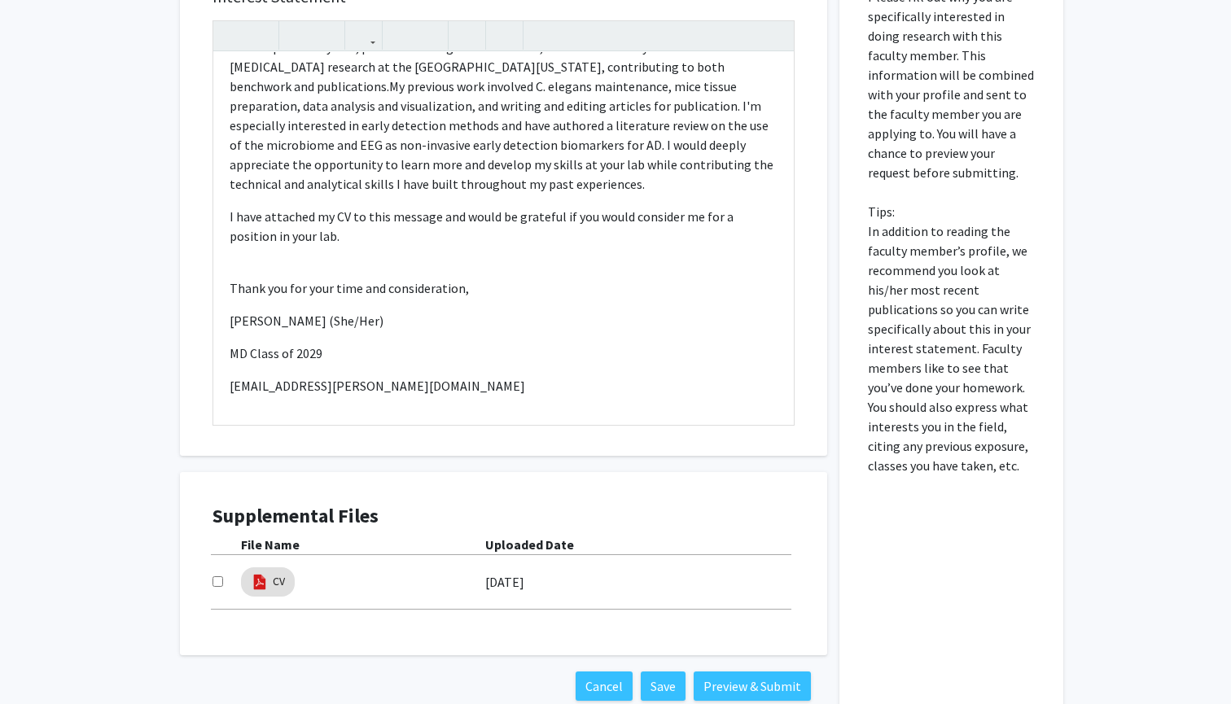
click at [216, 587] on input "checkbox" at bounding box center [217, 581] width 11 height 11
checkbox input "true"
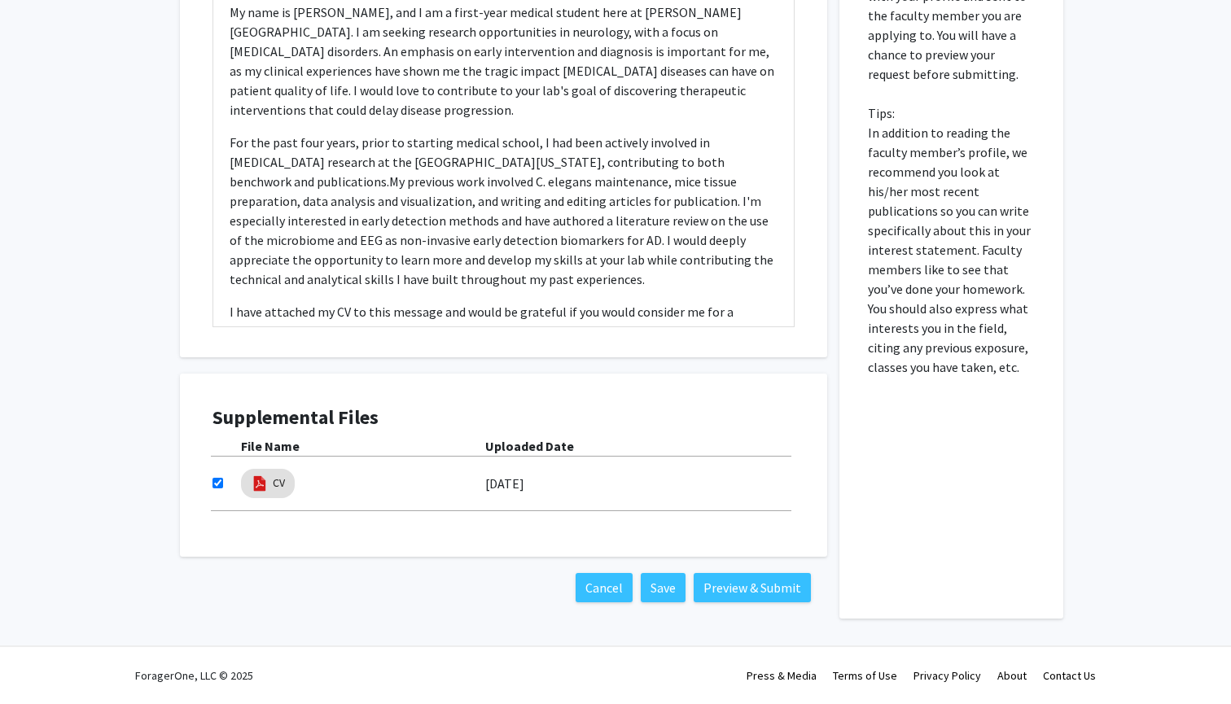
scroll to position [580, 0]
click at [725, 591] on button "Preview & Submit" at bounding box center [752, 587] width 117 height 29
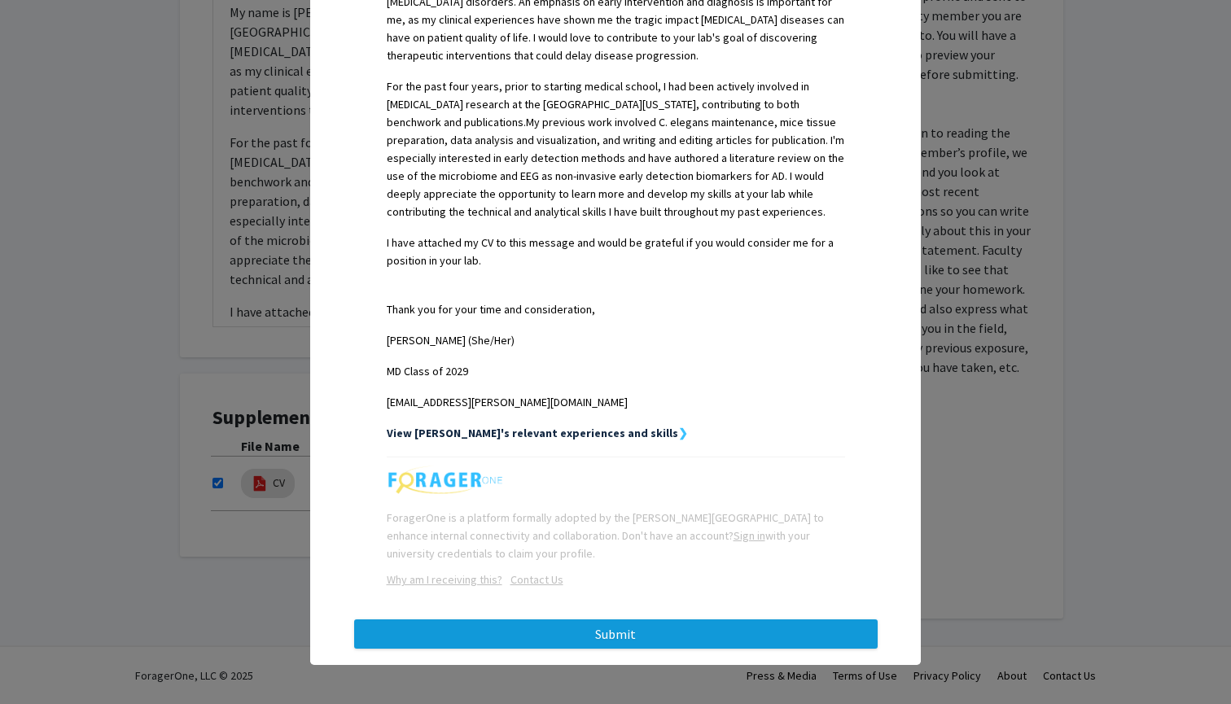
scroll to position [519, 0]
click at [583, 633] on button "Submit" at bounding box center [615, 633] width 523 height 29
